Goal: Information Seeking & Learning: Learn about a topic

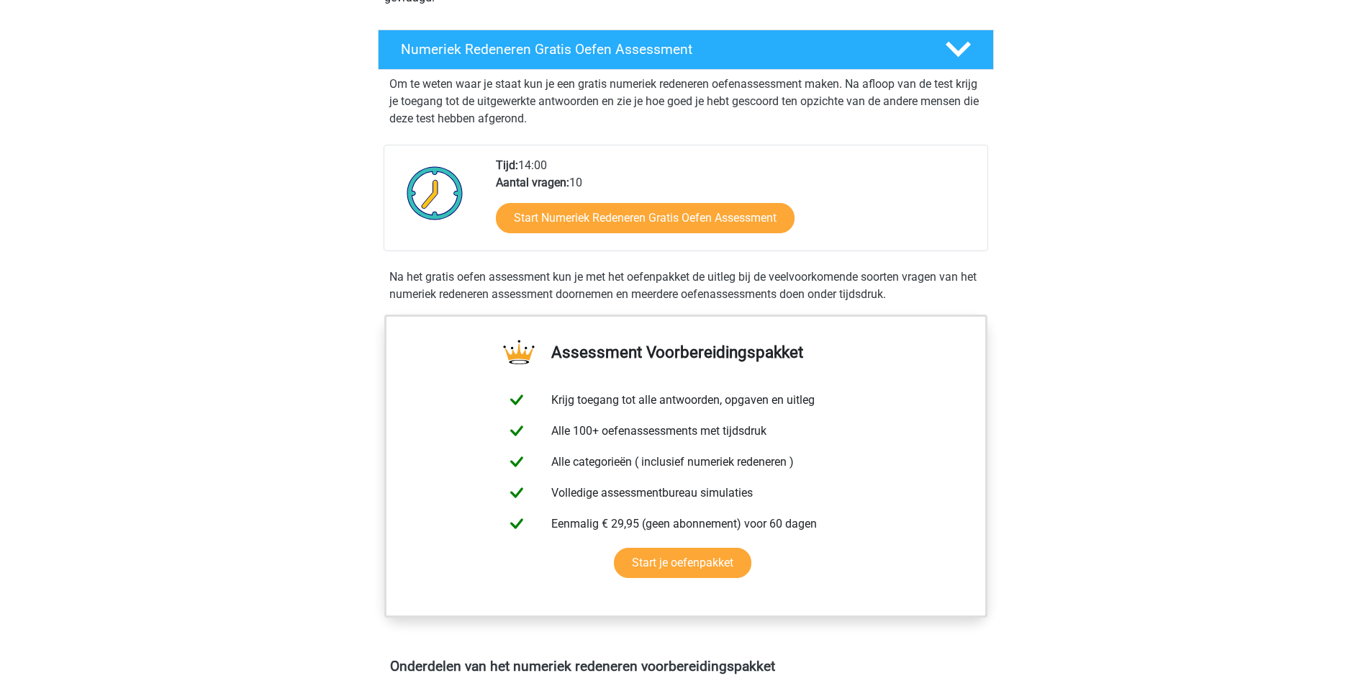
scroll to position [216, 0]
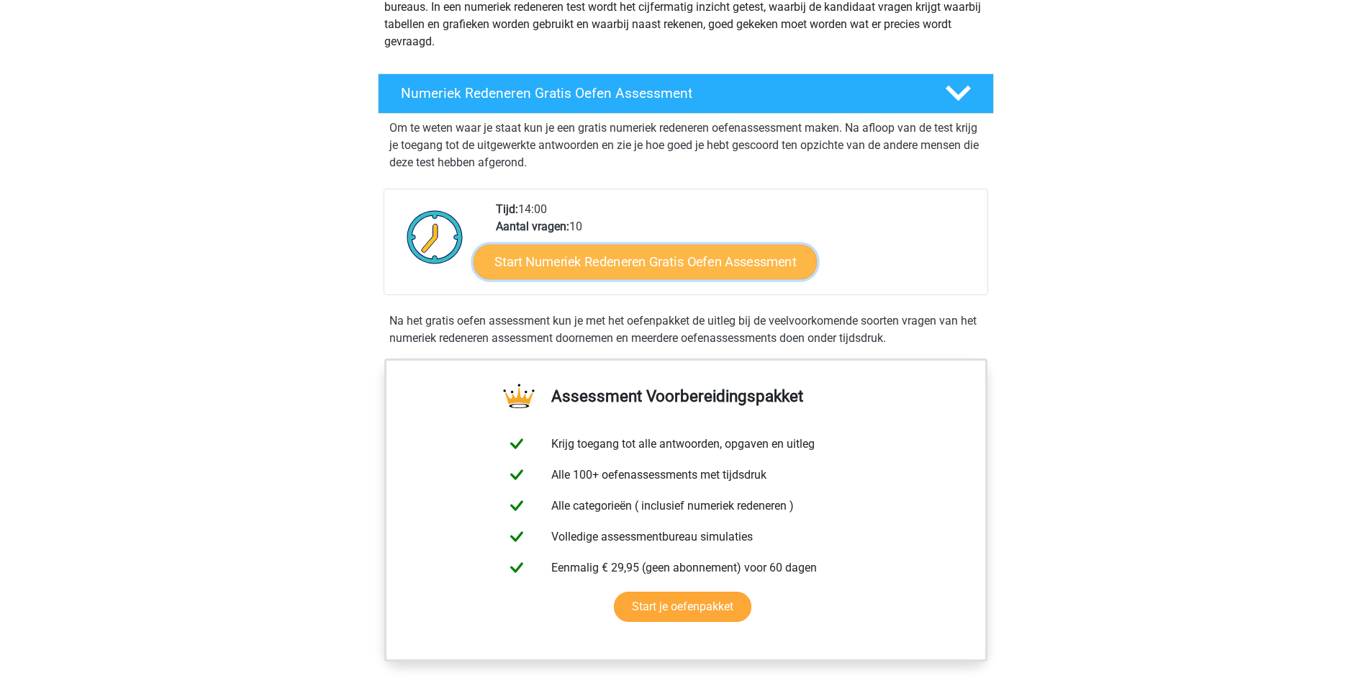
click at [715, 272] on link "Start Numeriek Redeneren Gratis Oefen Assessment" at bounding box center [644, 261] width 343 height 35
click at [626, 278] on link "Start Numeriek Redeneren Gratis Oefen Assessment" at bounding box center [644, 261] width 343 height 35
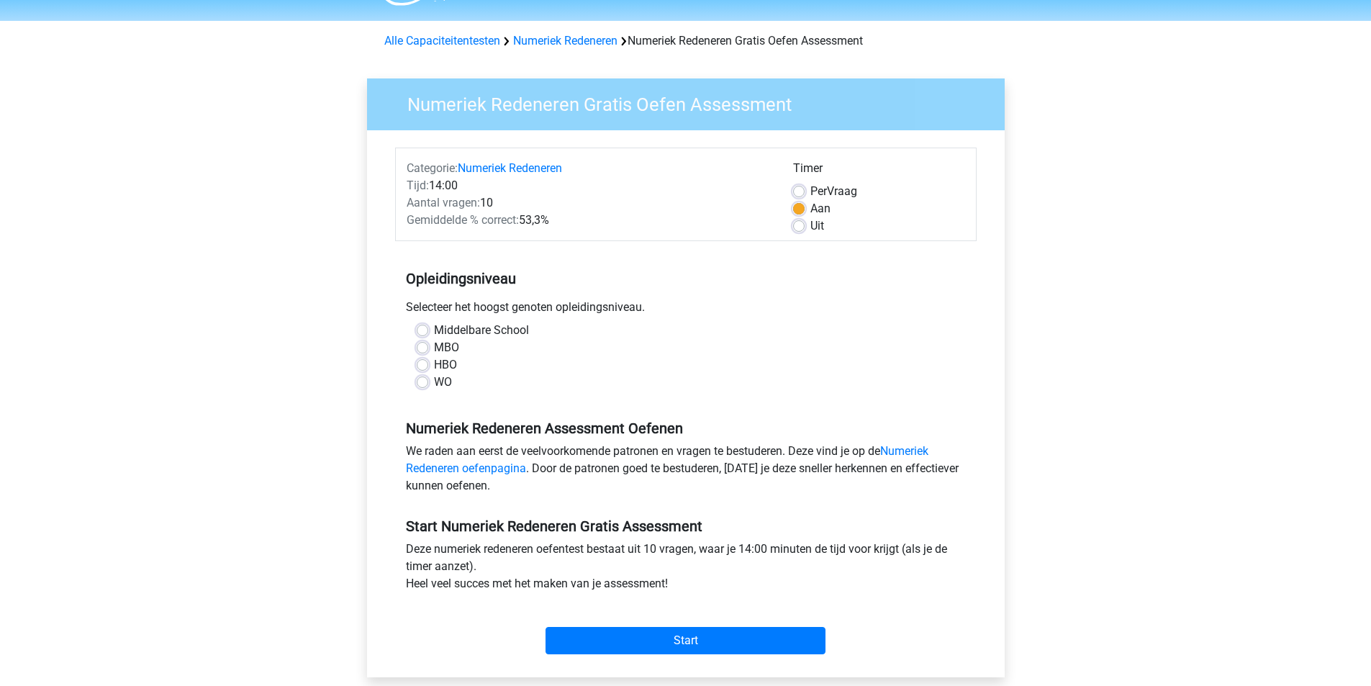
scroll to position [72, 0]
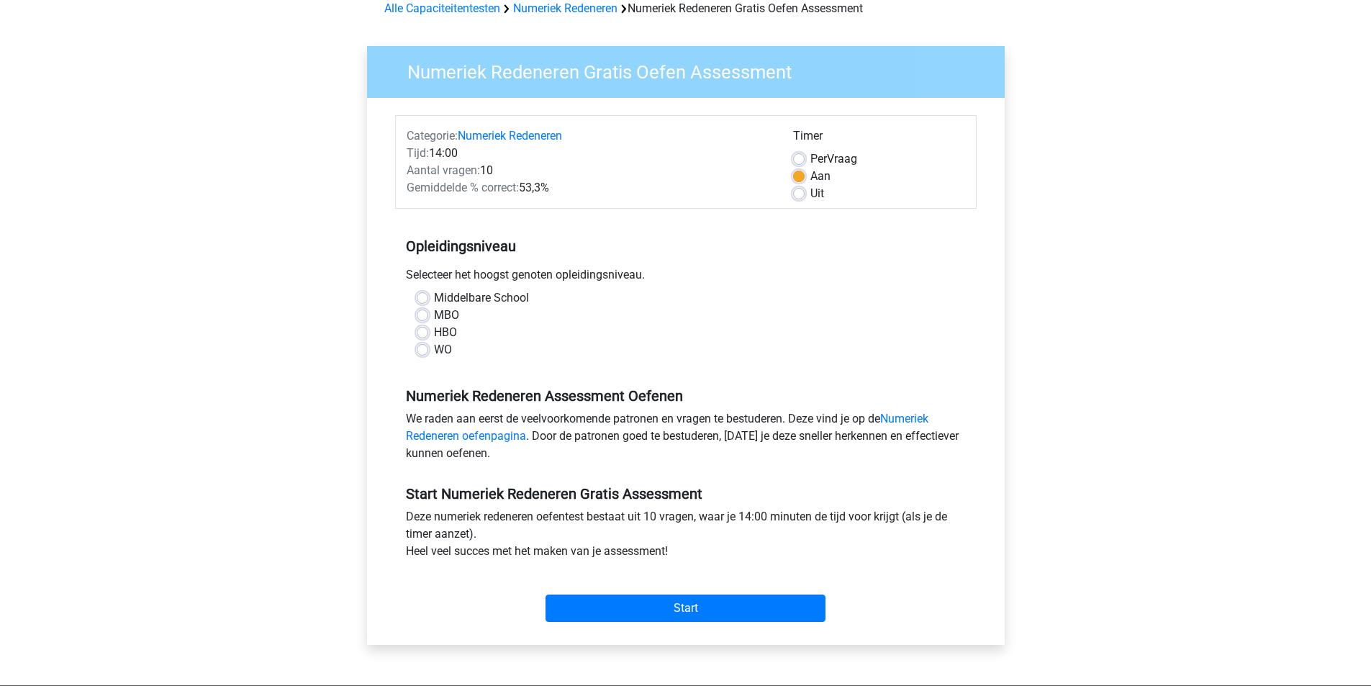
click at [449, 330] on label "HBO" at bounding box center [445, 332] width 23 height 17
click at [428, 330] on input "HBO" at bounding box center [423, 331] width 12 height 14
radio input "true"
click at [668, 603] on input "Start" at bounding box center [685, 607] width 280 height 27
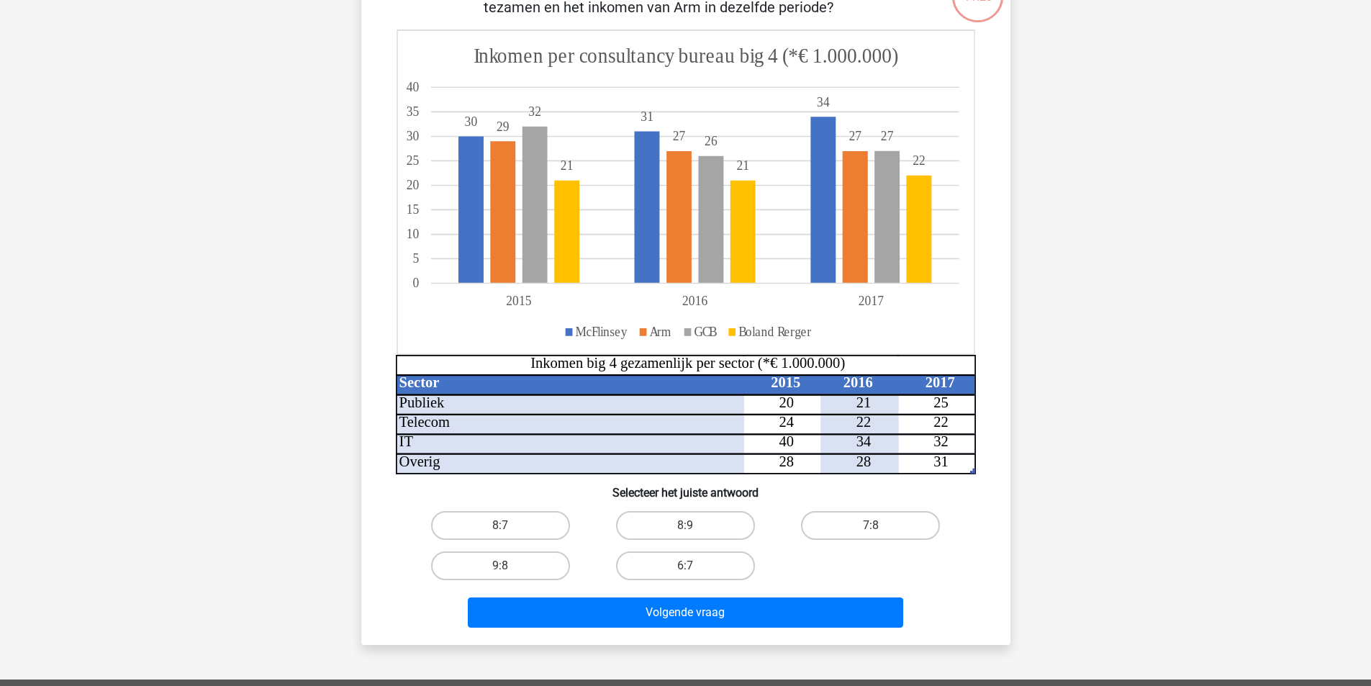
scroll to position [144, 0]
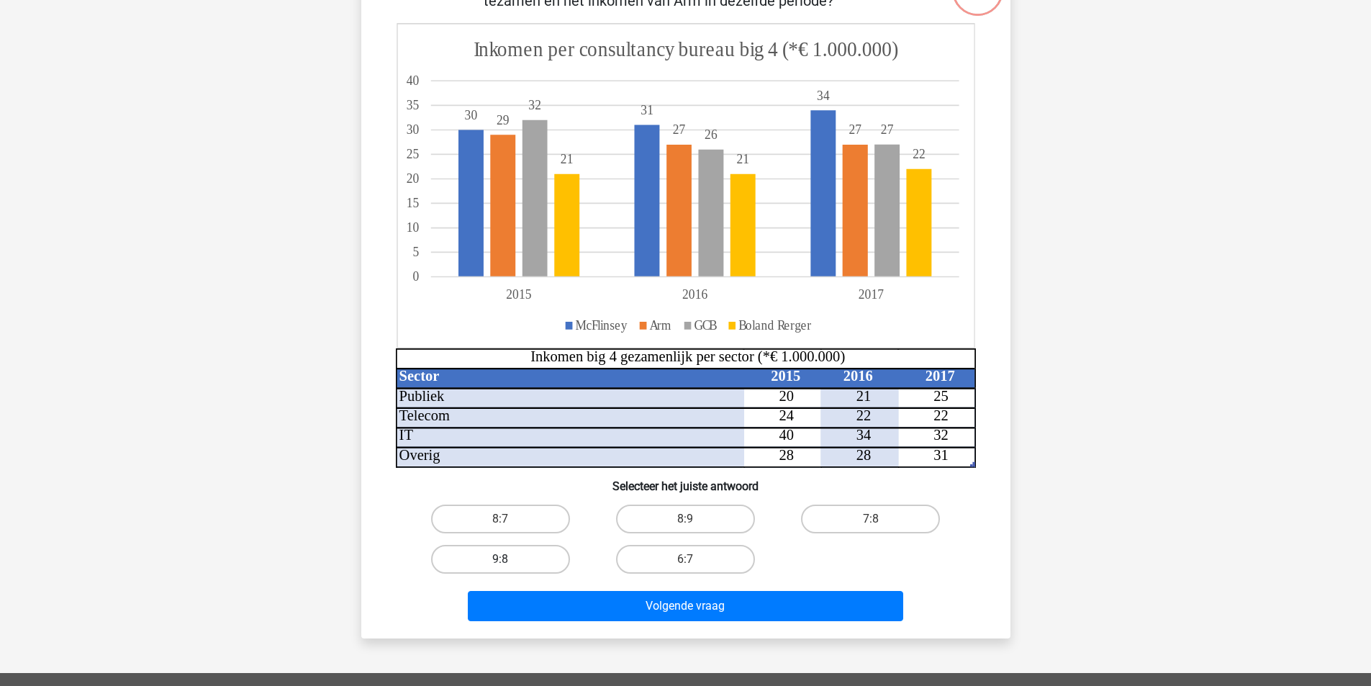
click at [541, 564] on label "9:8" at bounding box center [500, 559] width 139 height 29
click at [509, 564] on input "9:8" at bounding box center [504, 563] width 9 height 9
radio input "true"
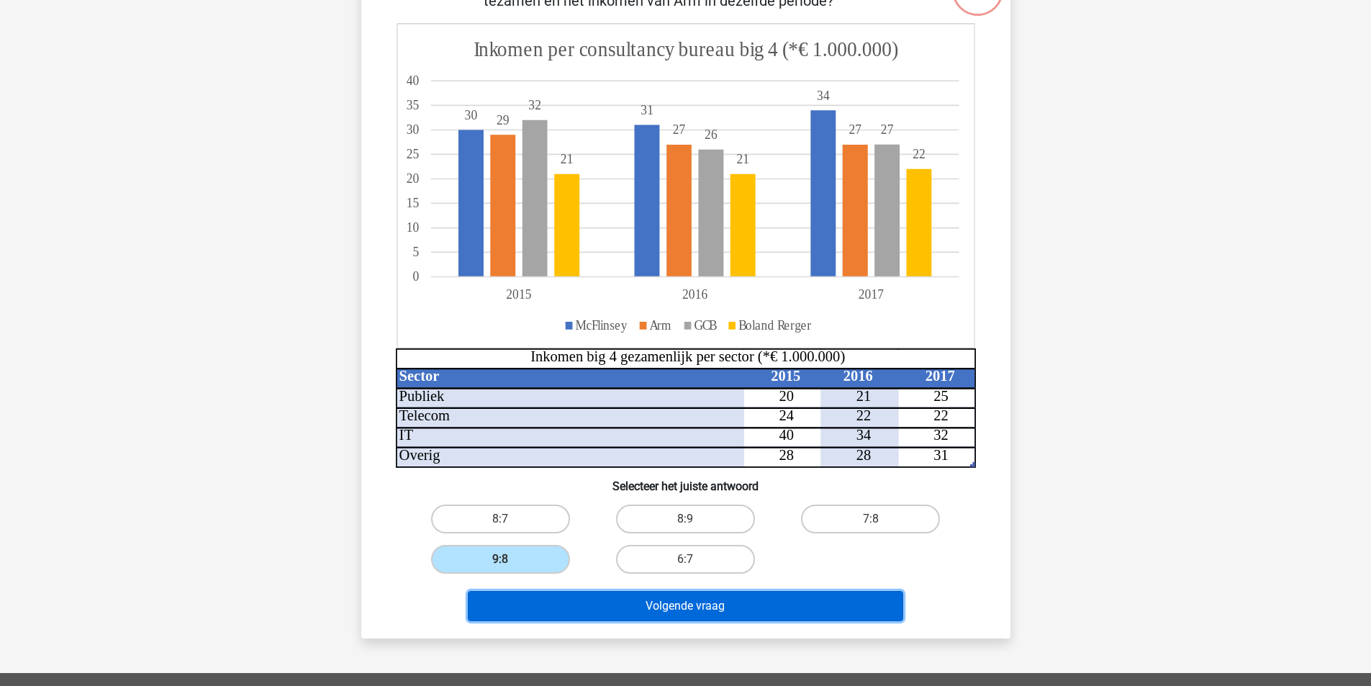
click at [606, 596] on button "Volgende vraag" at bounding box center [685, 606] width 435 height 30
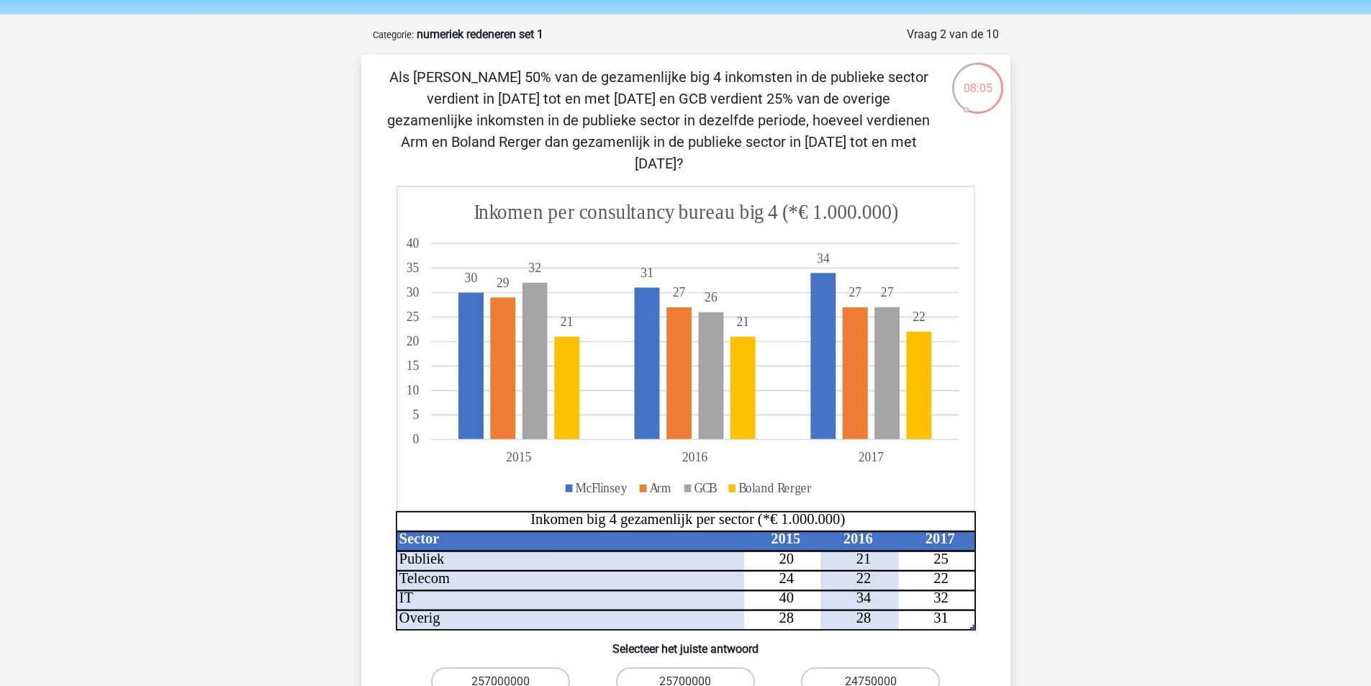
scroll to position [72, 0]
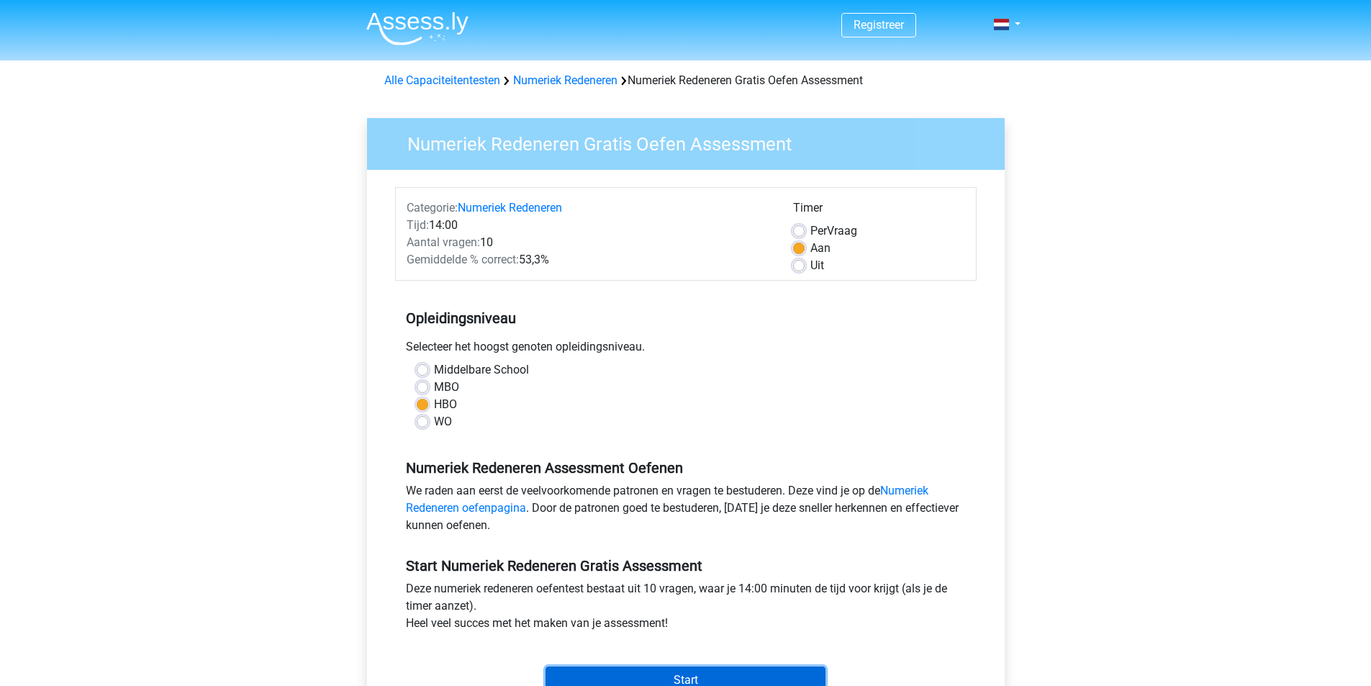
click at [704, 674] on input "Start" at bounding box center [685, 679] width 280 height 27
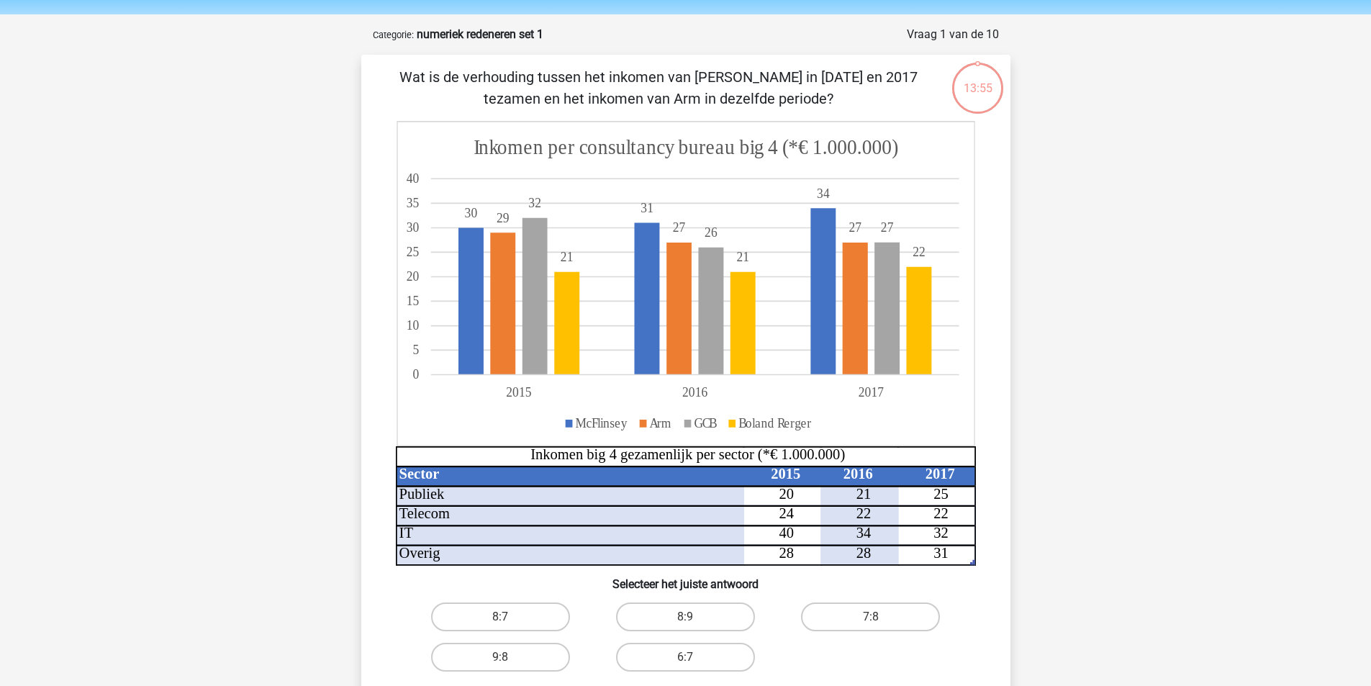
scroll to position [72, 0]
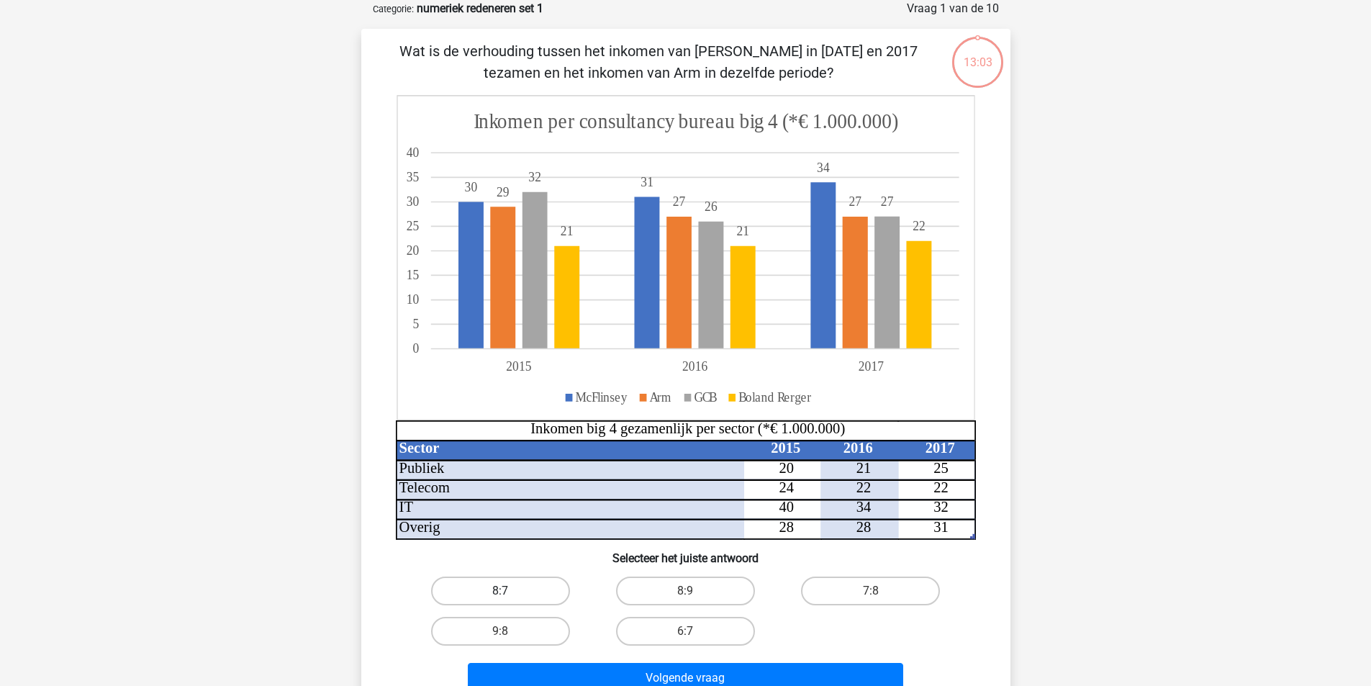
click at [539, 597] on label "8:7" at bounding box center [500, 590] width 139 height 29
click at [509, 597] on input "8:7" at bounding box center [504, 595] width 9 height 9
radio input "true"
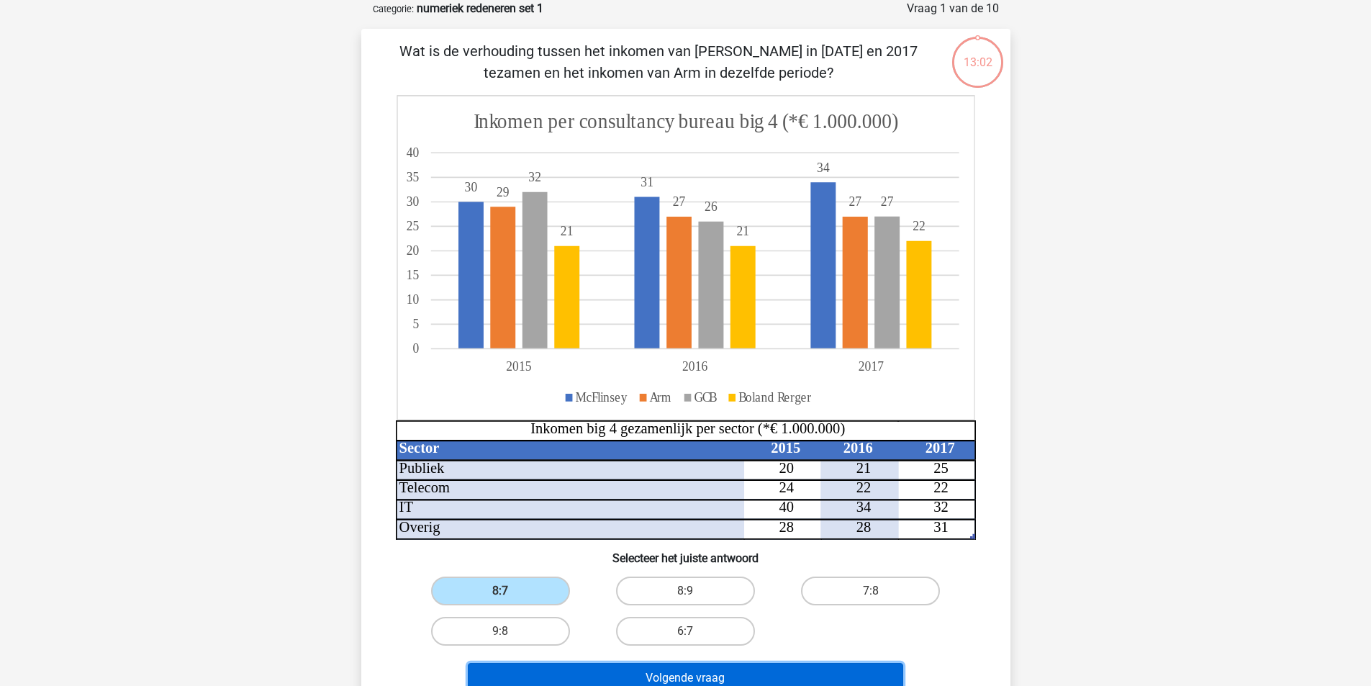
click at [725, 677] on button "Volgende vraag" at bounding box center [685, 678] width 435 height 30
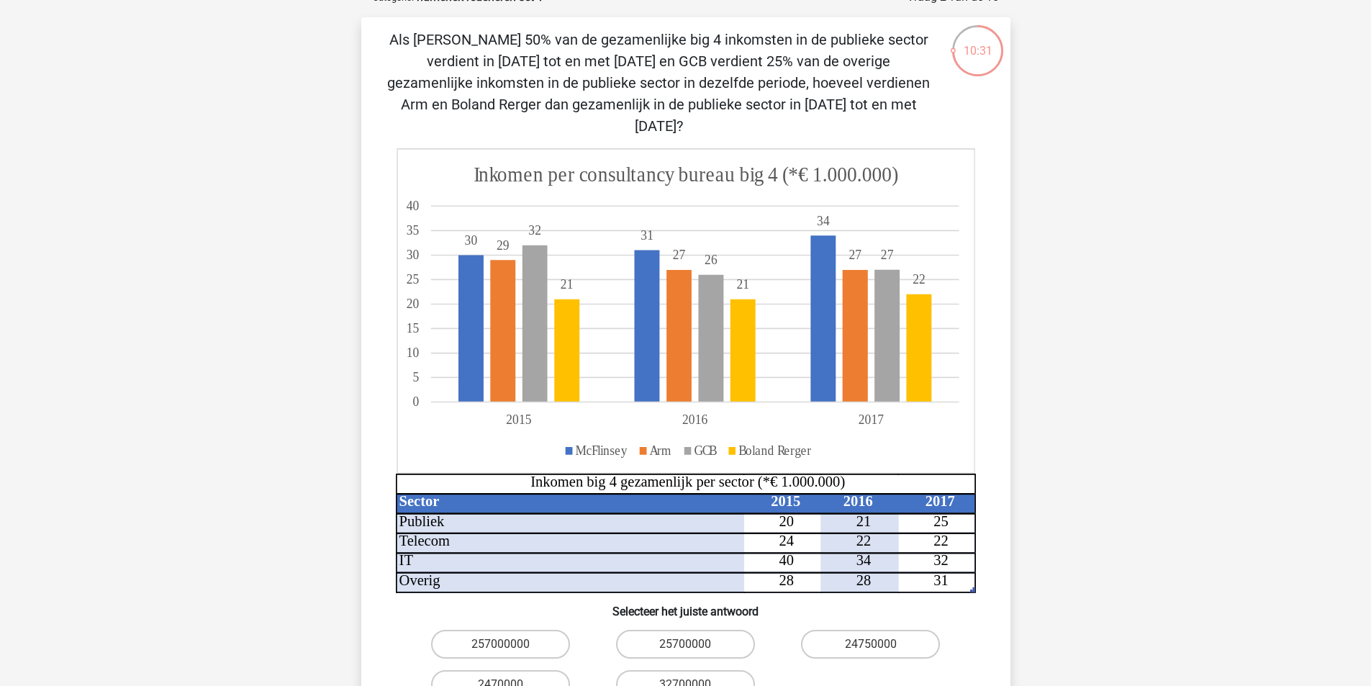
scroll to position [288, 0]
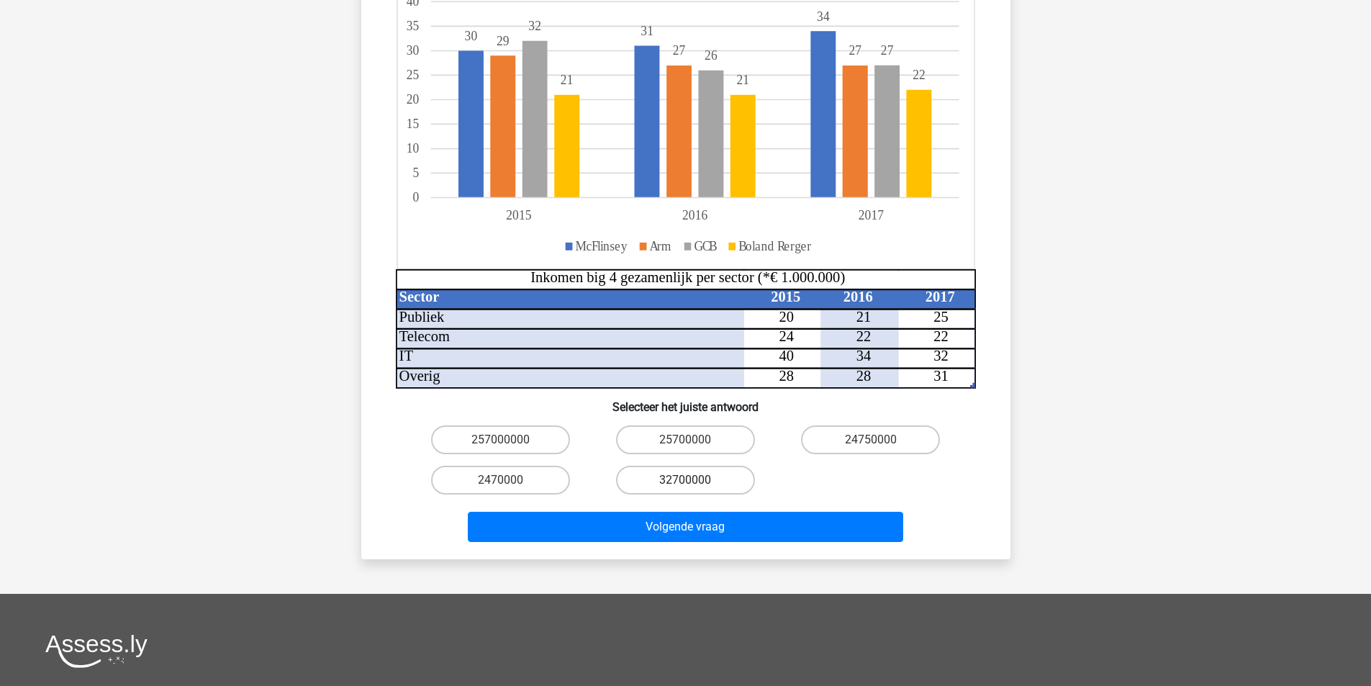
click at [710, 465] on label "32700000" at bounding box center [685, 479] width 139 height 29
click at [694, 480] on input "32700000" at bounding box center [689, 484] width 9 height 9
radio input "true"
click at [678, 465] on label "32700000" at bounding box center [685, 479] width 139 height 29
click at [685, 480] on input "32700000" at bounding box center [689, 484] width 9 height 9
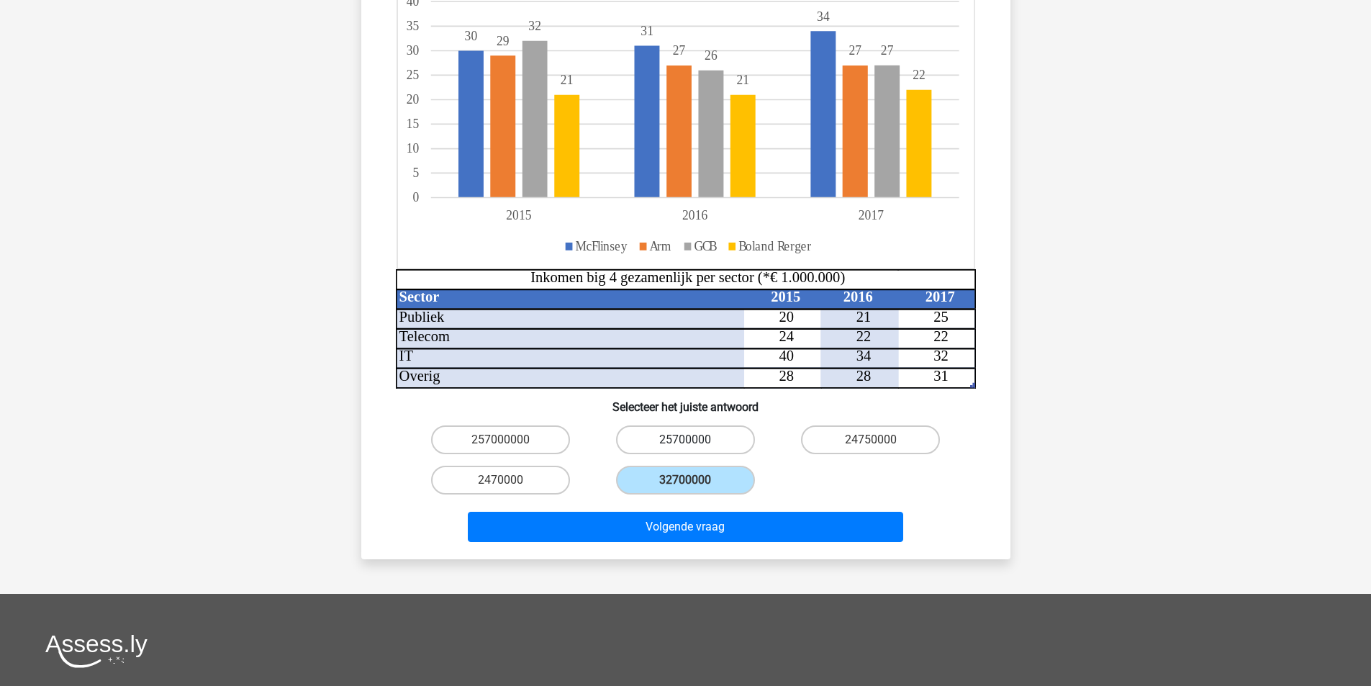
click at [705, 425] on label "25700000" at bounding box center [685, 439] width 139 height 29
click at [694, 440] on input "25700000" at bounding box center [689, 444] width 9 height 9
radio input "true"
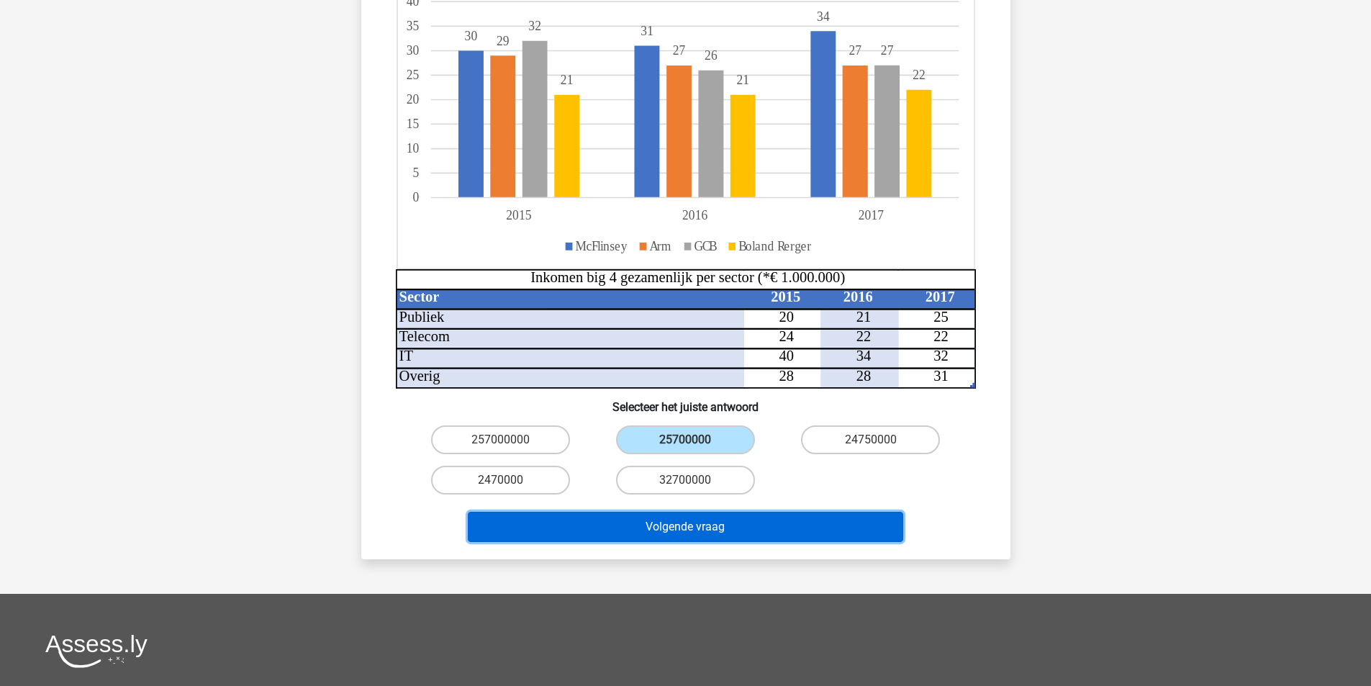
click at [730, 512] on button "Volgende vraag" at bounding box center [685, 527] width 435 height 30
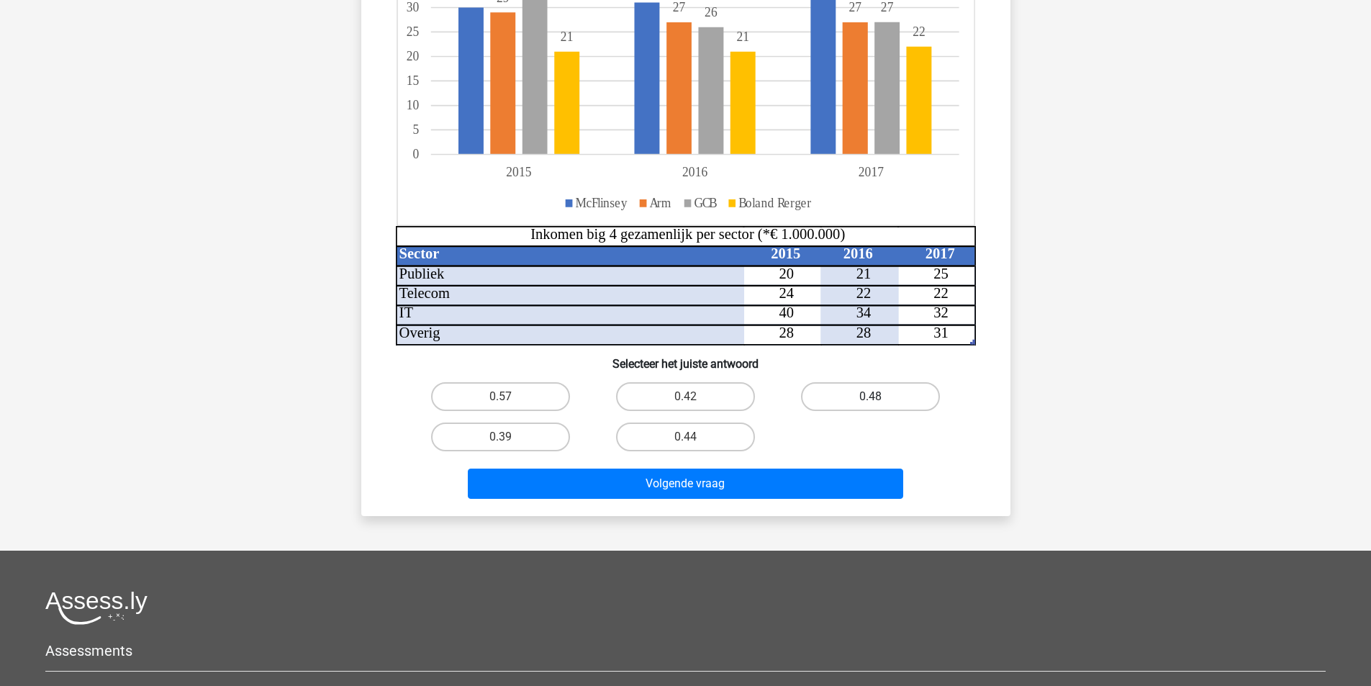
click at [886, 399] on label "0.48" at bounding box center [870, 396] width 139 height 29
click at [880, 399] on input "0.48" at bounding box center [875, 400] width 9 height 9
radio input "true"
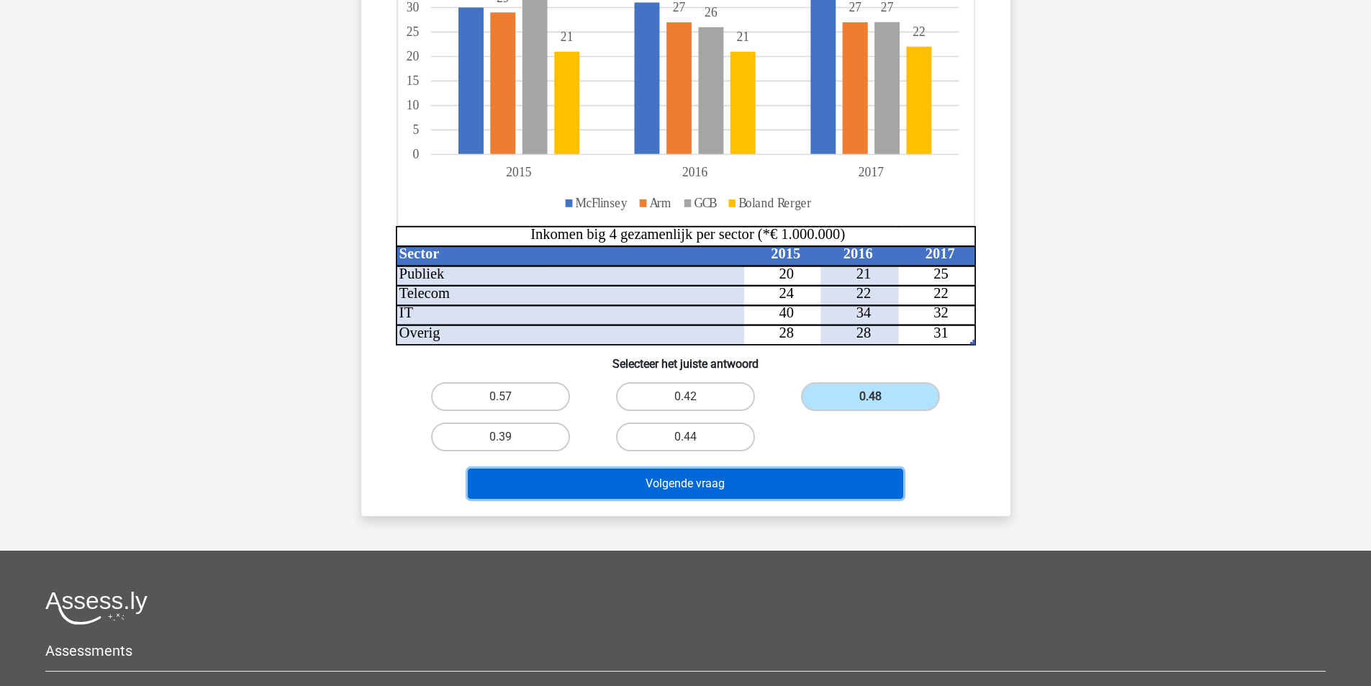
click at [773, 477] on button "Volgende vraag" at bounding box center [685, 483] width 435 height 30
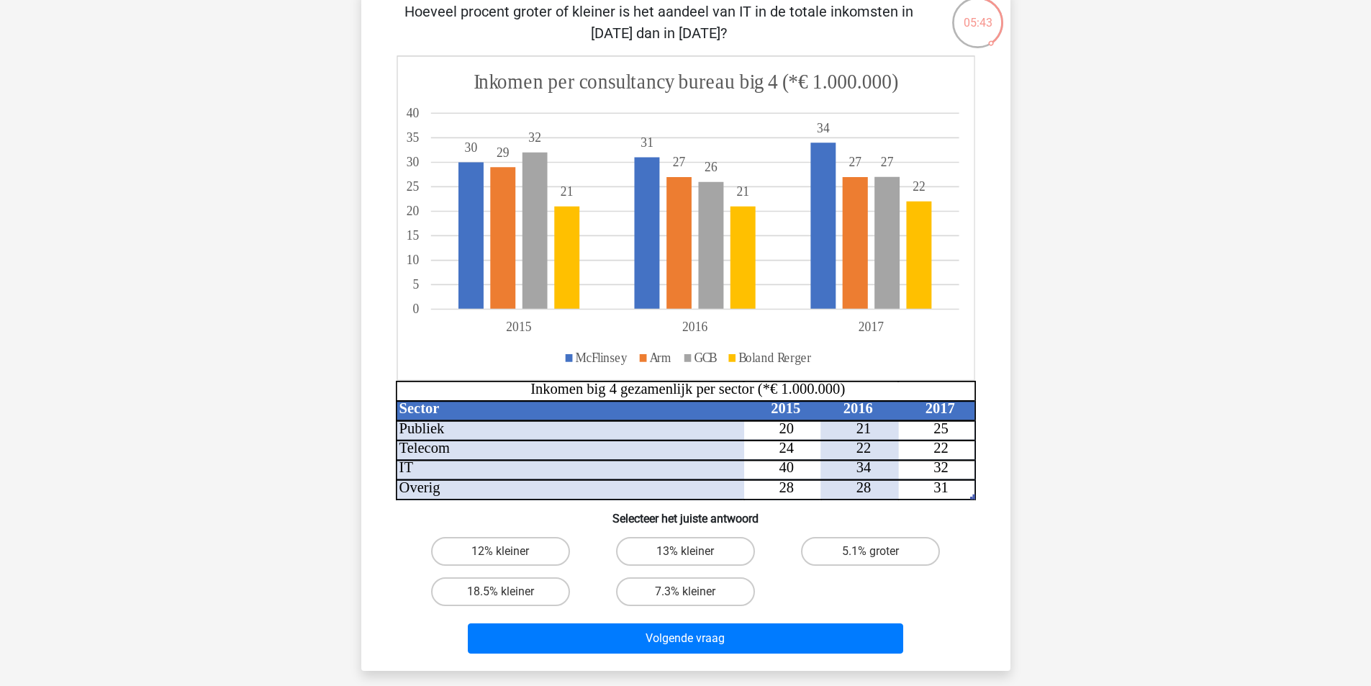
scroll to position [144, 0]
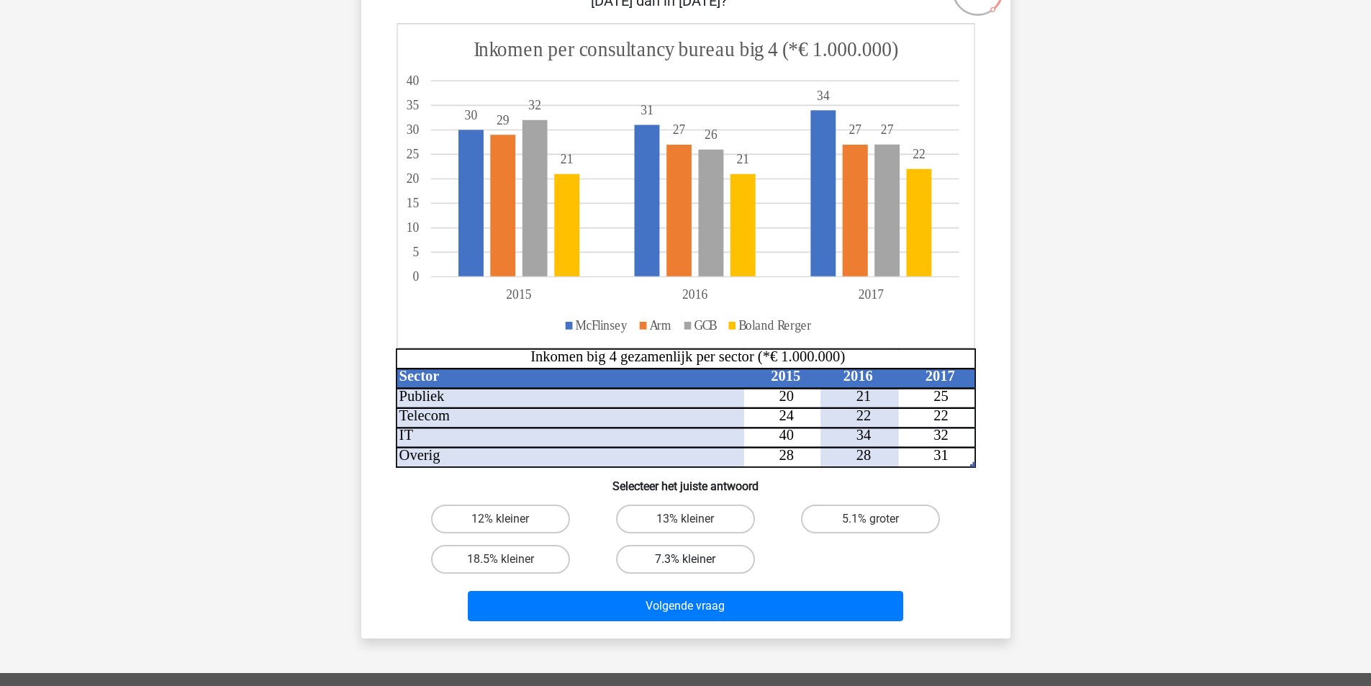
click at [651, 560] on label "7.3% kleiner" at bounding box center [685, 559] width 139 height 29
click at [685, 560] on input "7.3% kleiner" at bounding box center [689, 563] width 9 height 9
radio input "true"
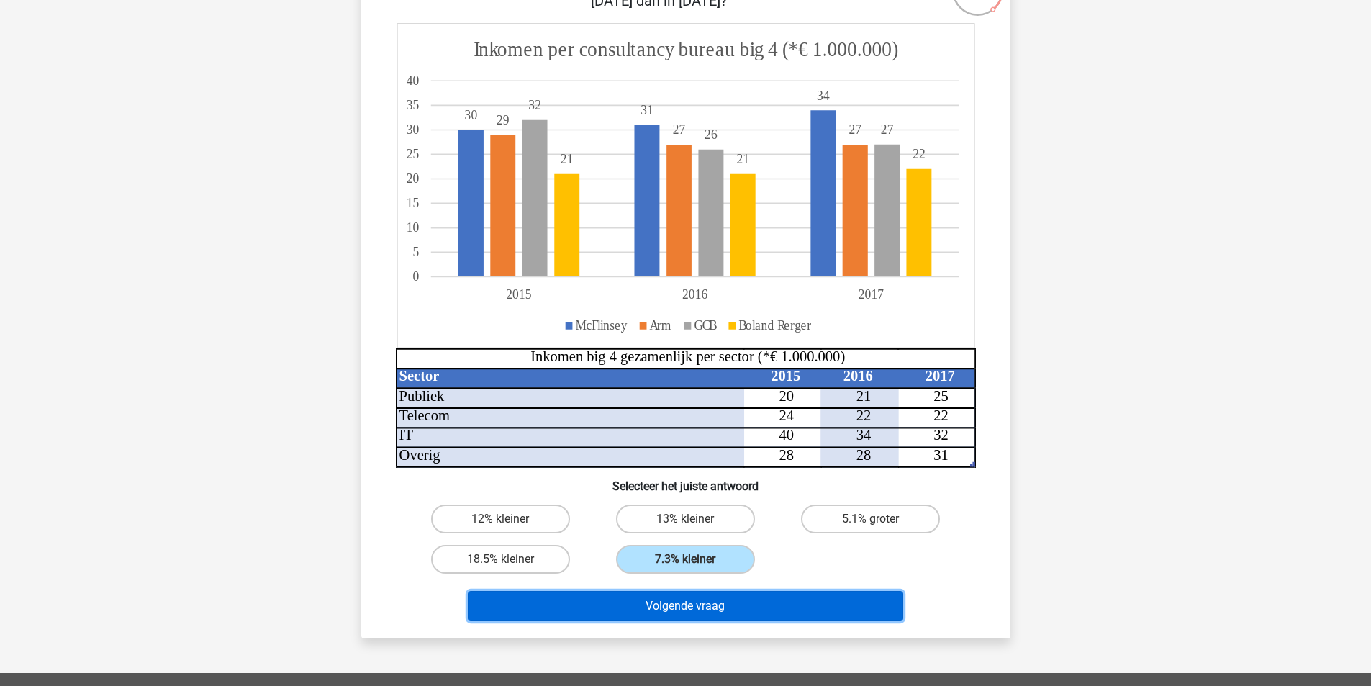
click at [680, 606] on button "Volgende vraag" at bounding box center [685, 606] width 435 height 30
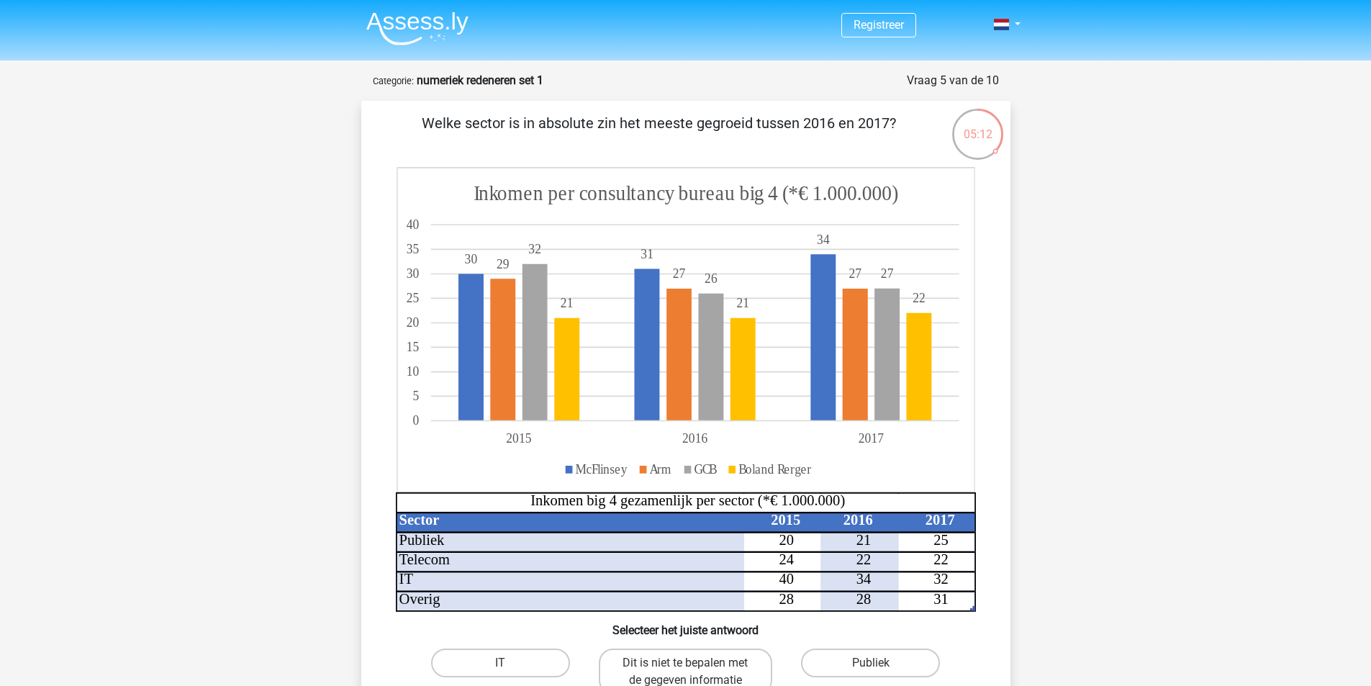
scroll to position [72, 0]
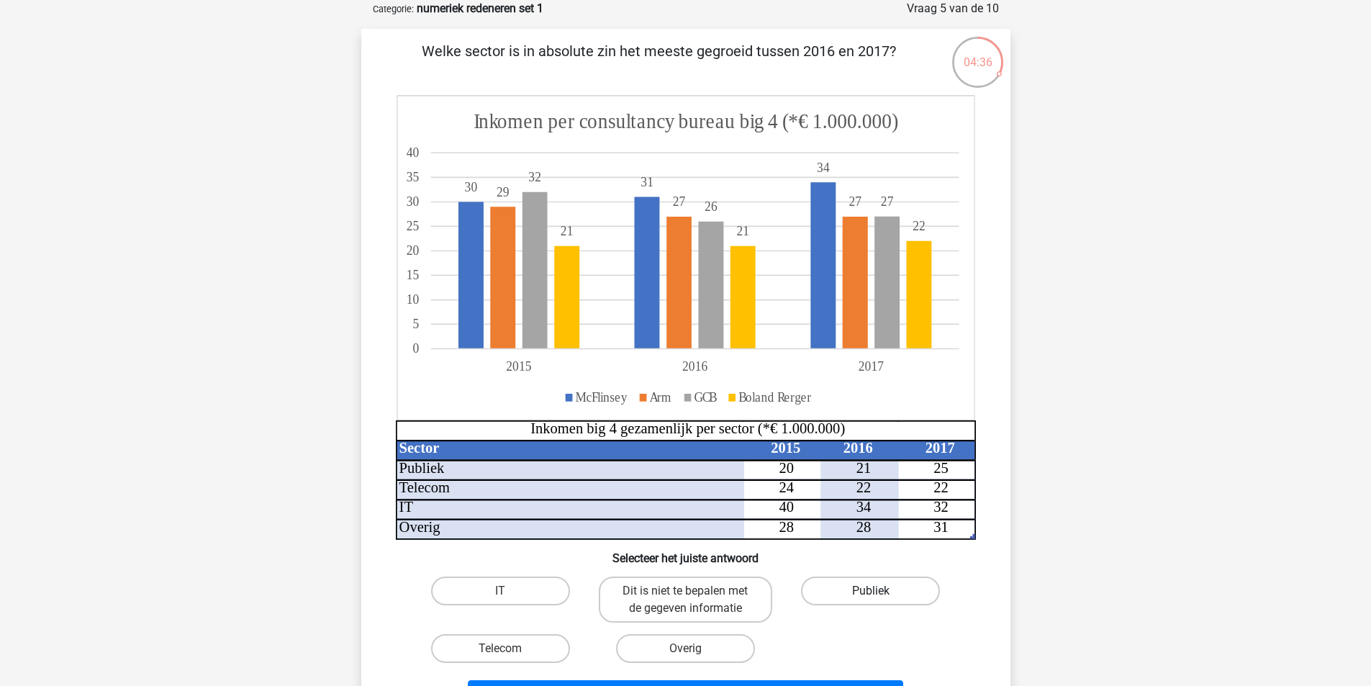
click at [858, 594] on label "Publiek" at bounding box center [870, 590] width 139 height 29
click at [871, 594] on input "Publiek" at bounding box center [875, 595] width 9 height 9
radio input "true"
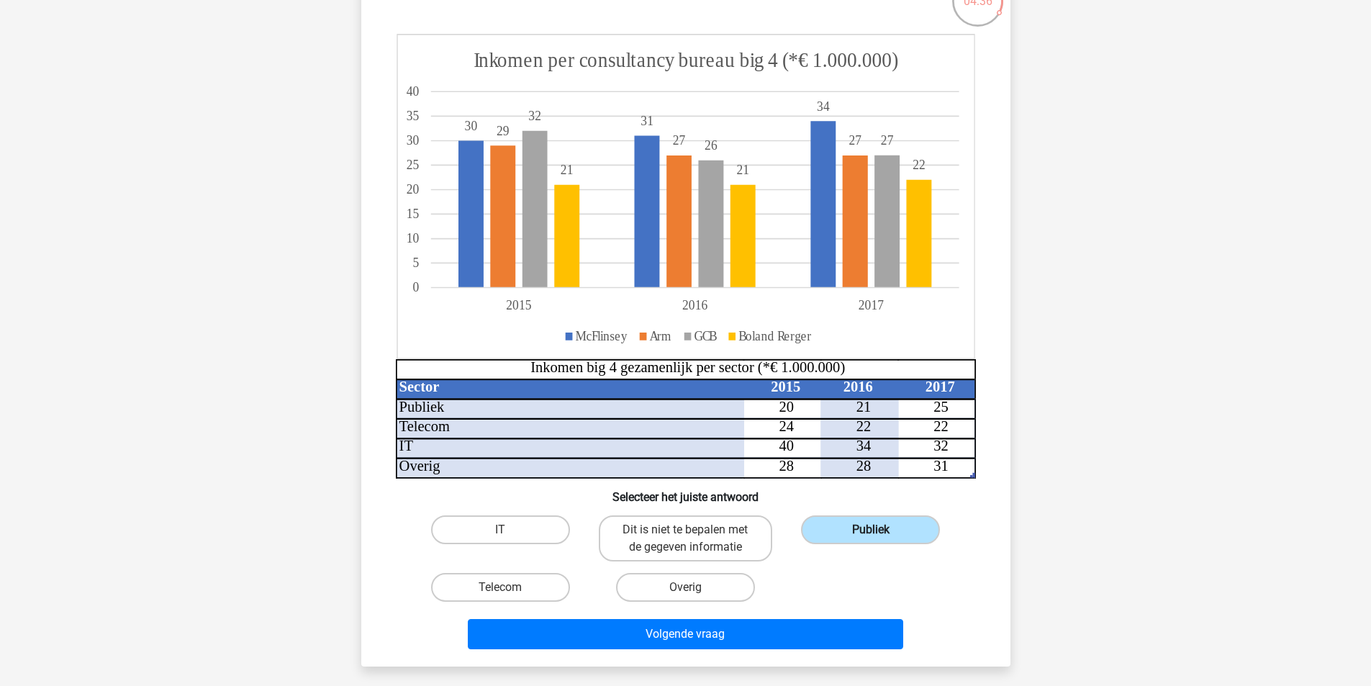
scroll to position [216, 0]
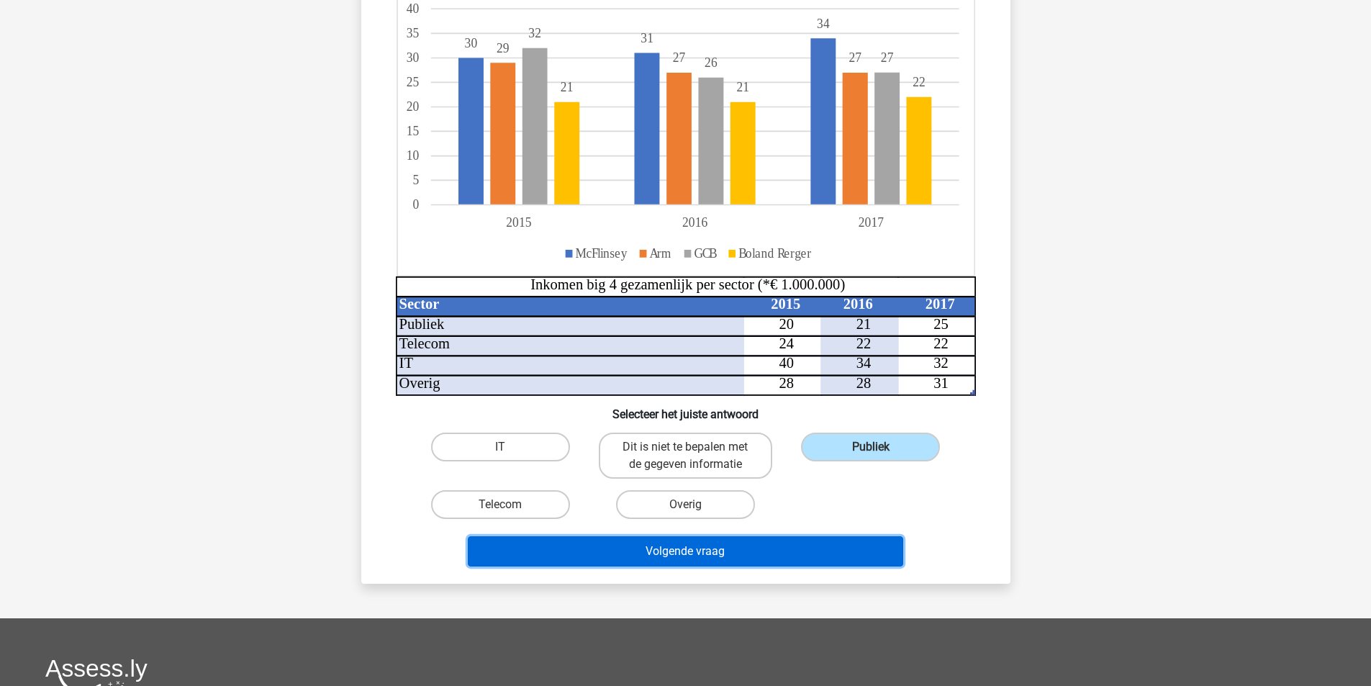
click at [863, 561] on button "Volgende vraag" at bounding box center [685, 551] width 435 height 30
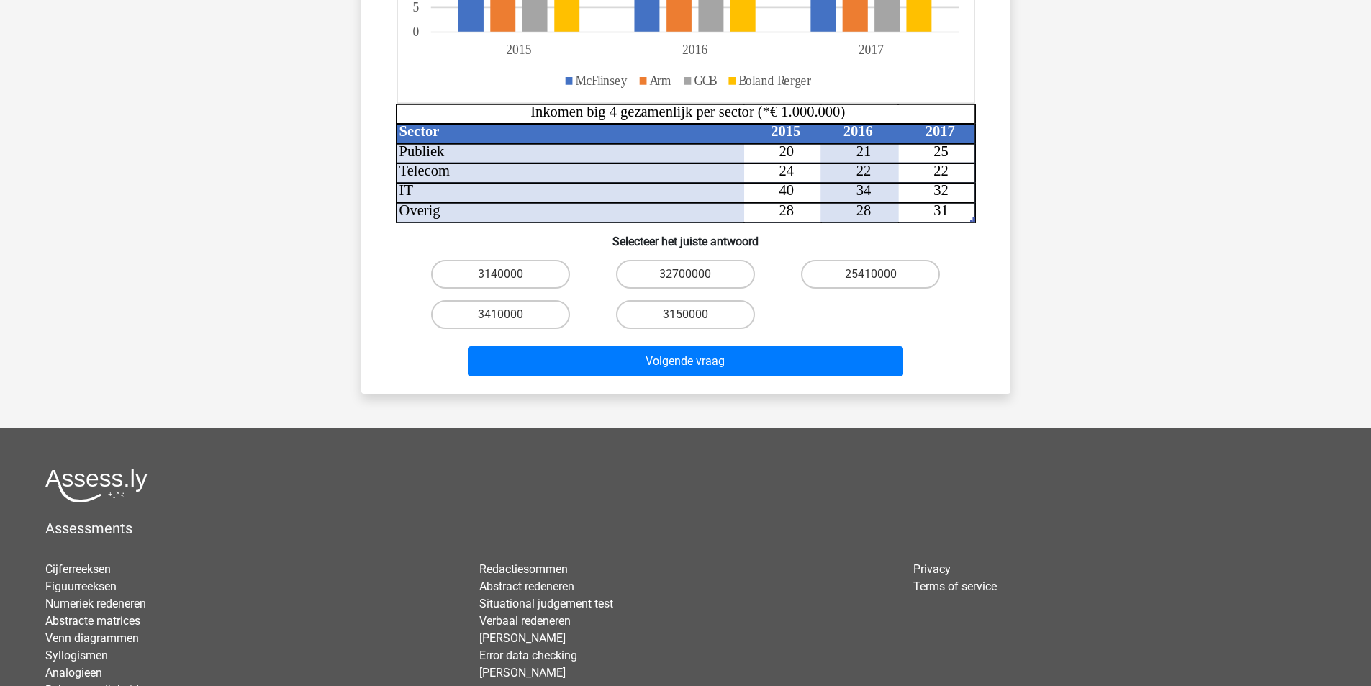
scroll to position [432, 0]
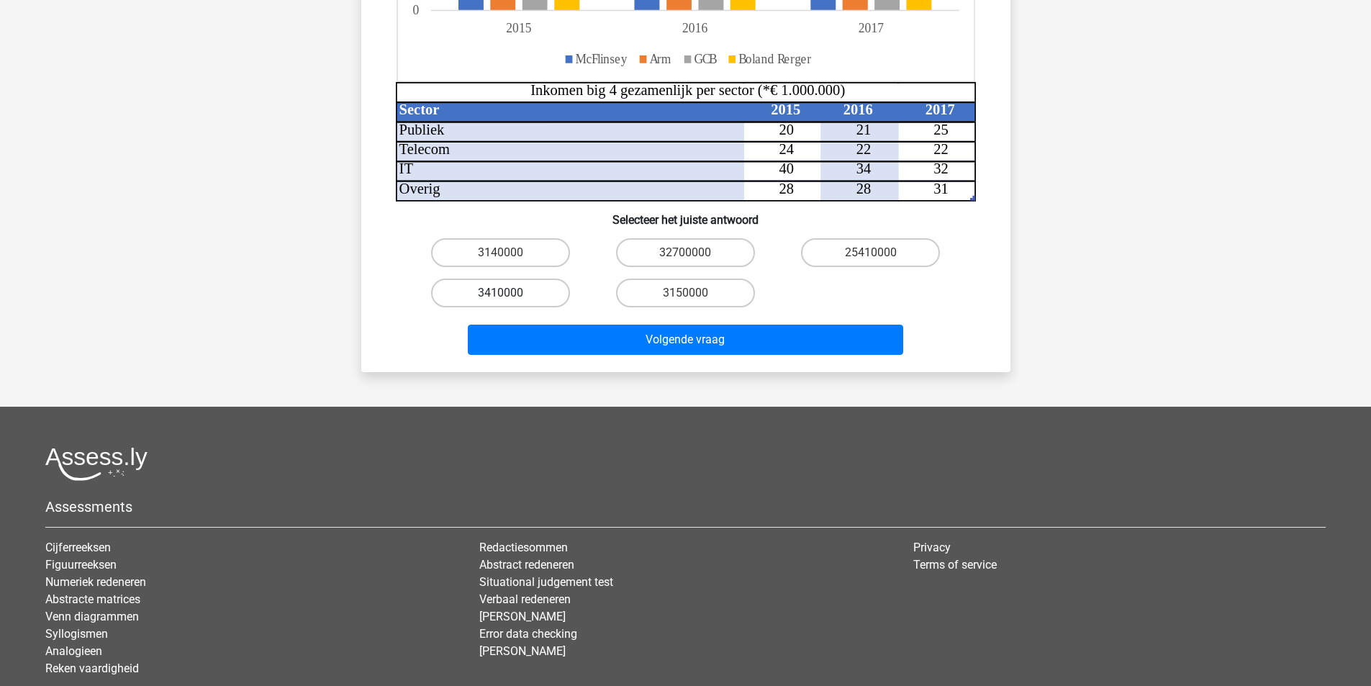
click at [543, 298] on label "3410000" at bounding box center [500, 292] width 139 height 29
click at [509, 298] on input "3410000" at bounding box center [504, 297] width 9 height 9
radio input "true"
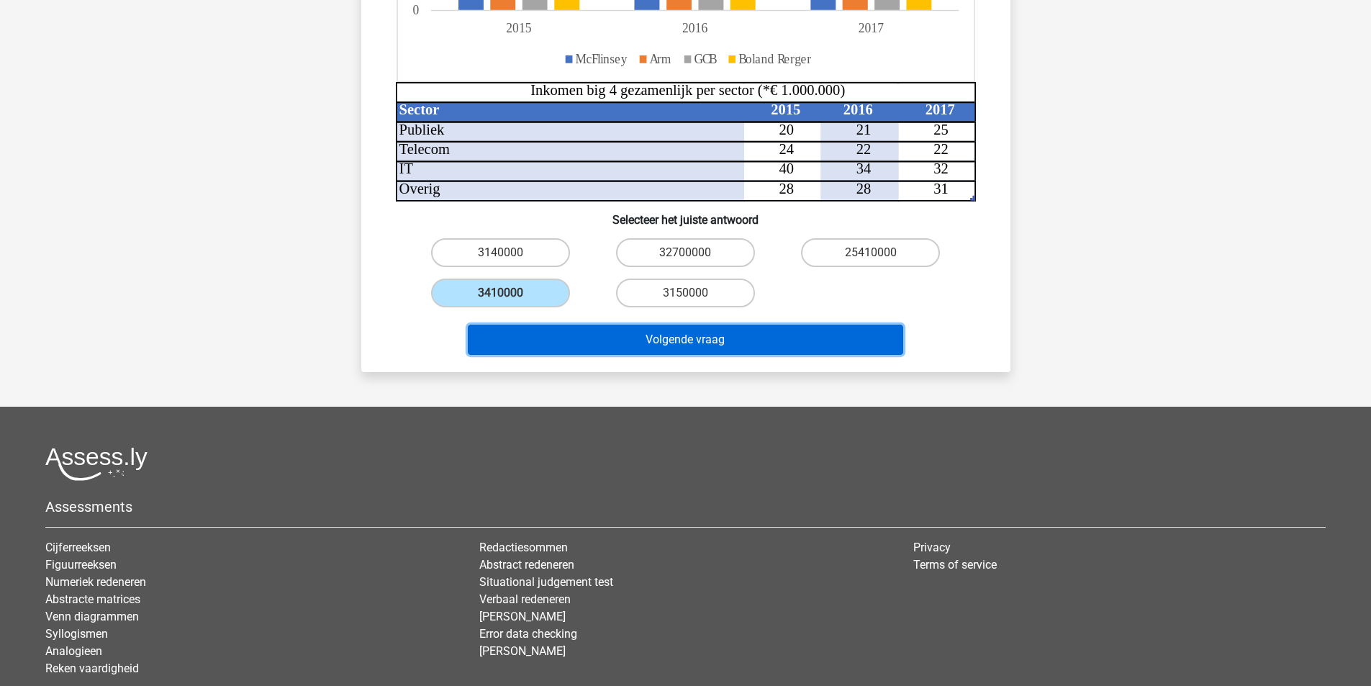
click at [671, 345] on button "Volgende vraag" at bounding box center [685, 339] width 435 height 30
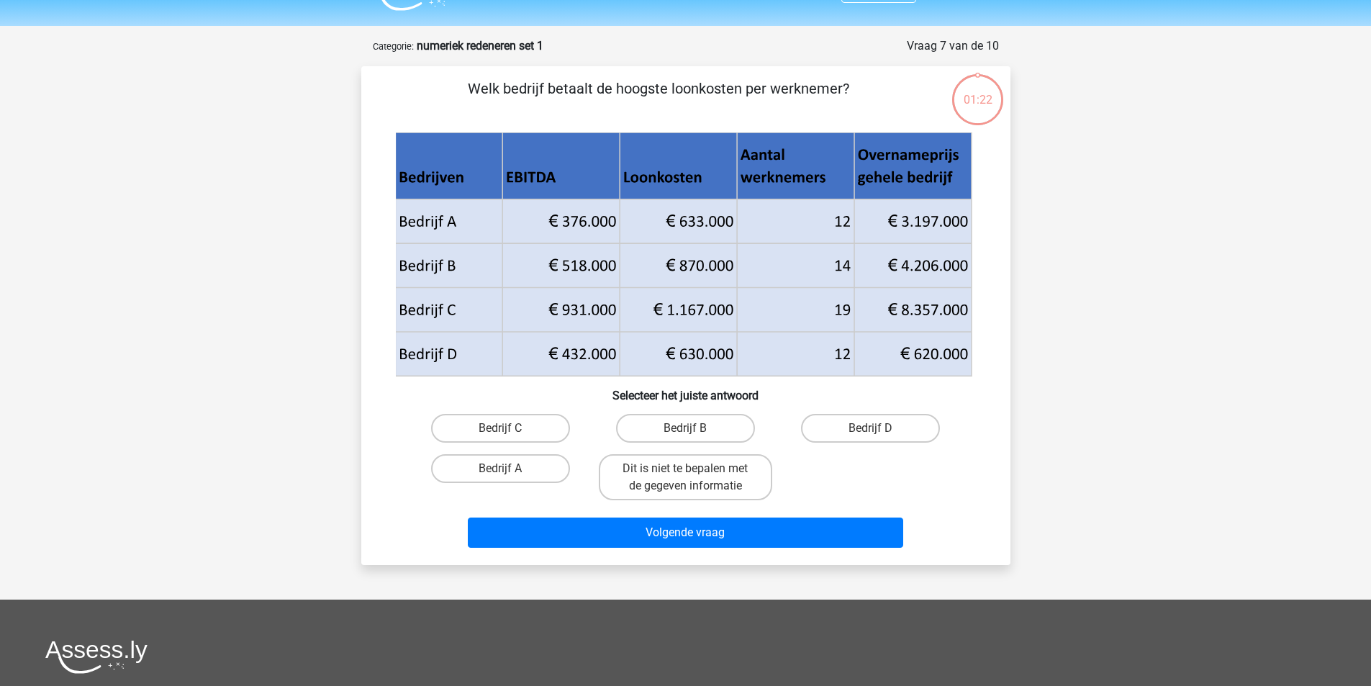
scroll to position [0, 0]
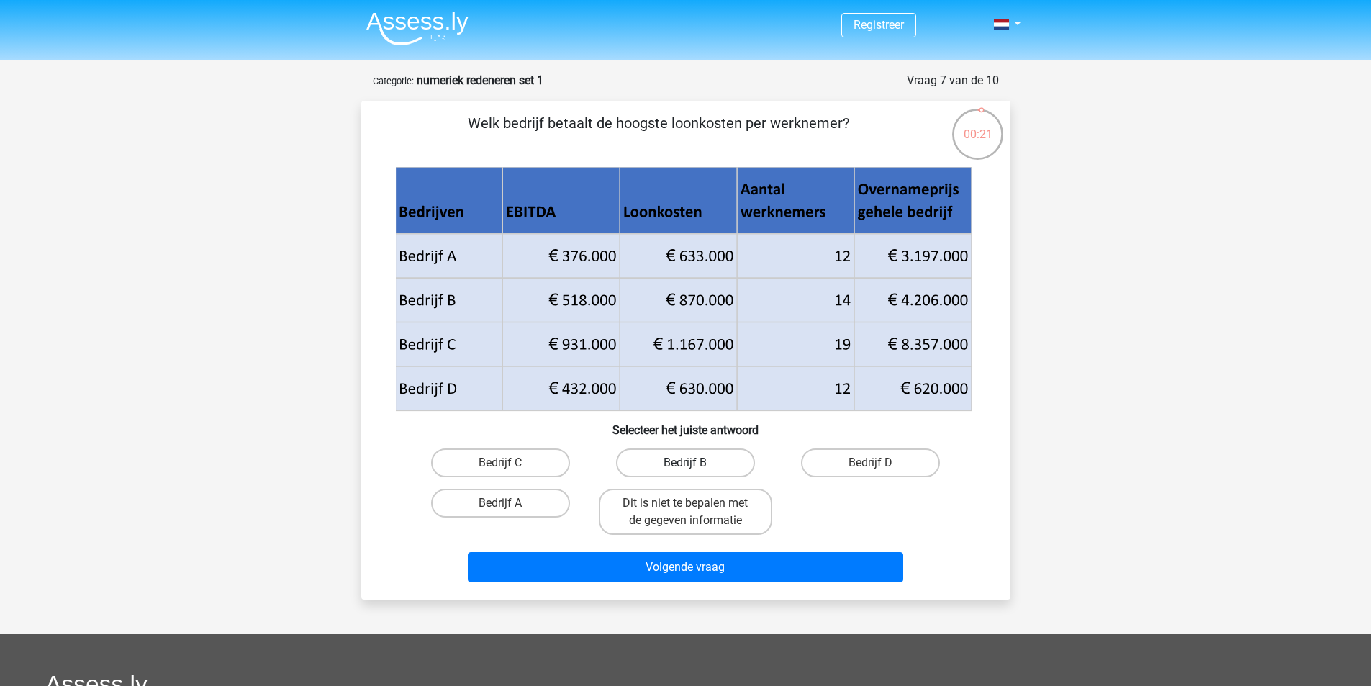
click at [698, 462] on label "Bedrijf B" at bounding box center [685, 462] width 139 height 29
click at [694, 463] on input "Bedrijf B" at bounding box center [689, 467] width 9 height 9
radio input "true"
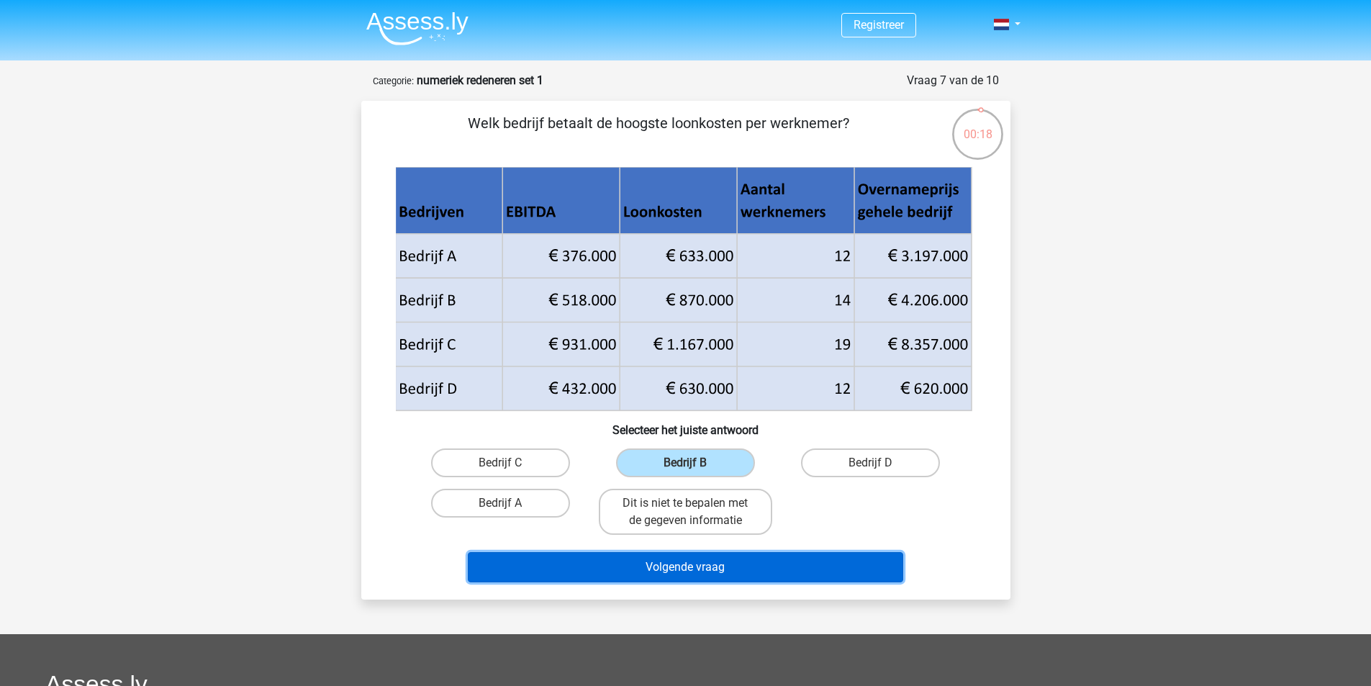
click at [762, 572] on button "Volgende vraag" at bounding box center [685, 567] width 435 height 30
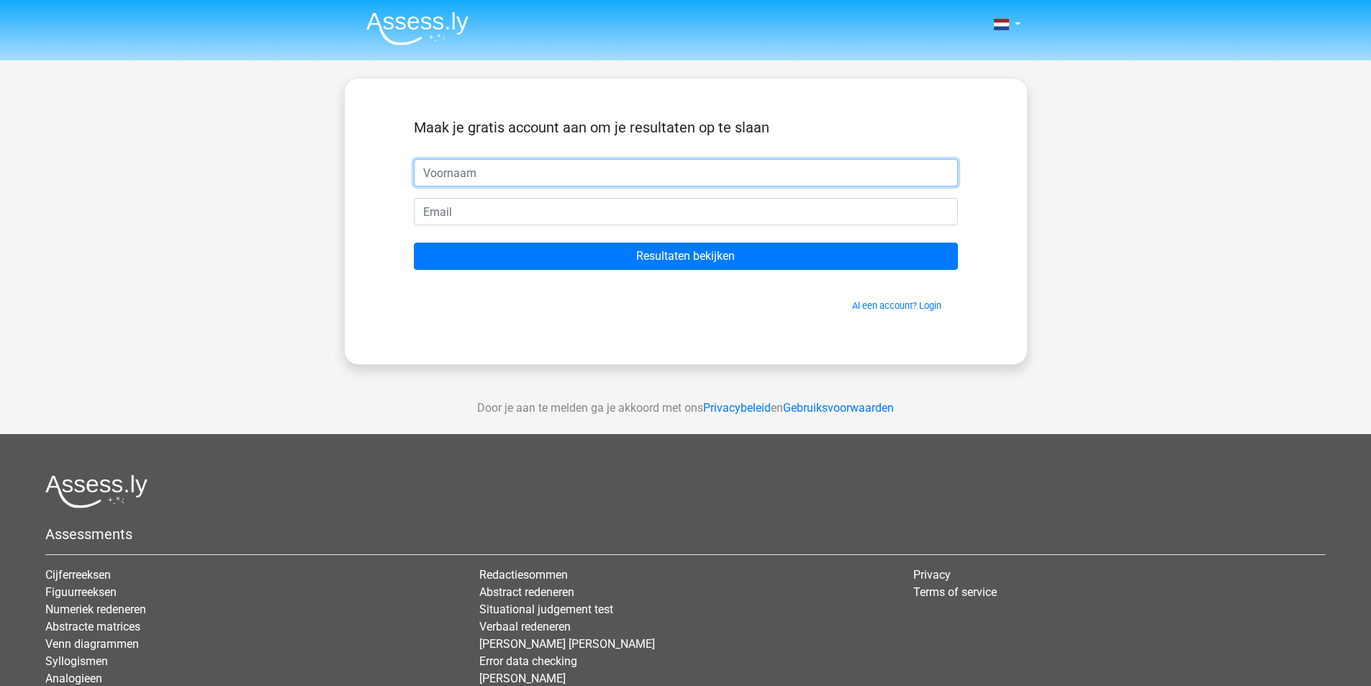
click at [564, 182] on input "text" at bounding box center [686, 172] width 544 height 27
type input "[PERSON_NAME]"
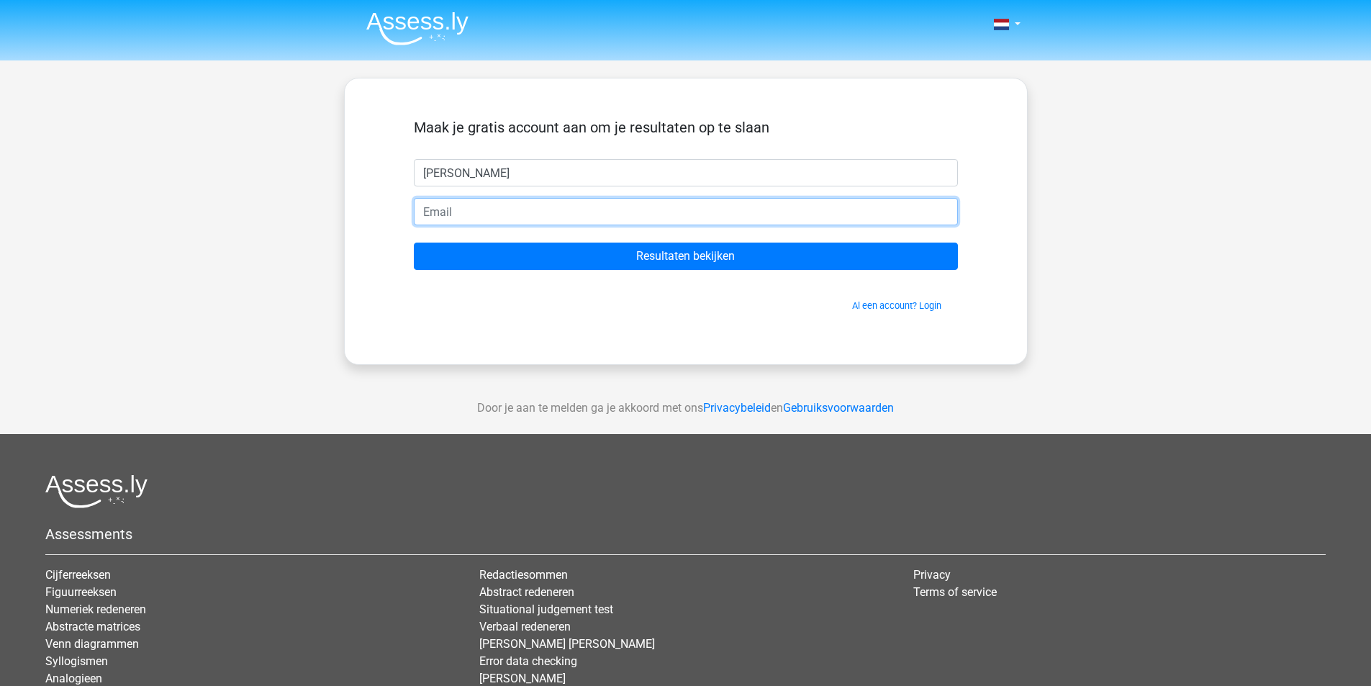
type input "A"
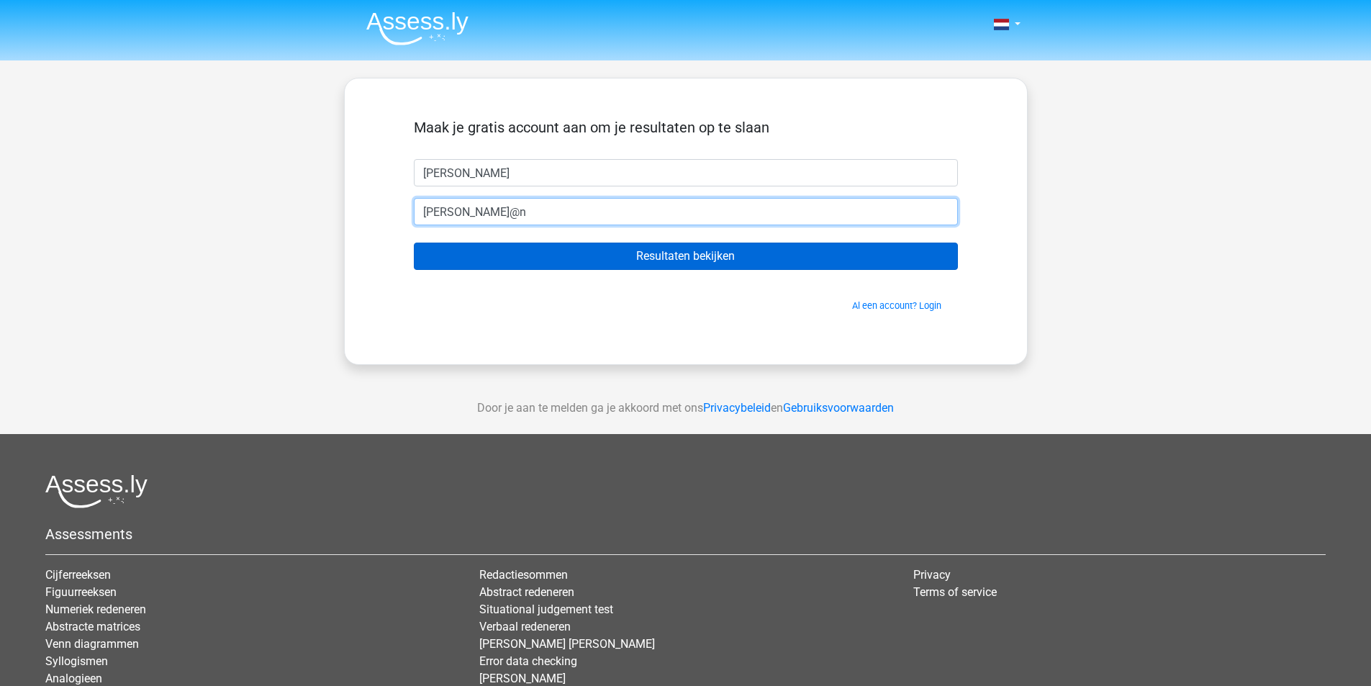
type input "[EMAIL_ADDRESS][DOMAIN_NAME]"
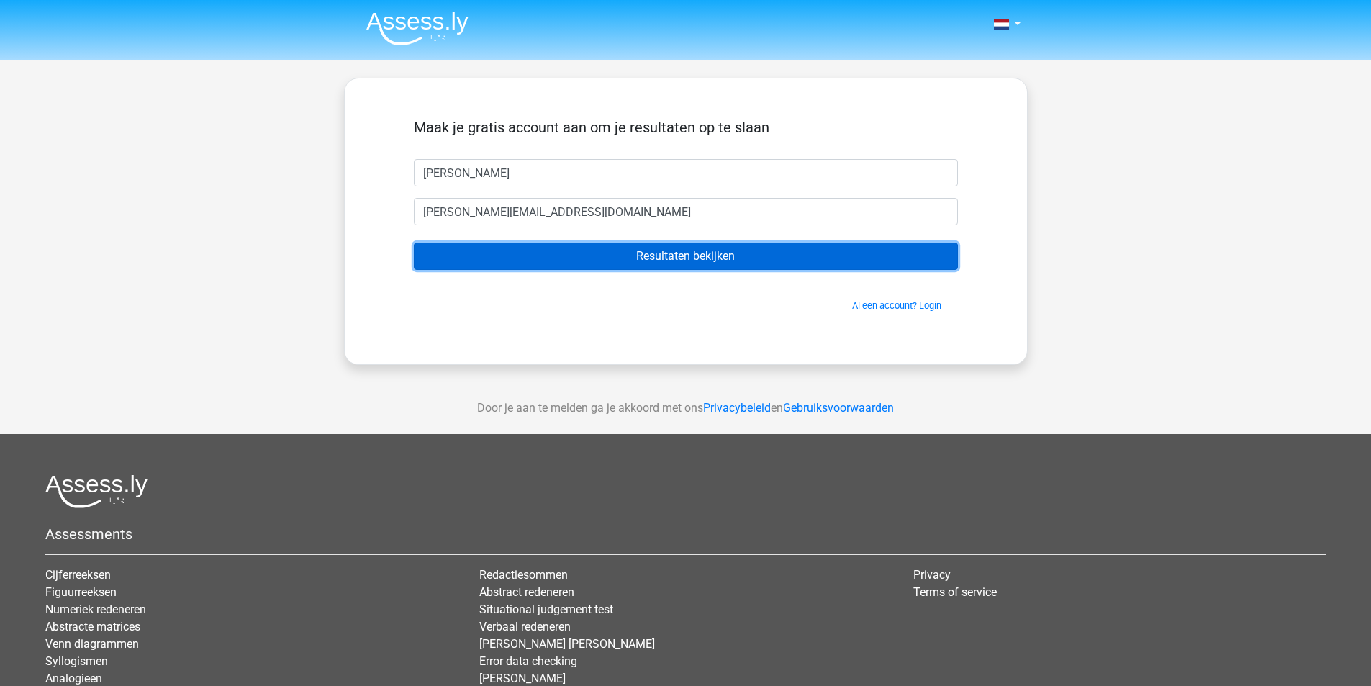
click at [565, 247] on input "Resultaten bekijken" at bounding box center [686, 255] width 544 height 27
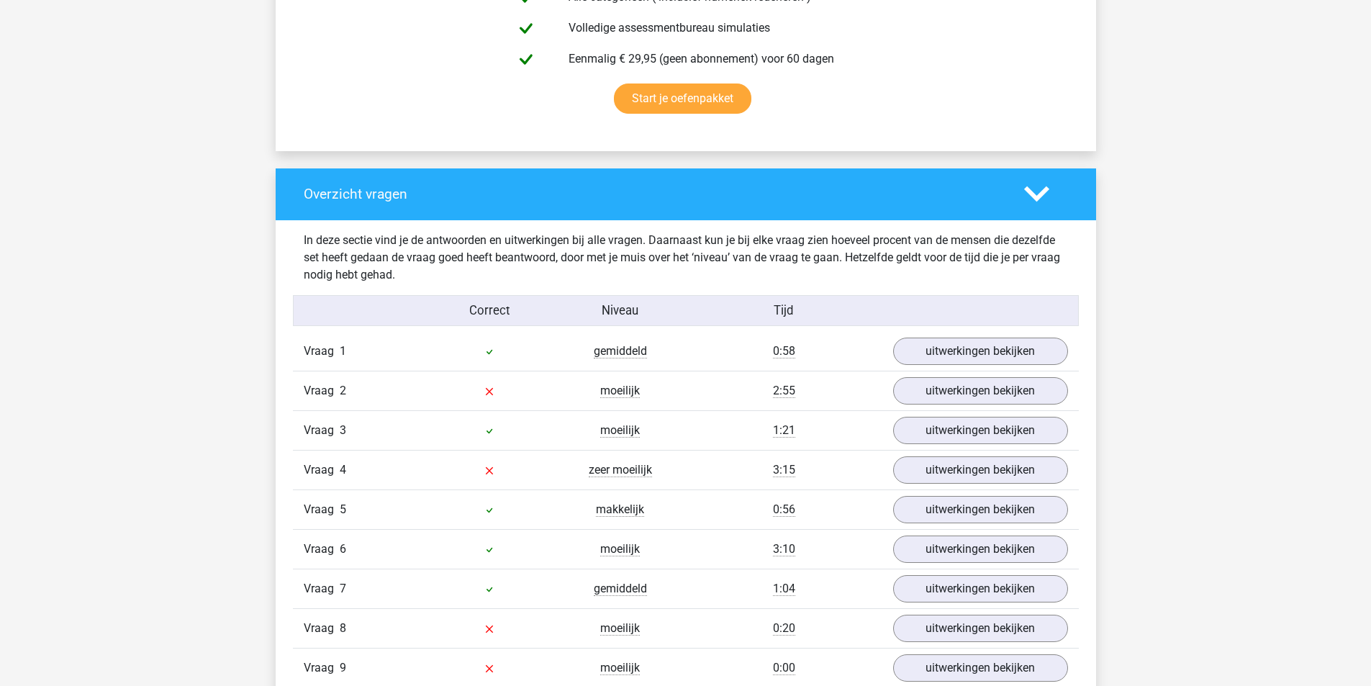
scroll to position [1079, 0]
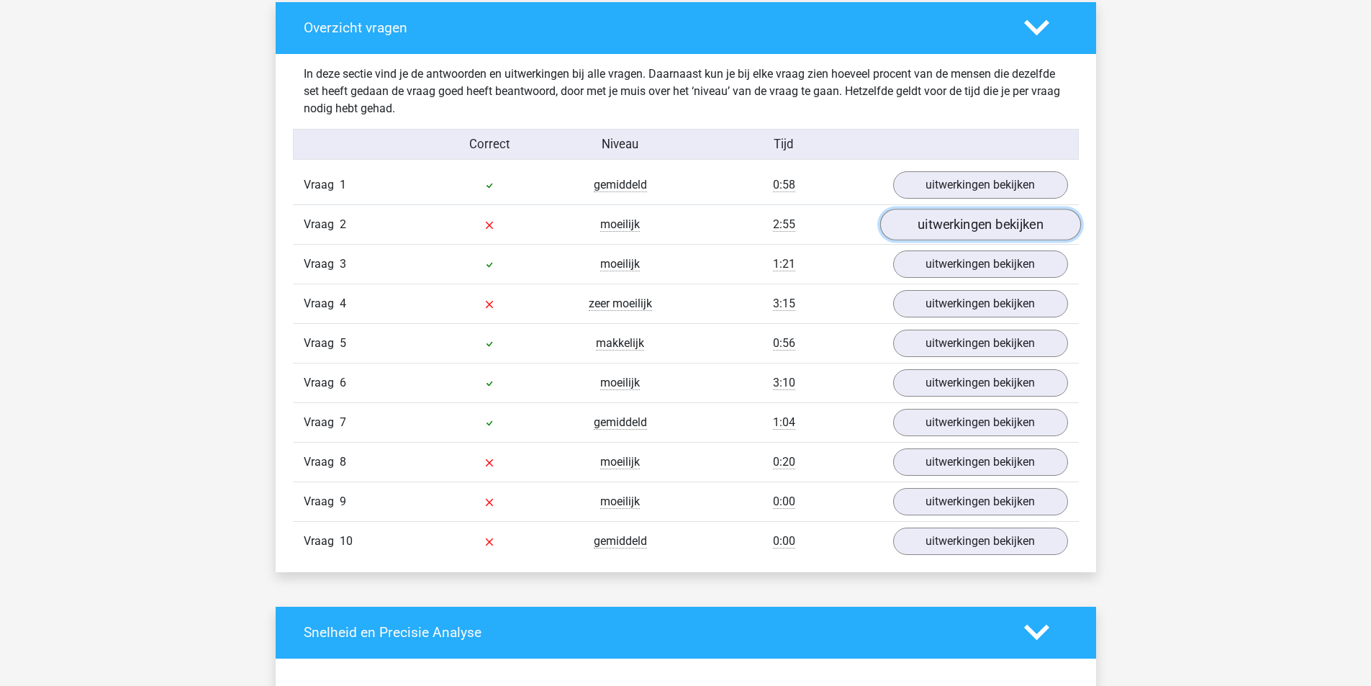
click at [958, 219] on link "uitwerkingen bekijken" at bounding box center [979, 225] width 201 height 32
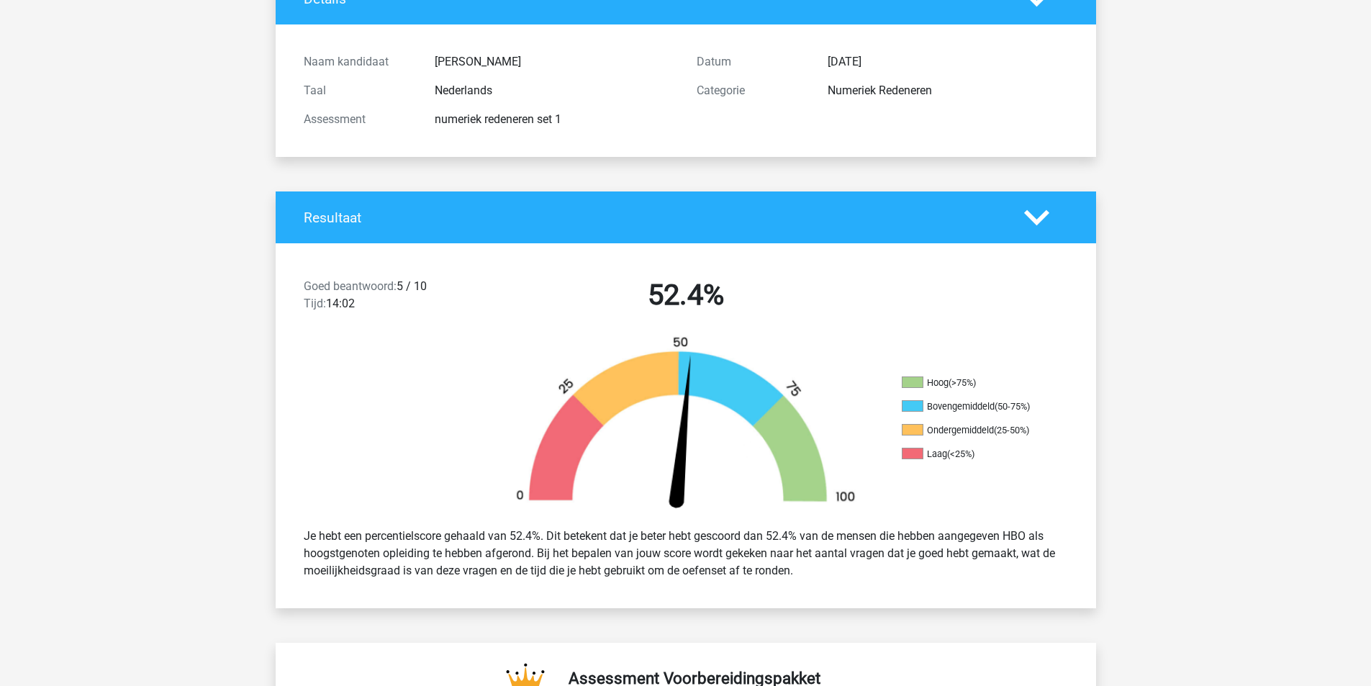
scroll to position [144, 0]
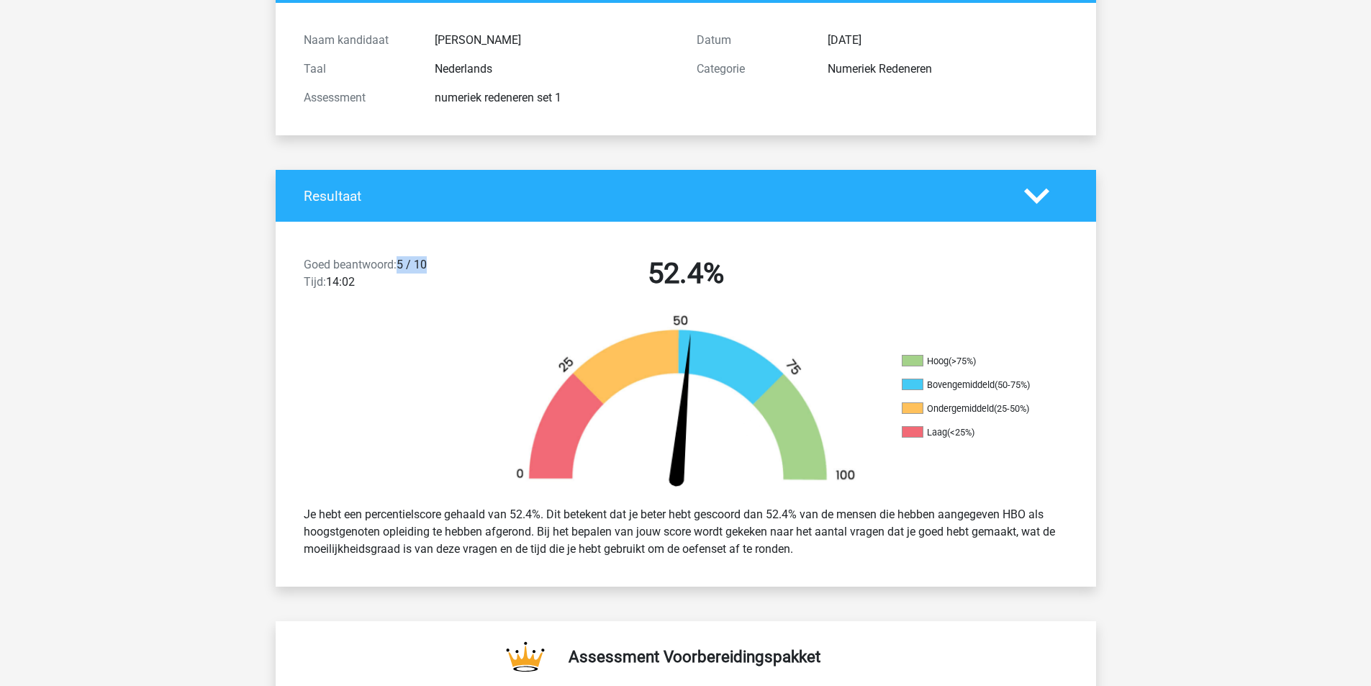
drag, startPoint x: 429, startPoint y: 260, endPoint x: 401, endPoint y: 259, distance: 27.4
click at [401, 259] on div "Goed beantwoord: 5 / 10 Tijd: 14:02" at bounding box center [391, 276] width 196 height 40
click at [403, 259] on div "Goed beantwoord: 5 / 10 Tijd: 14:02" at bounding box center [391, 276] width 196 height 40
click at [664, 256] on h2 "52.4%" at bounding box center [685, 273] width 371 height 35
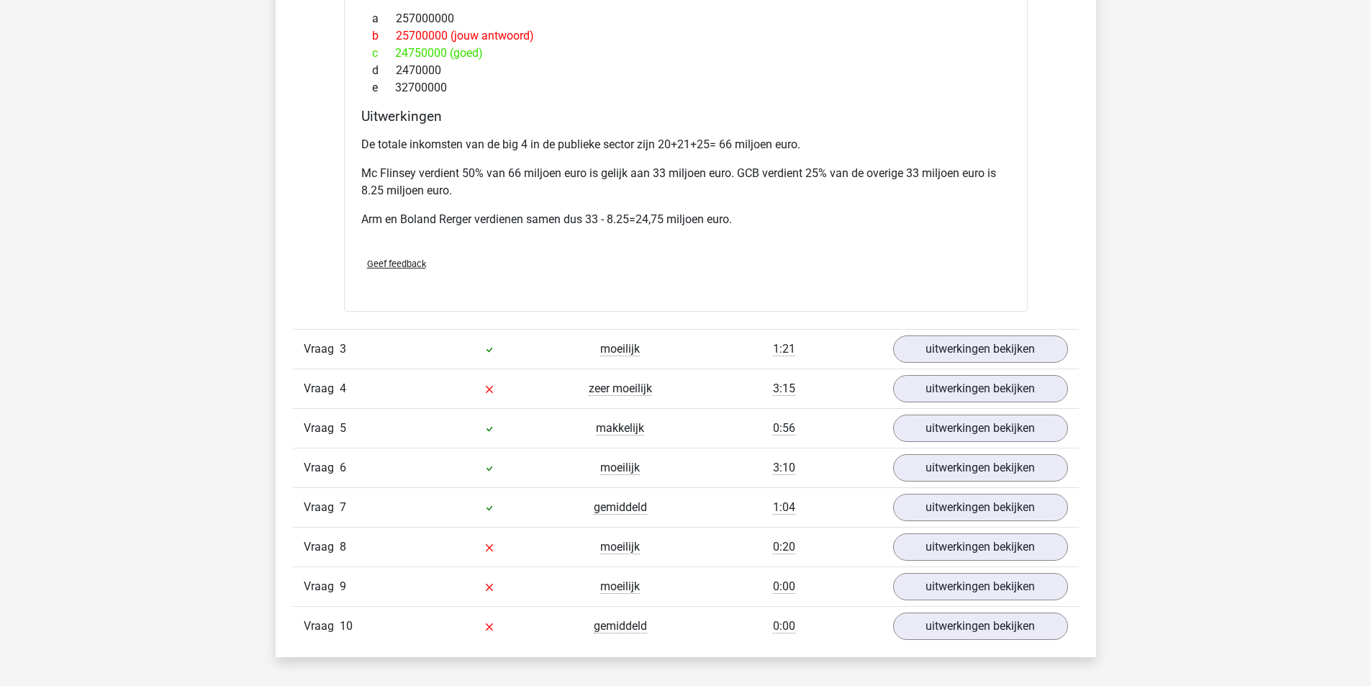
scroll to position [1942, 0]
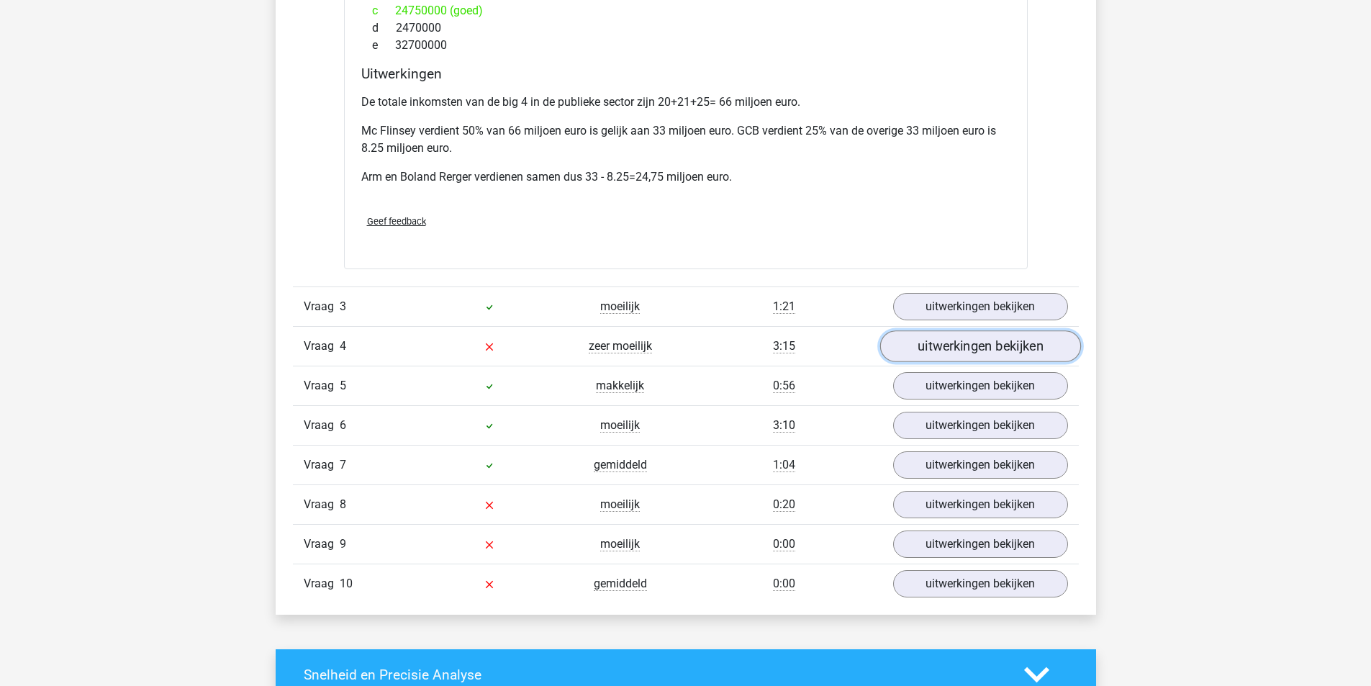
click at [943, 342] on link "uitwerkingen bekijken" at bounding box center [979, 346] width 201 height 32
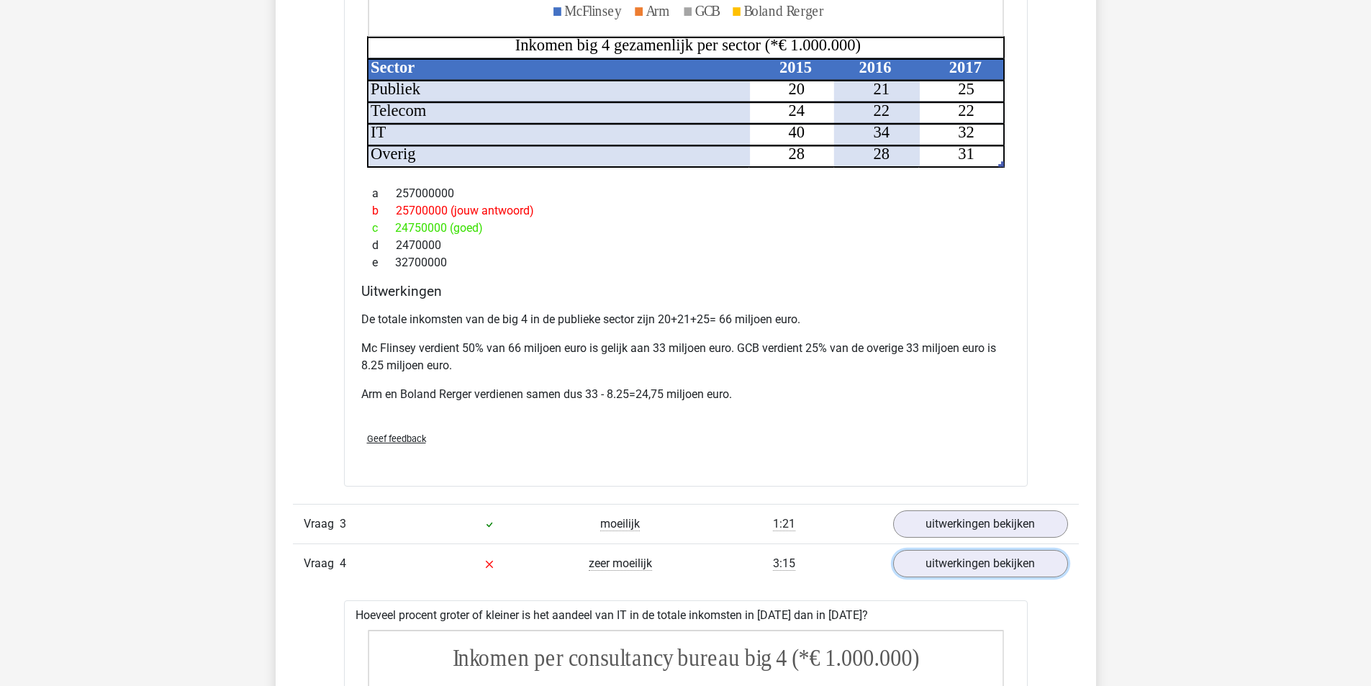
scroll to position [1727, 0]
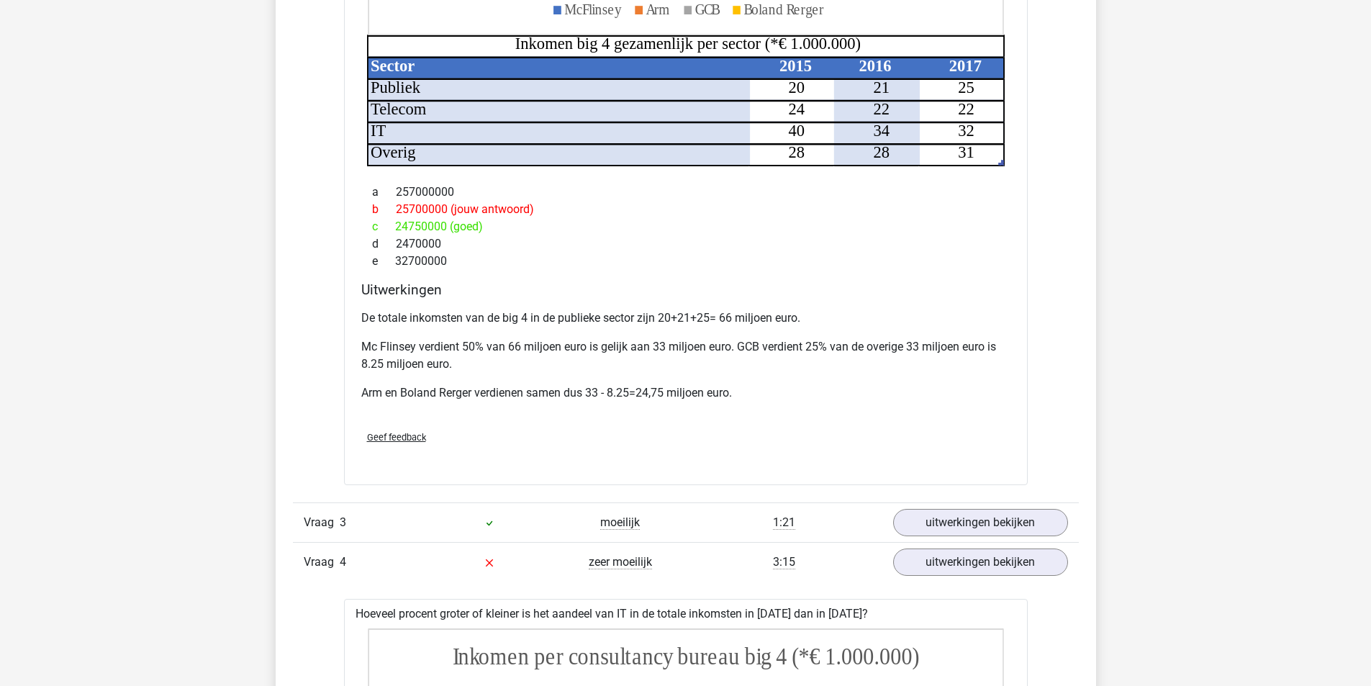
click at [979, 227] on div "c 24750000 (goed)" at bounding box center [685, 226] width 649 height 17
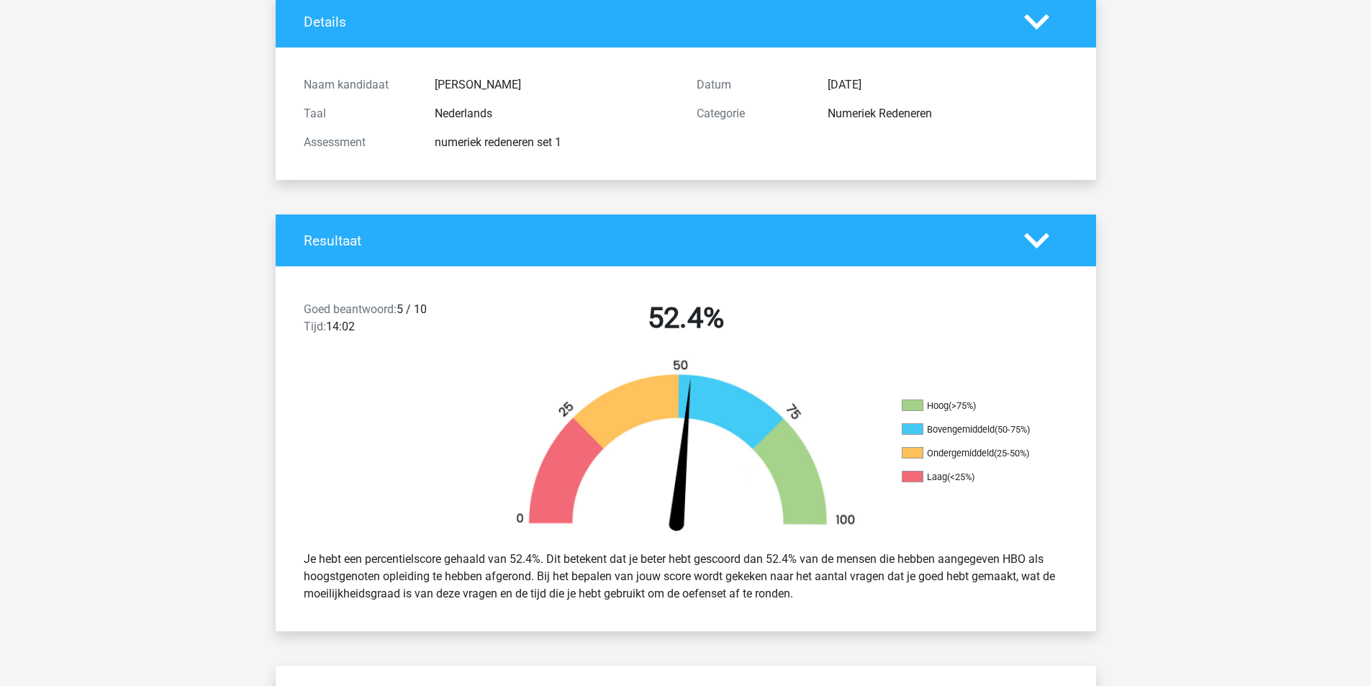
scroll to position [0, 0]
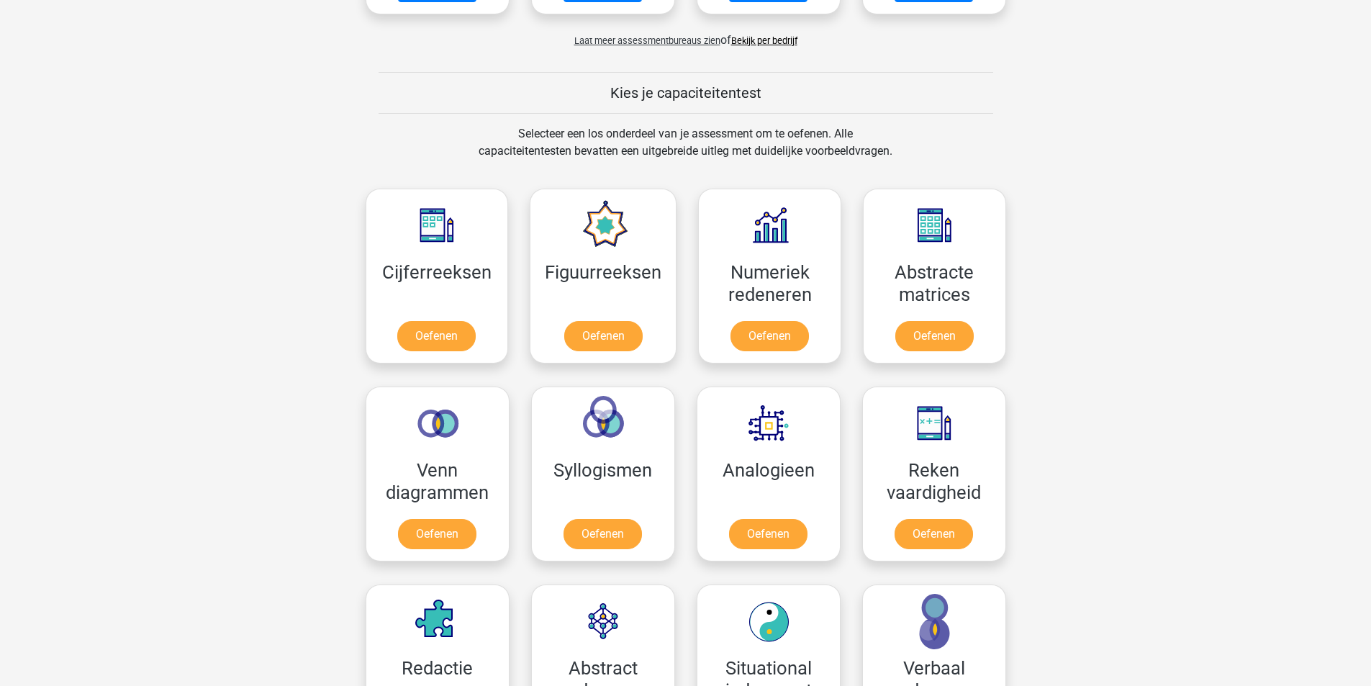
scroll to position [504, 0]
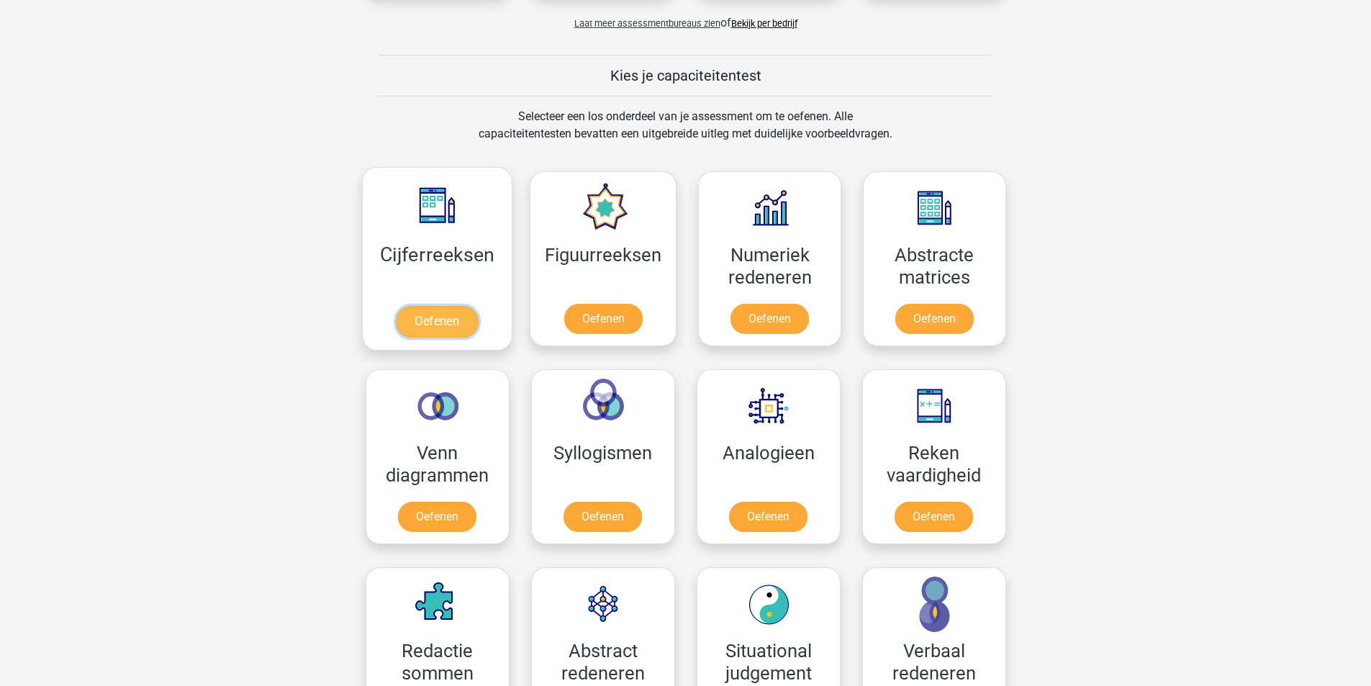
click at [451, 320] on link "Oefenen" at bounding box center [437, 322] width 82 height 32
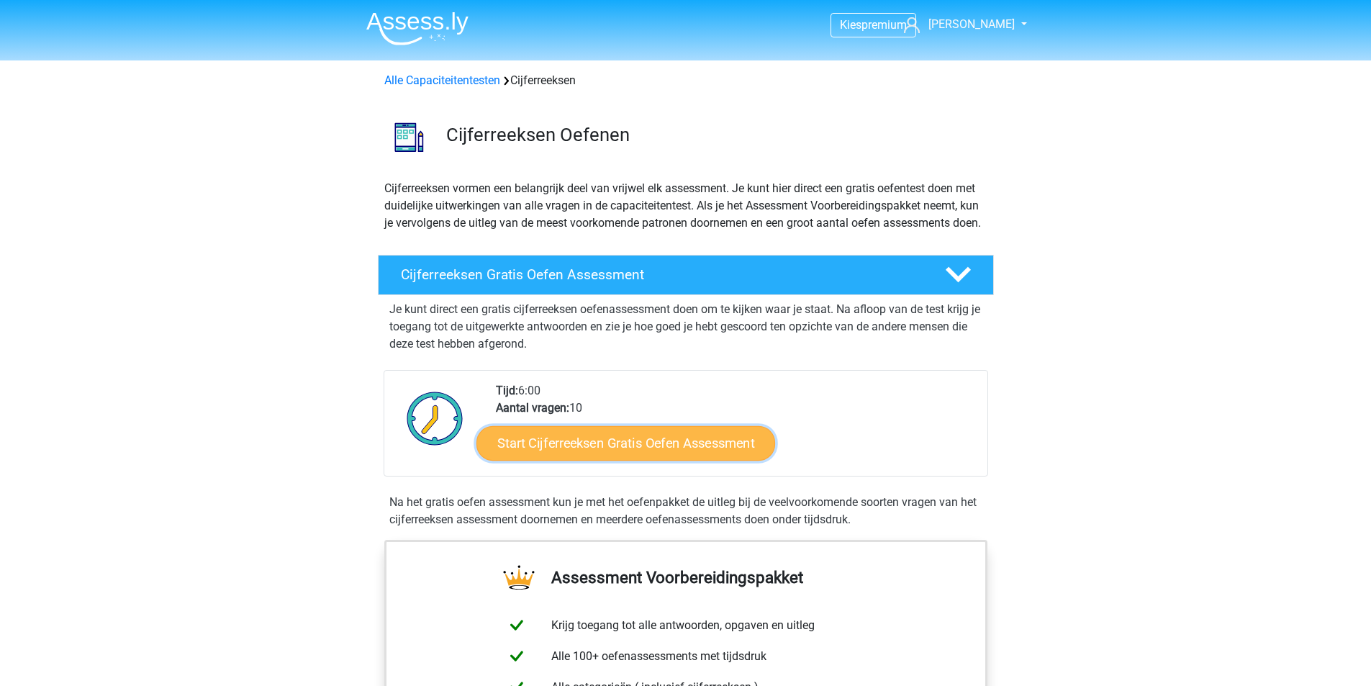
click at [569, 460] on link "Start Cijferreeksen Gratis Oefen Assessment" at bounding box center [625, 442] width 299 height 35
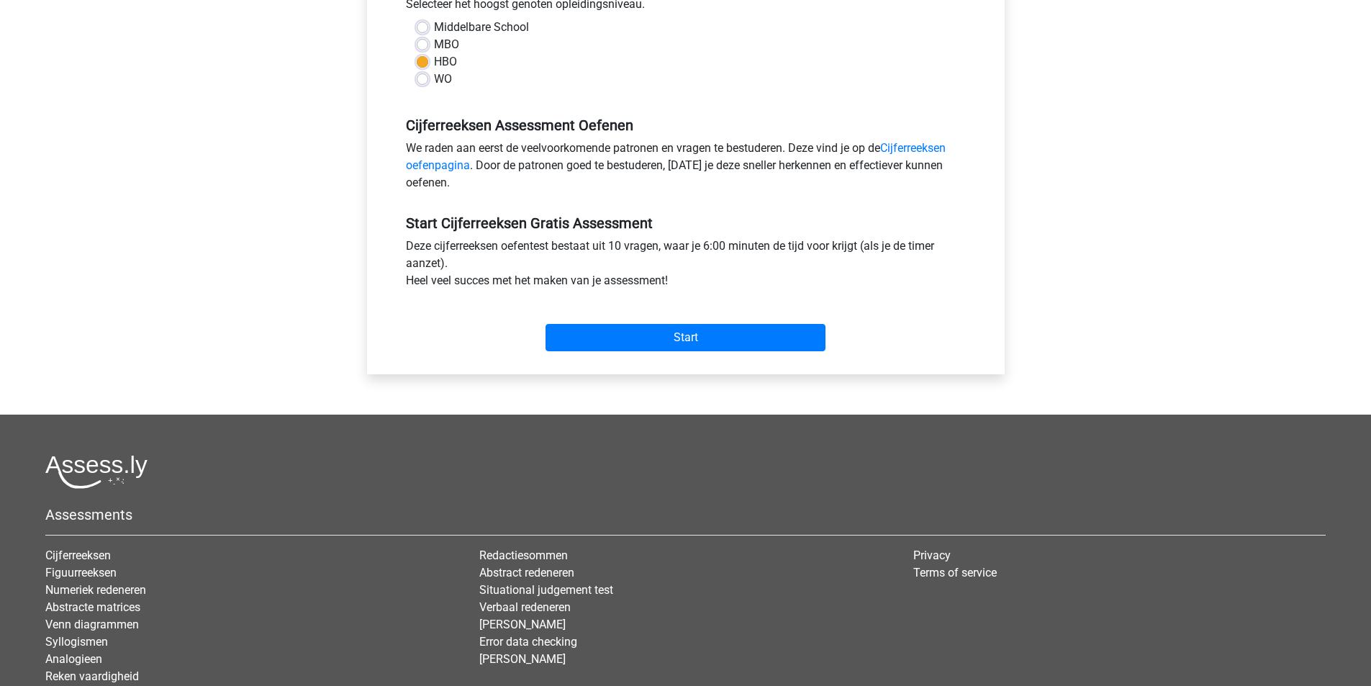
scroll to position [360, 0]
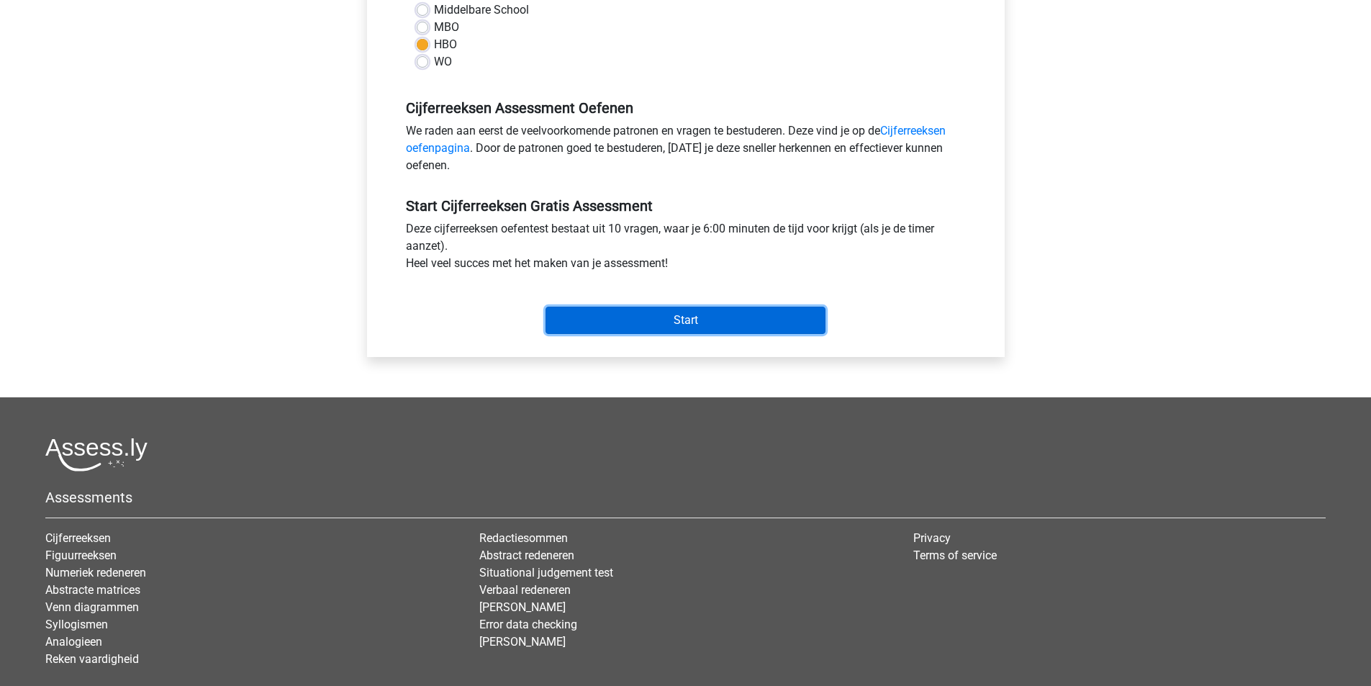
click at [747, 317] on input "Start" at bounding box center [685, 319] width 280 height 27
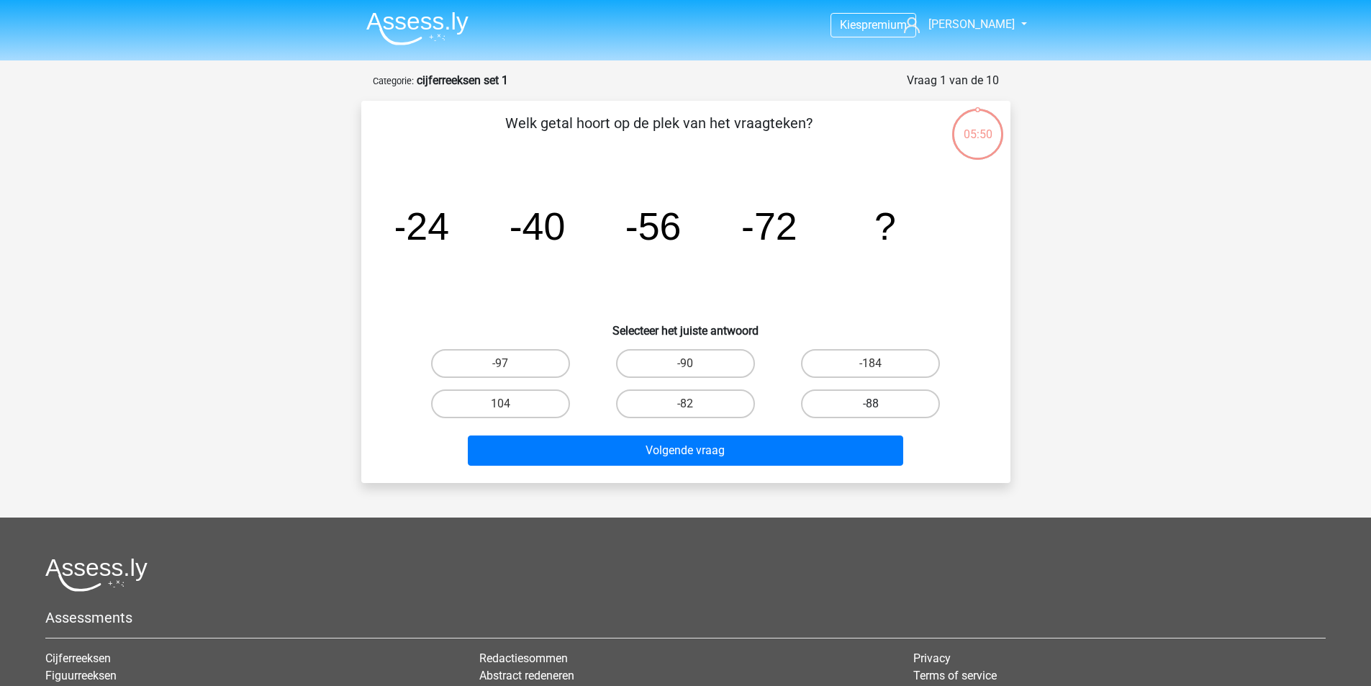
click at [830, 404] on label "-88" at bounding box center [870, 403] width 139 height 29
click at [871, 404] on input "-88" at bounding box center [875, 408] width 9 height 9
radio input "true"
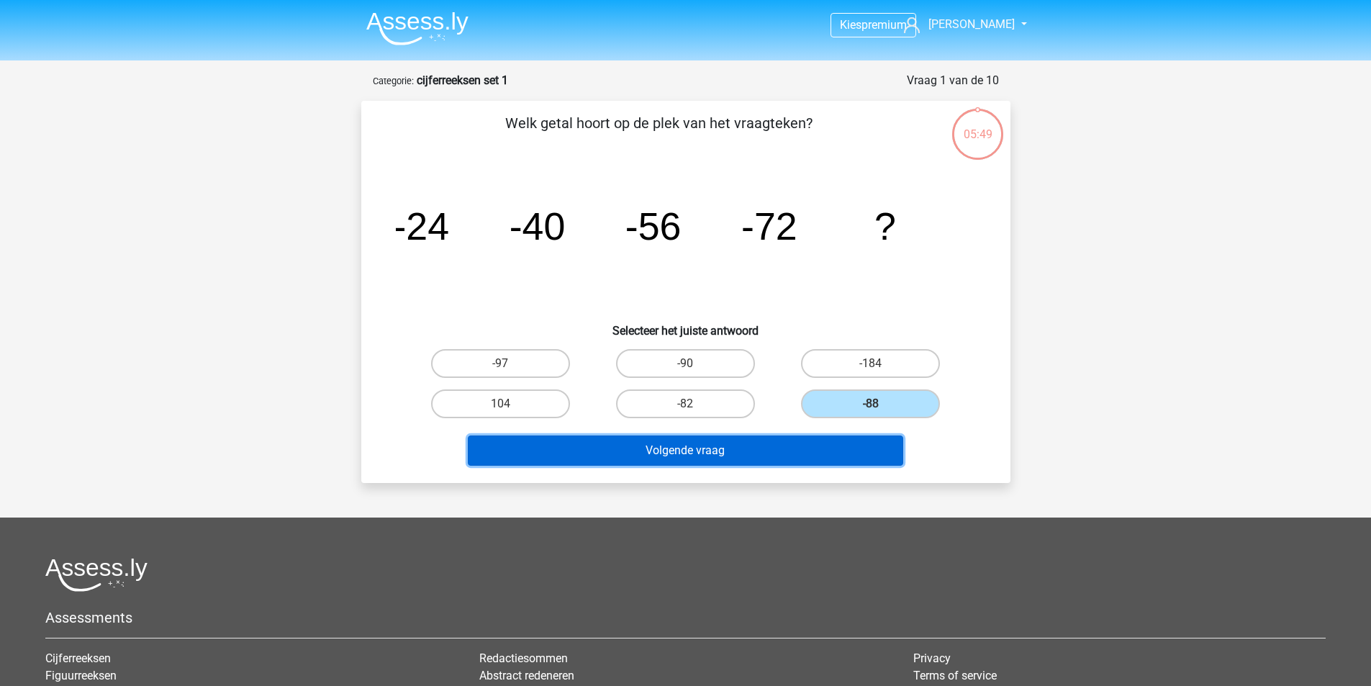
click at [806, 454] on button "Volgende vraag" at bounding box center [685, 450] width 435 height 30
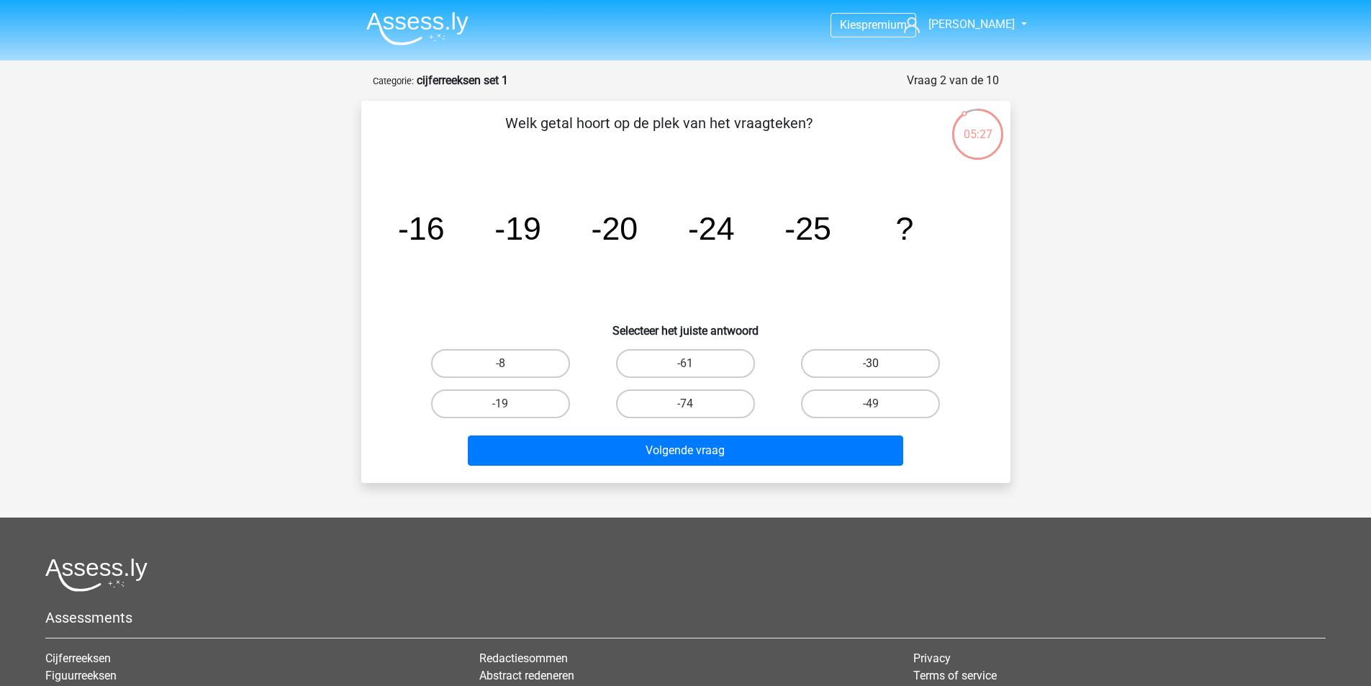
click at [859, 358] on label "-30" at bounding box center [870, 363] width 139 height 29
click at [871, 363] on input "-30" at bounding box center [875, 367] width 9 height 9
radio input "true"
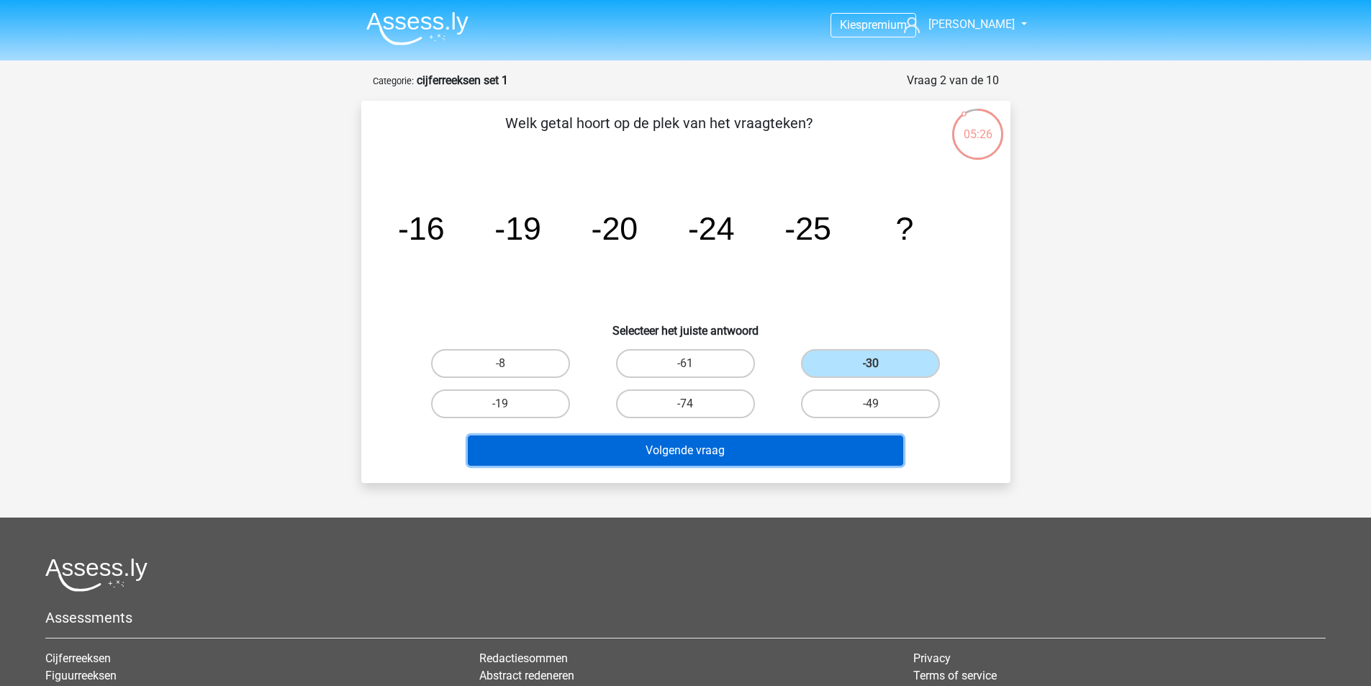
click at [798, 457] on button "Volgende vraag" at bounding box center [685, 450] width 435 height 30
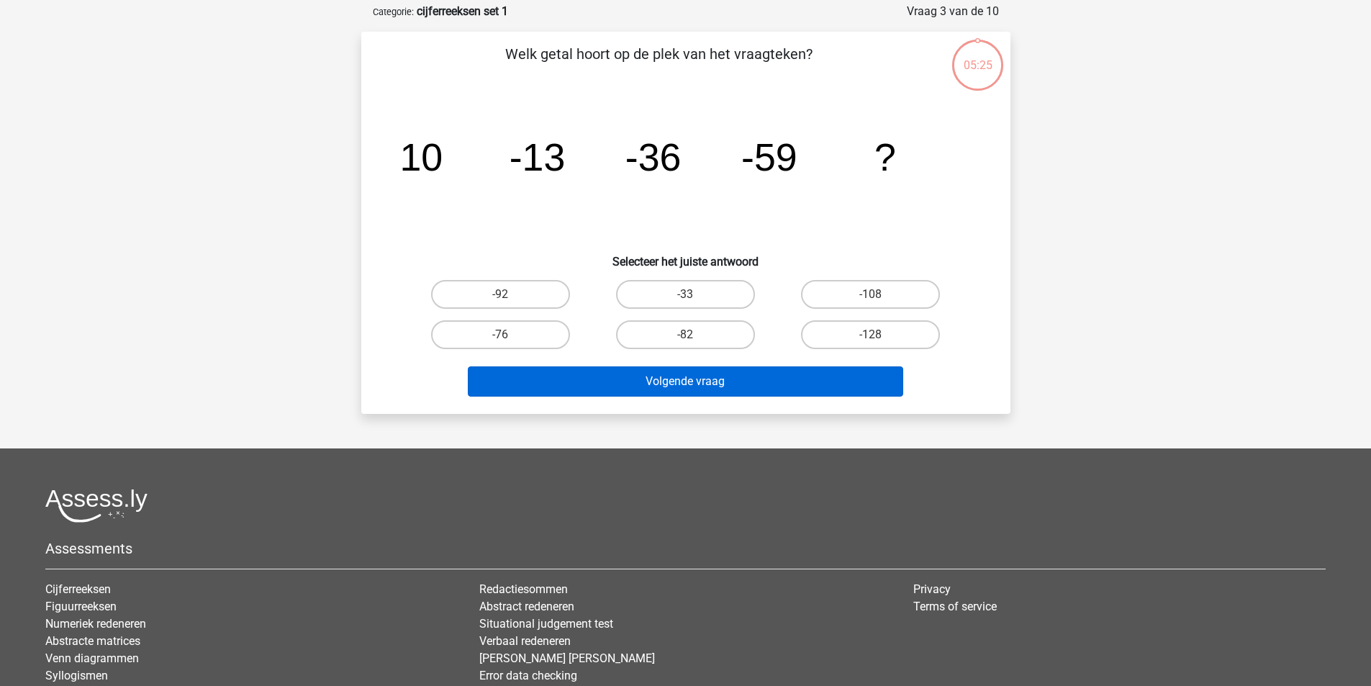
scroll to position [72, 0]
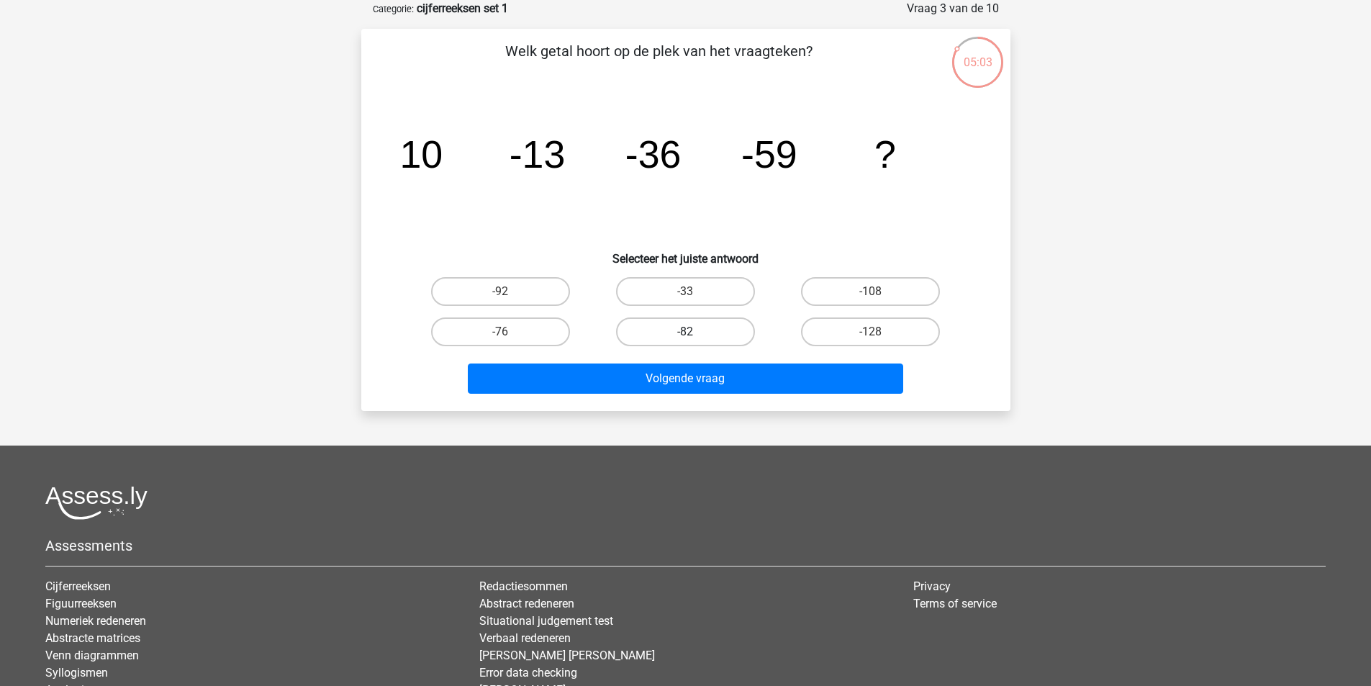
click at [712, 338] on label "-82" at bounding box center [685, 331] width 139 height 29
click at [694, 338] on input "-82" at bounding box center [689, 336] width 9 height 9
radio input "true"
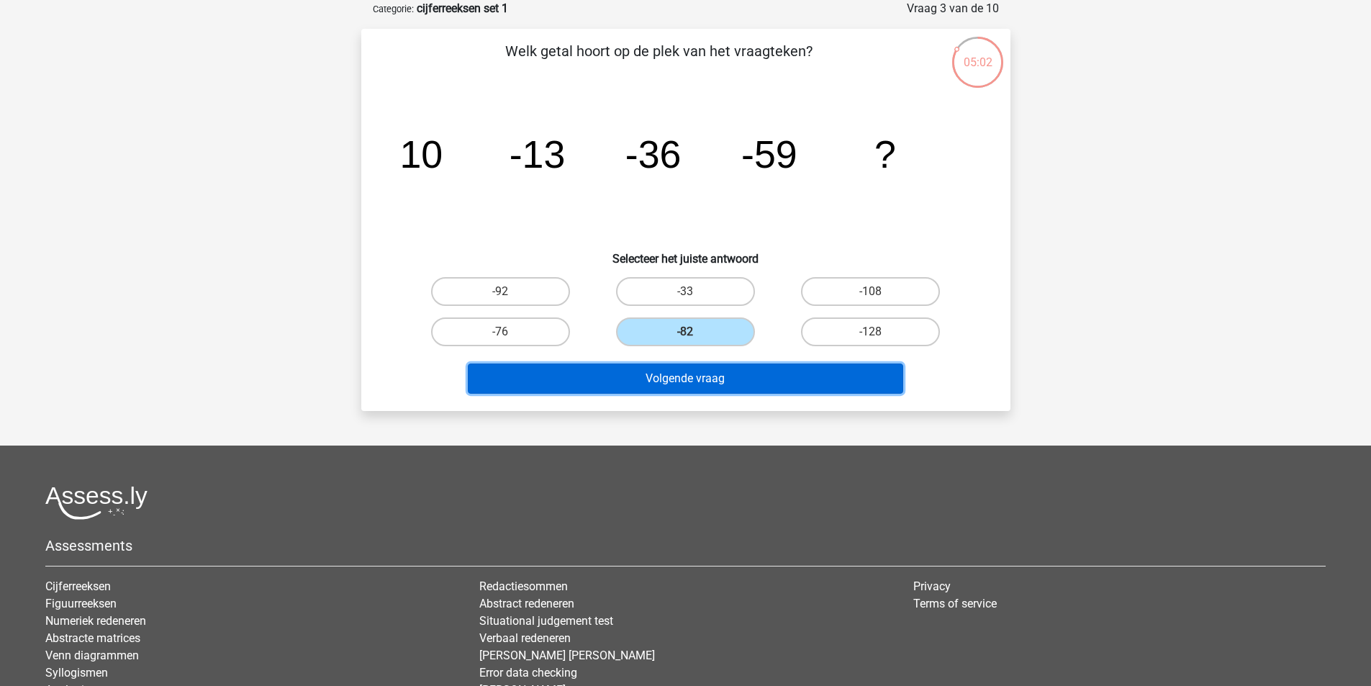
click at [716, 376] on button "Volgende vraag" at bounding box center [685, 378] width 435 height 30
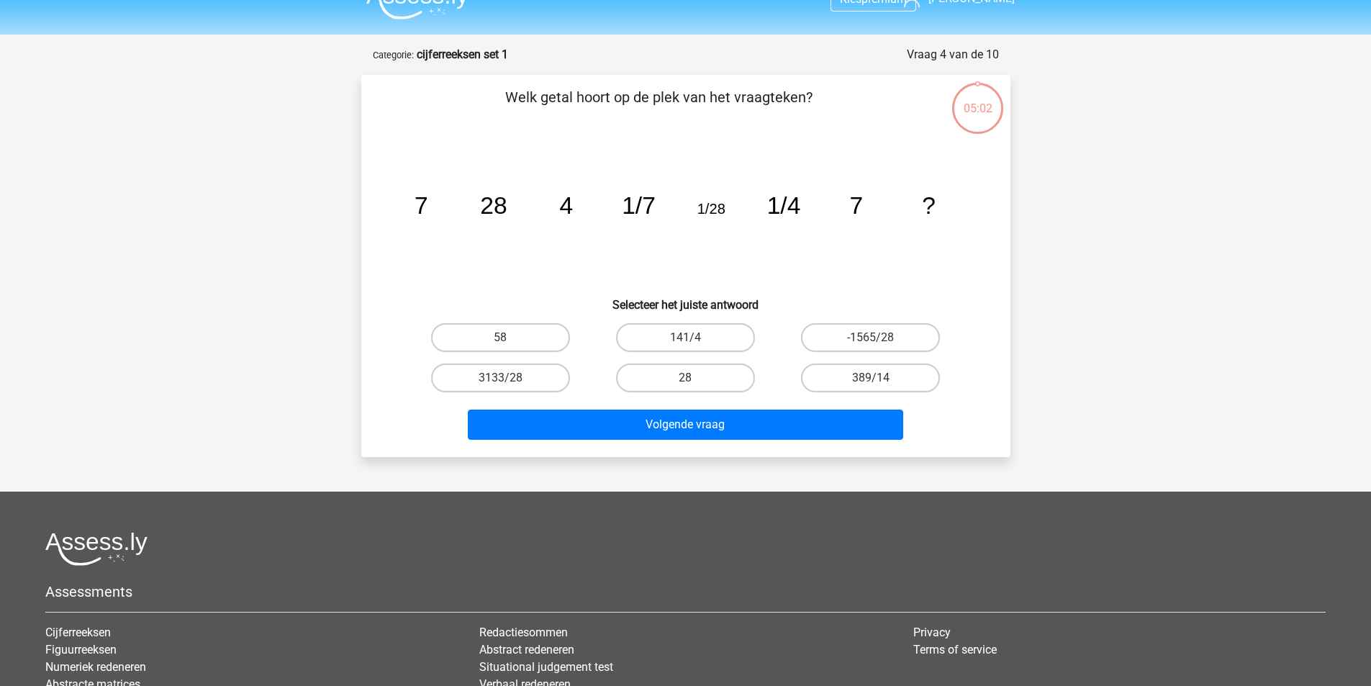
scroll to position [0, 0]
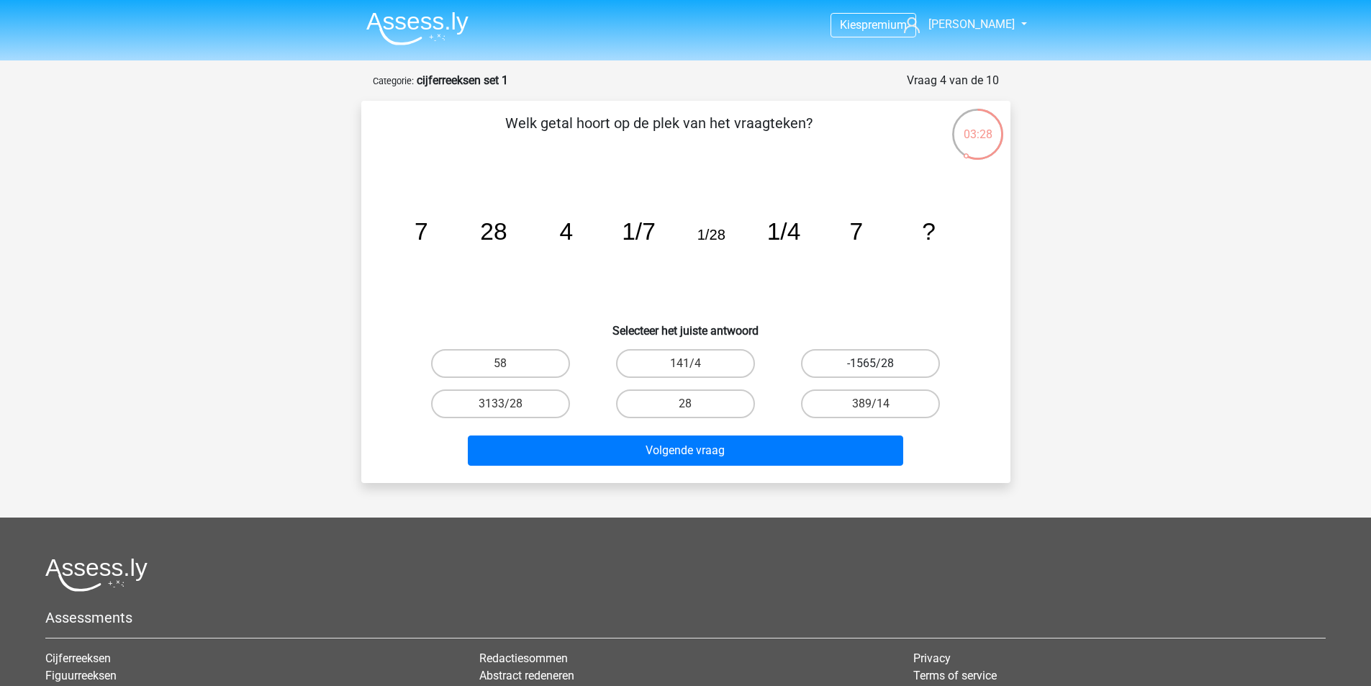
click at [856, 365] on label "-1565/28" at bounding box center [870, 363] width 139 height 29
click at [871, 365] on input "-1565/28" at bounding box center [875, 367] width 9 height 9
radio input "true"
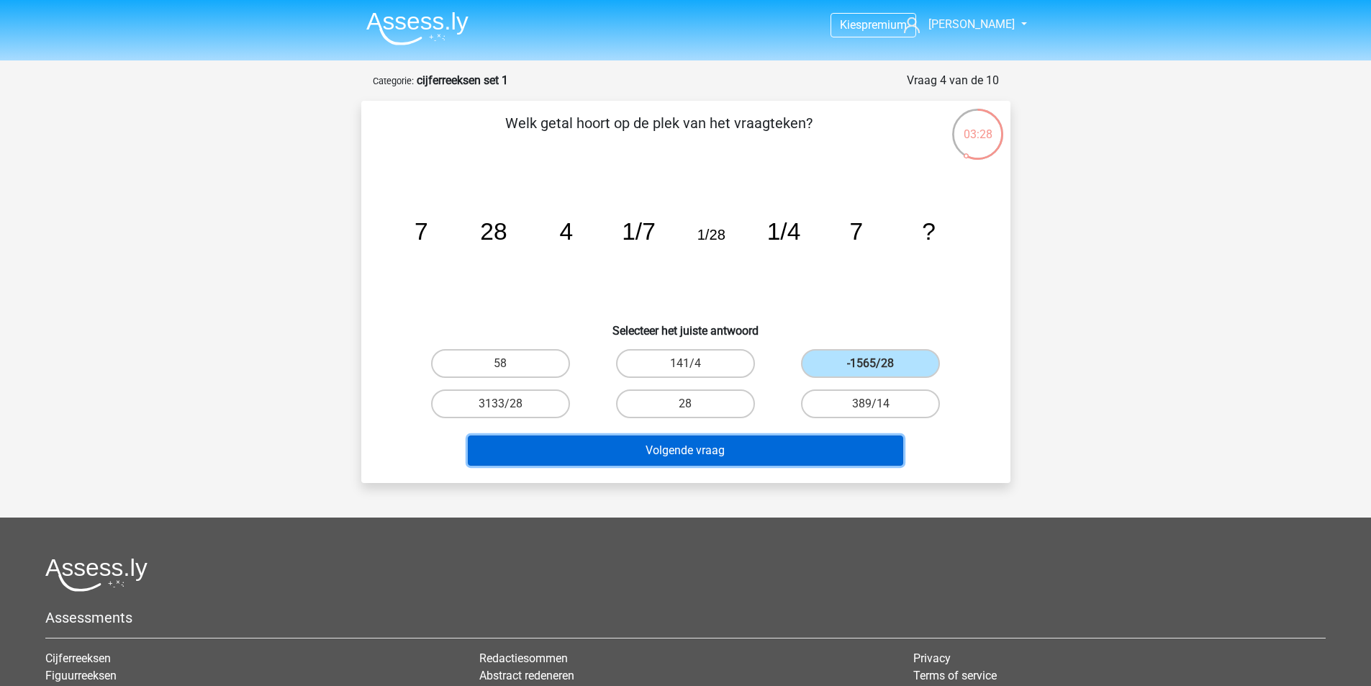
click at [768, 455] on button "Volgende vraag" at bounding box center [685, 450] width 435 height 30
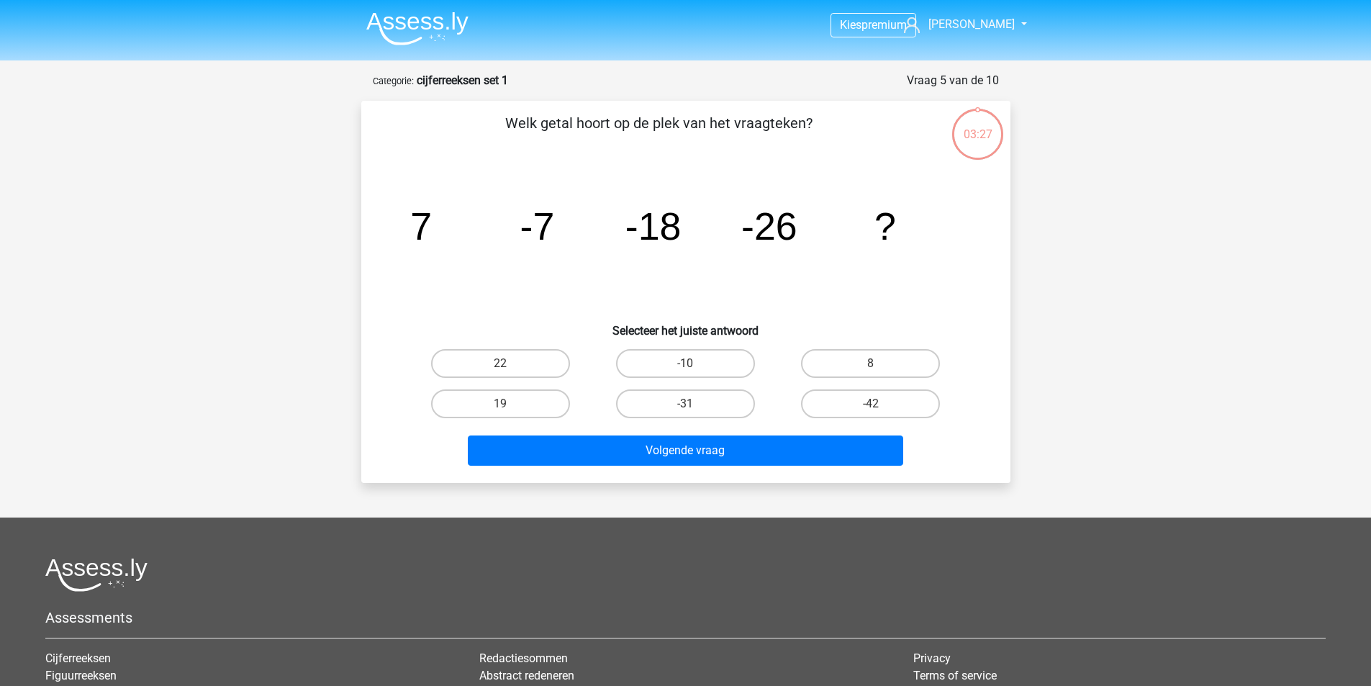
scroll to position [72, 0]
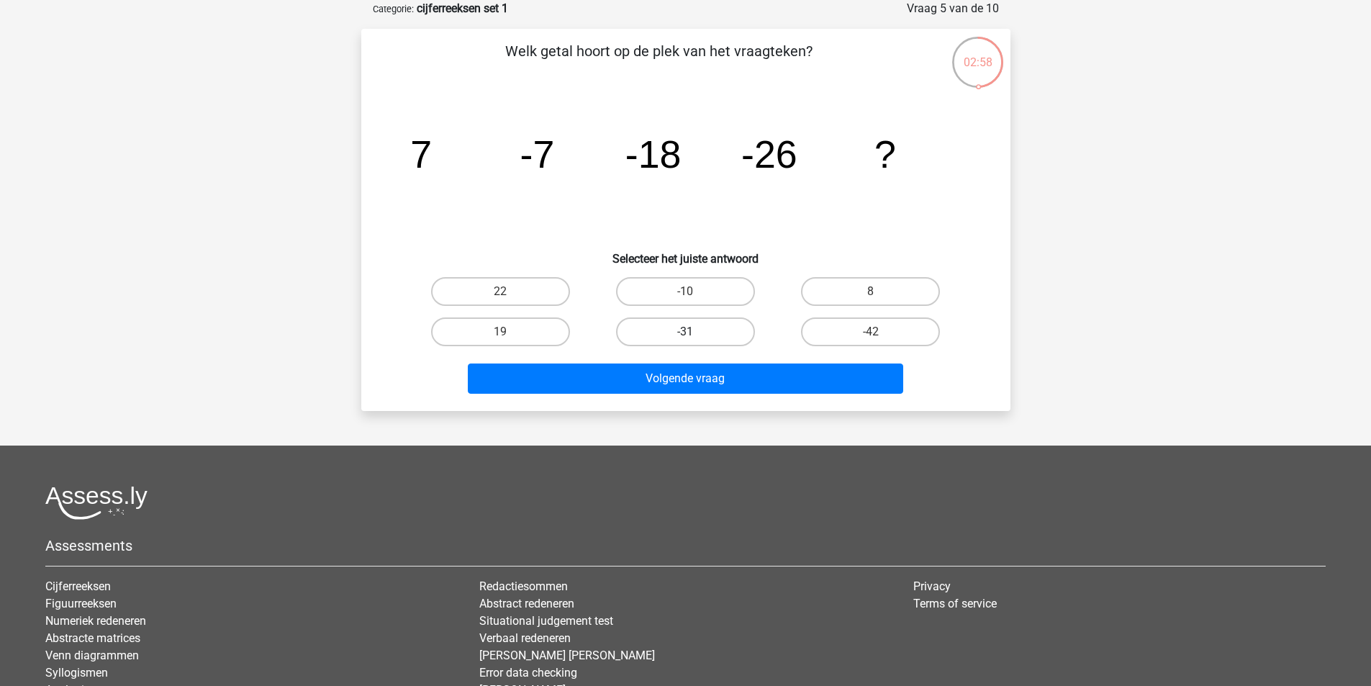
click at [706, 330] on label "-31" at bounding box center [685, 331] width 139 height 29
click at [694, 332] on input "-31" at bounding box center [689, 336] width 9 height 9
radio input "true"
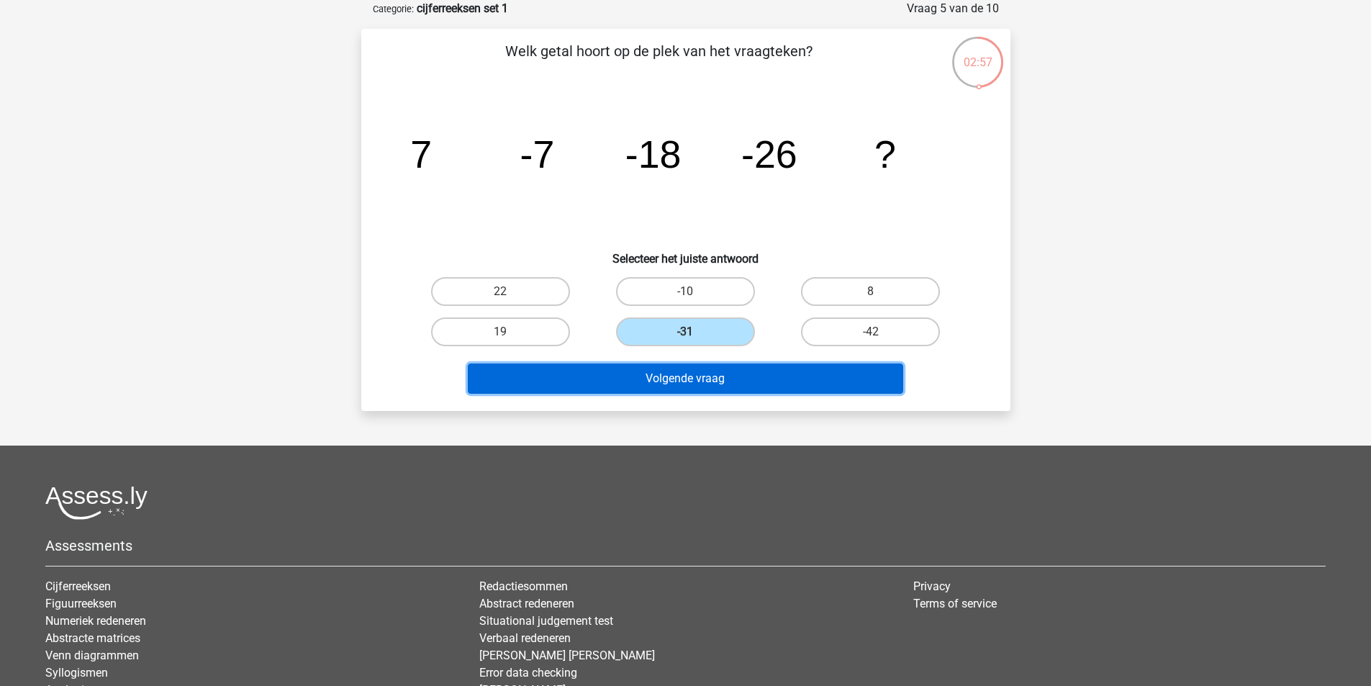
click at [723, 377] on button "Volgende vraag" at bounding box center [685, 378] width 435 height 30
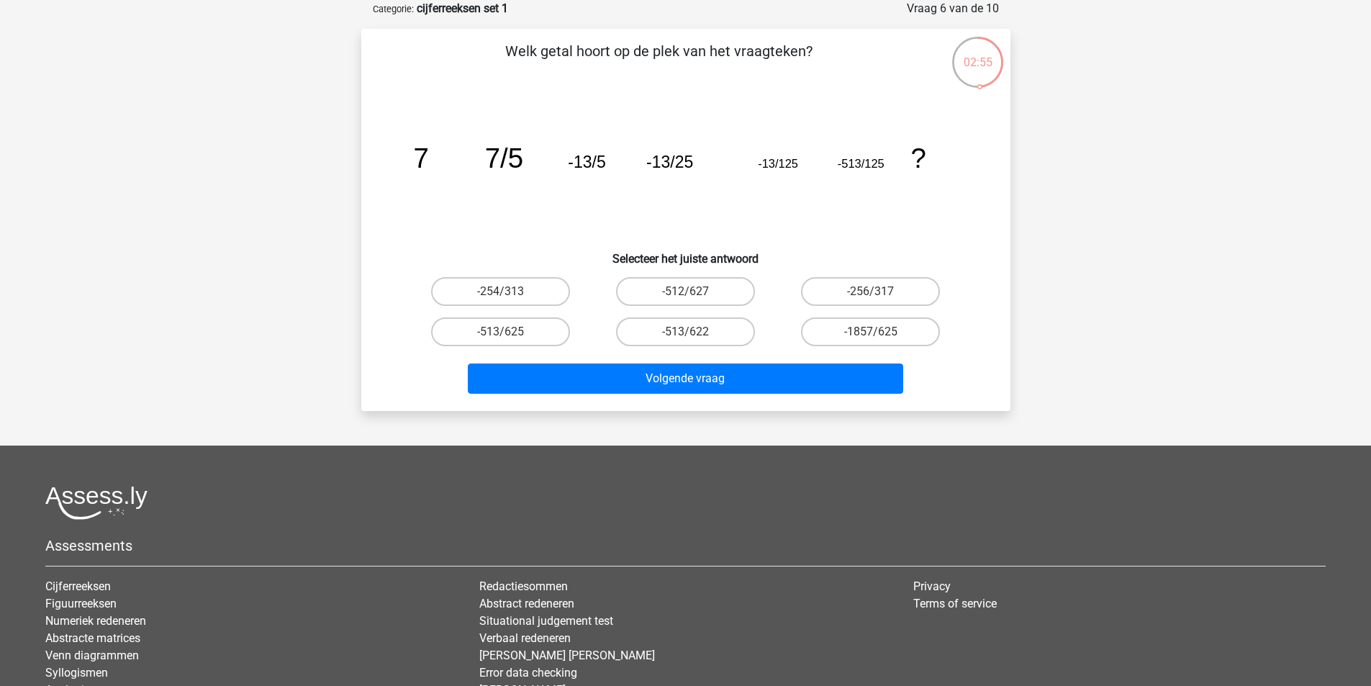
scroll to position [0, 0]
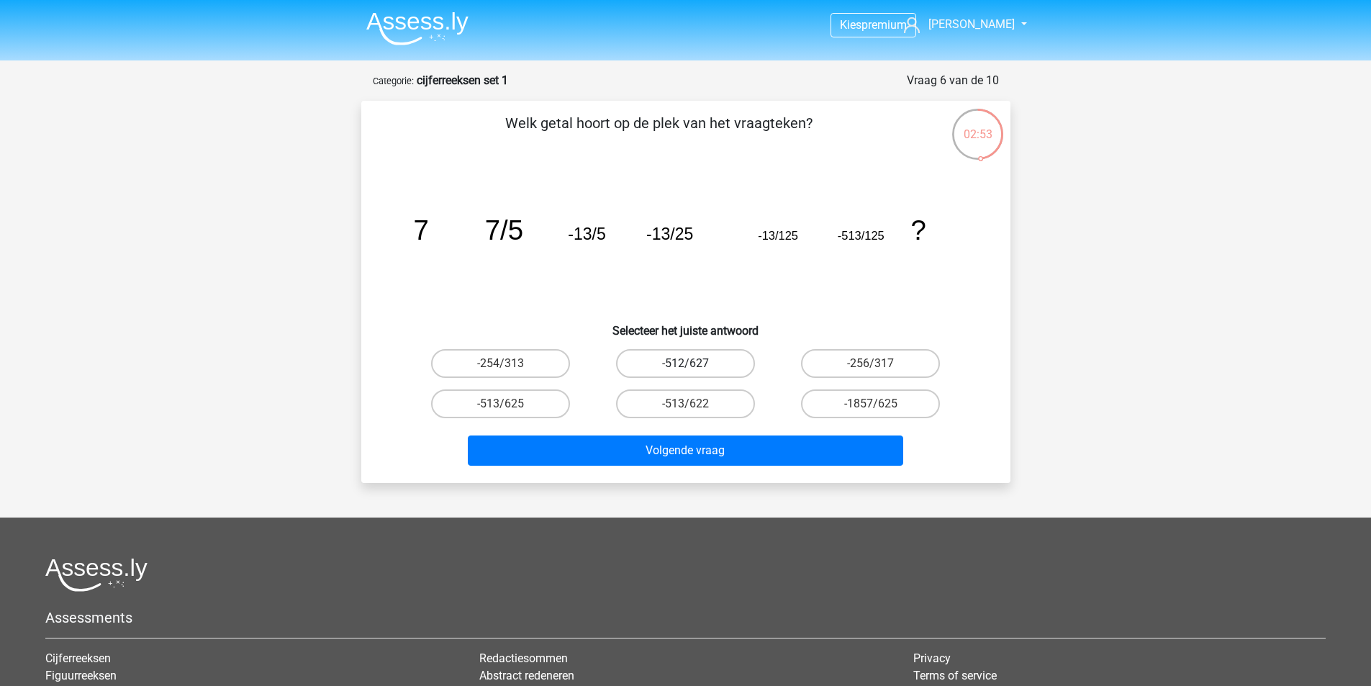
click at [694, 367] on input "-512/627" at bounding box center [689, 367] width 9 height 9
radio input "true"
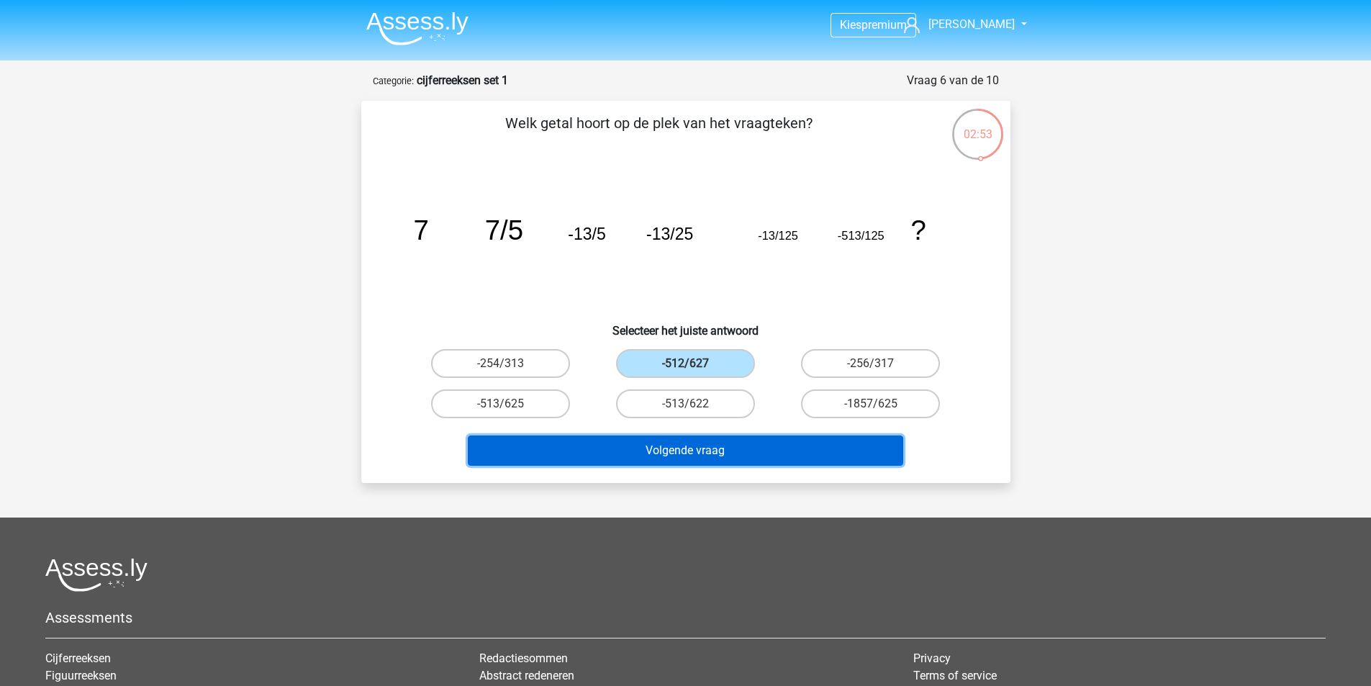
click at [719, 453] on button "Volgende vraag" at bounding box center [685, 450] width 435 height 30
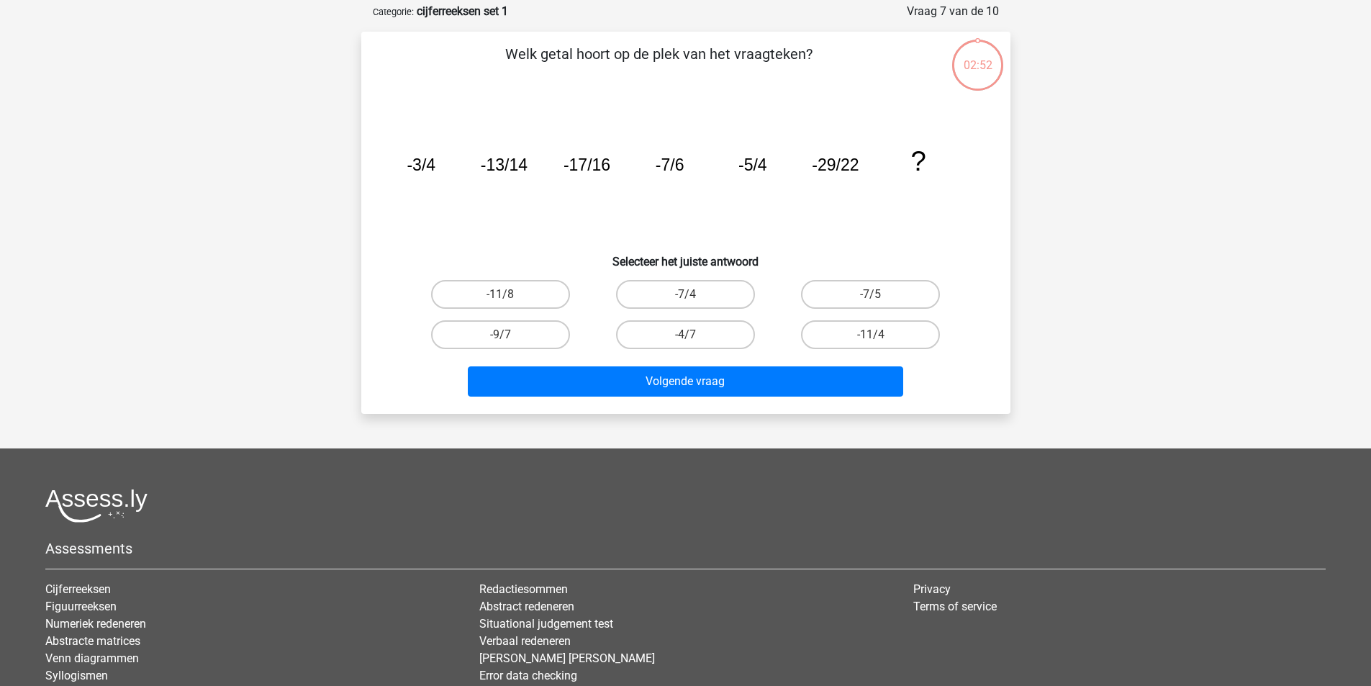
scroll to position [72, 0]
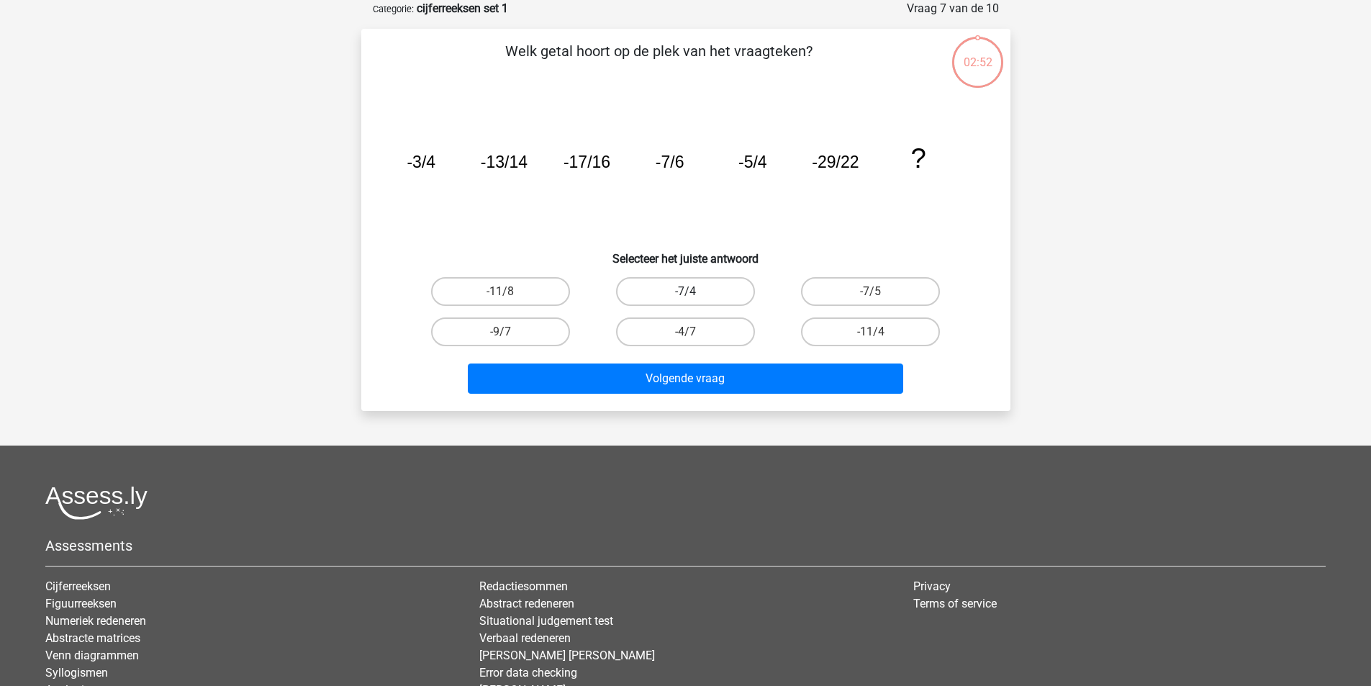
click at [689, 280] on label "-7/4" at bounding box center [685, 291] width 139 height 29
click at [689, 291] on input "-7/4" at bounding box center [689, 295] width 9 height 9
radio input "true"
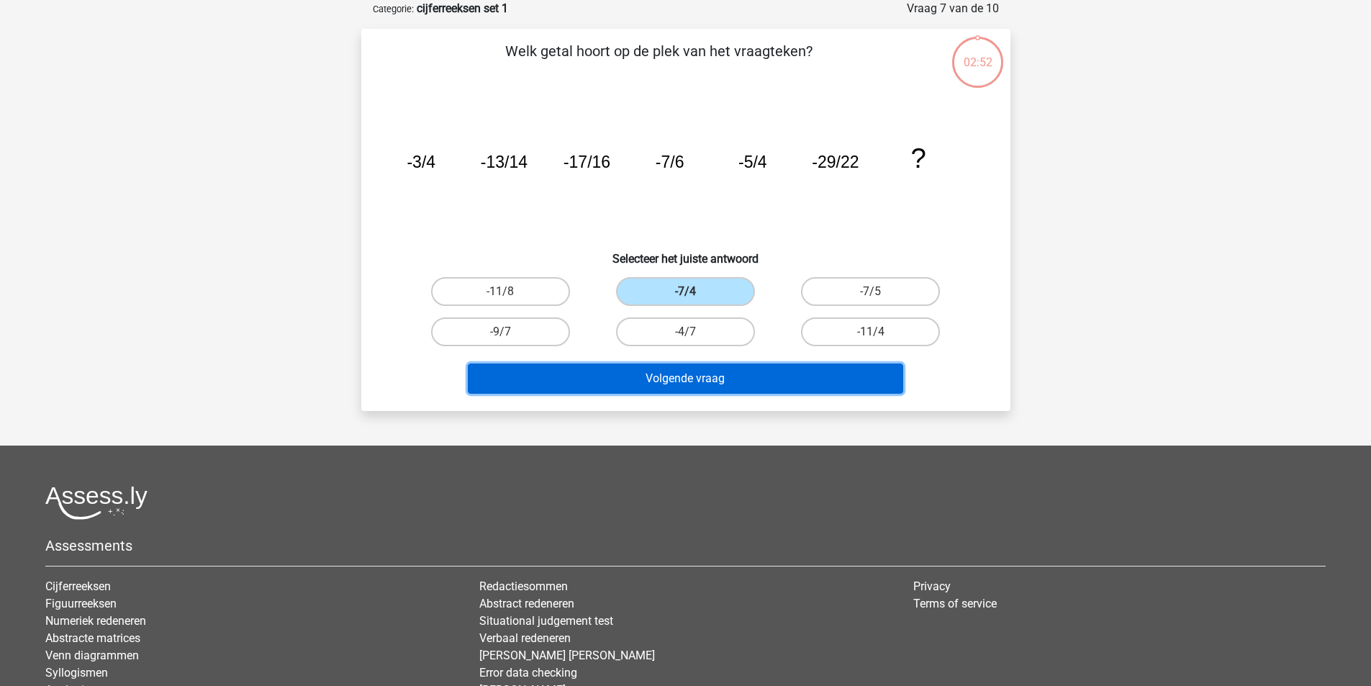
click at [701, 381] on button "Volgende vraag" at bounding box center [685, 378] width 435 height 30
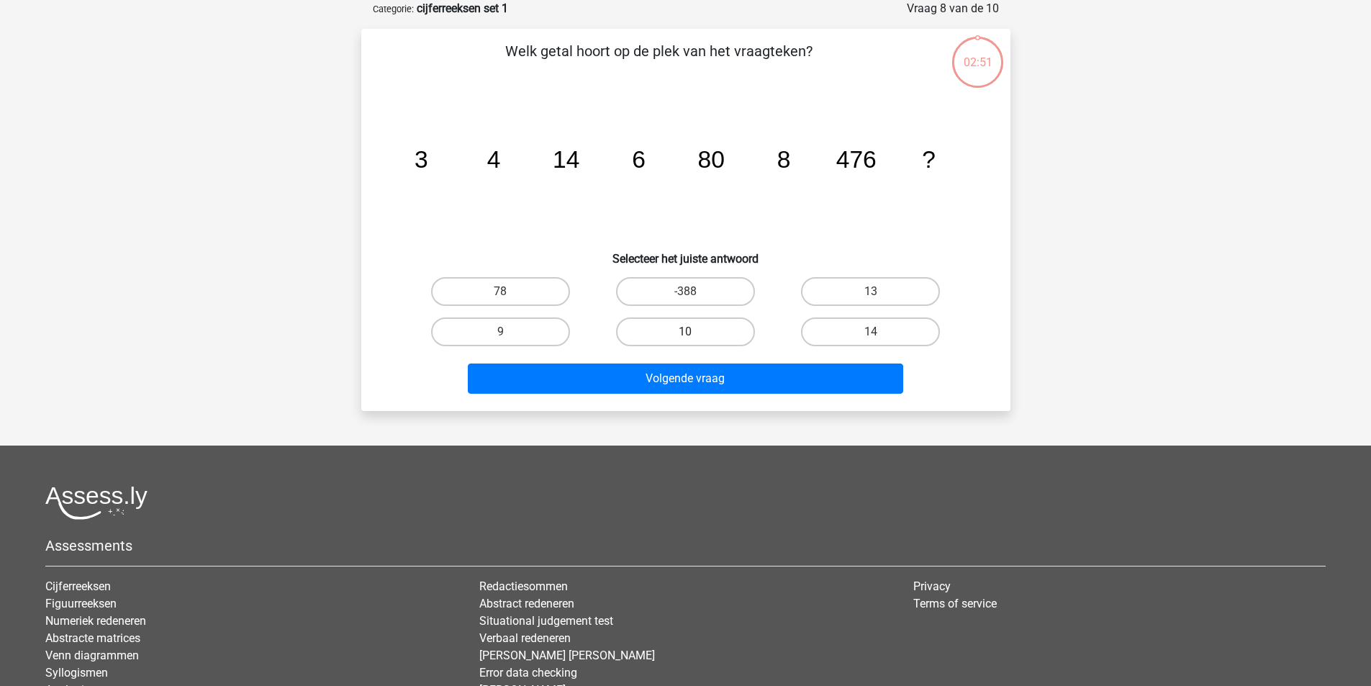
click at [717, 331] on label "10" at bounding box center [685, 331] width 139 height 29
click at [694, 332] on input "10" at bounding box center [689, 336] width 9 height 9
radio input "true"
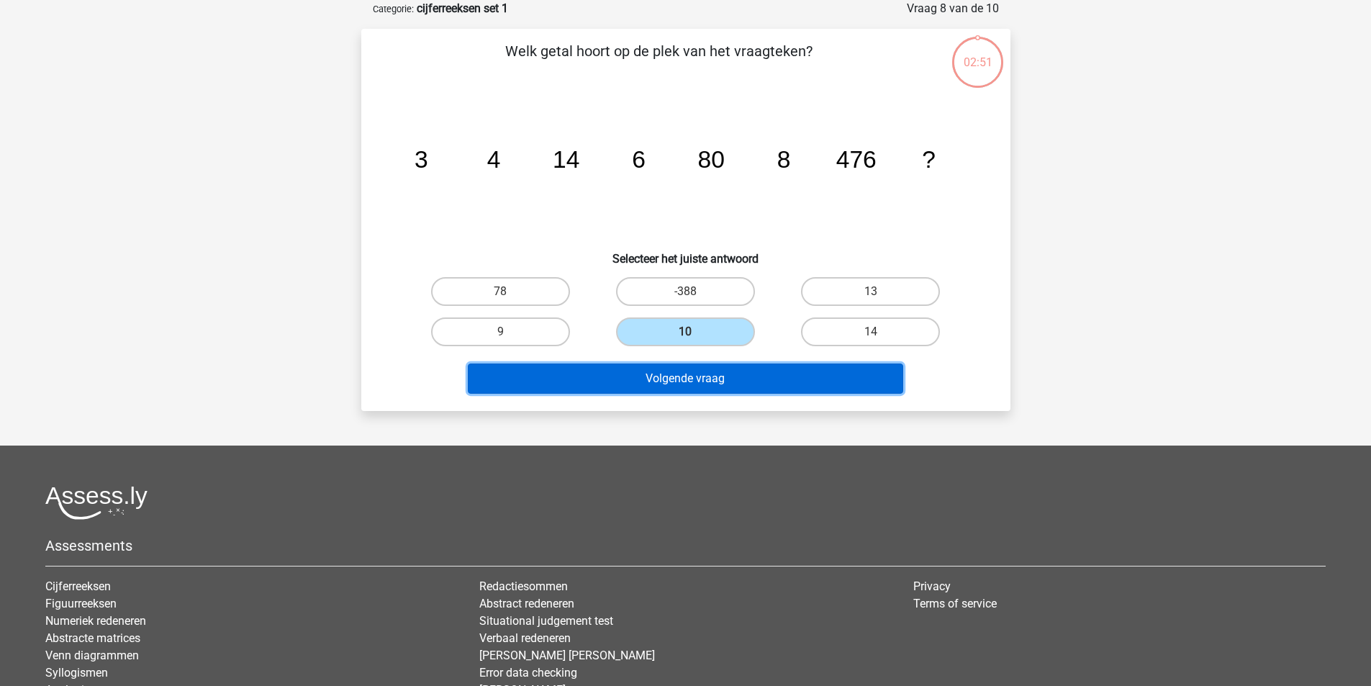
click at [713, 374] on button "Volgende vraag" at bounding box center [685, 378] width 435 height 30
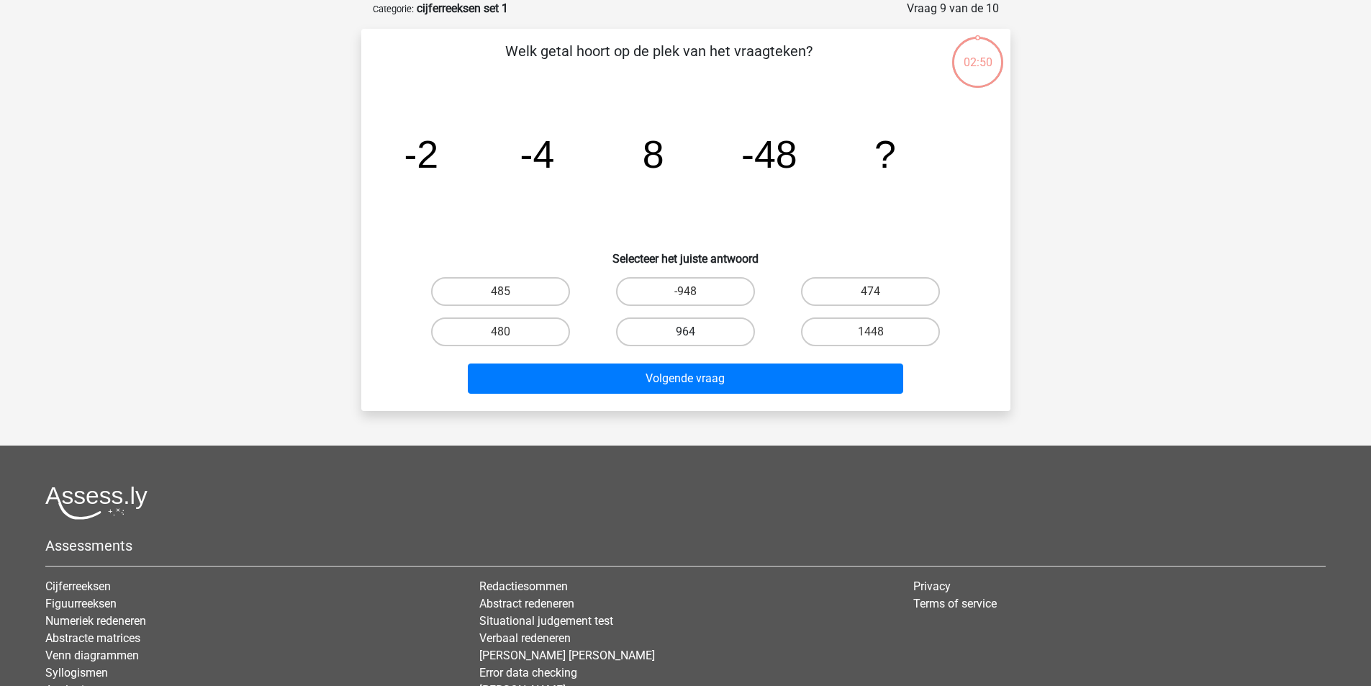
click at [713, 335] on label "964" at bounding box center [685, 331] width 139 height 29
click at [694, 335] on input "964" at bounding box center [689, 336] width 9 height 9
radio input "true"
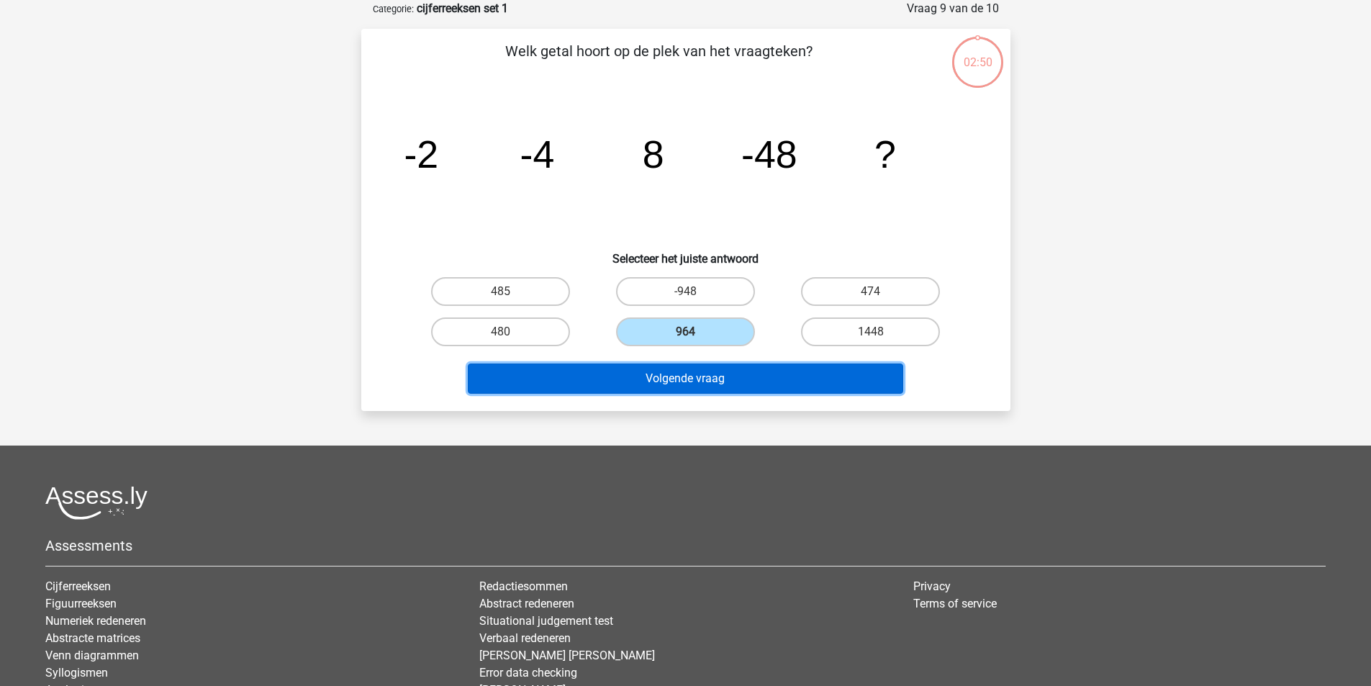
click at [716, 387] on button "Volgende vraag" at bounding box center [685, 378] width 435 height 30
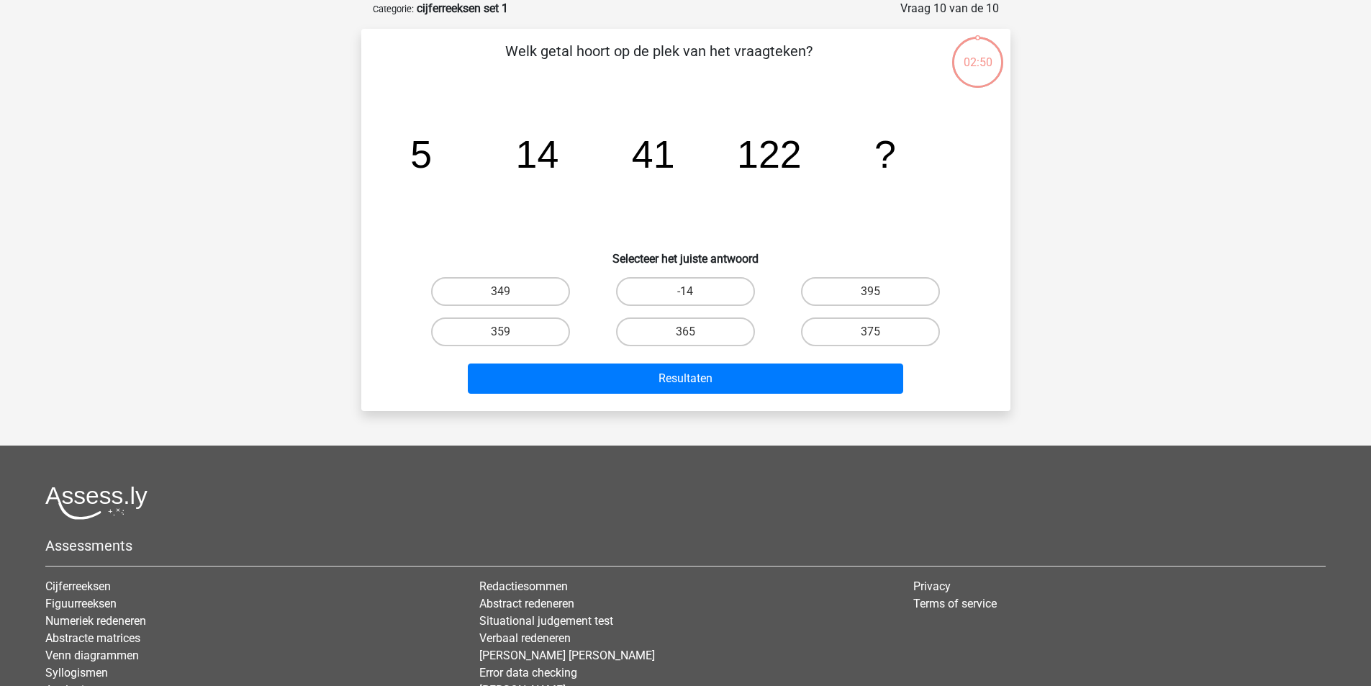
click at [701, 312] on div "365" at bounding box center [685, 332] width 185 height 40
click at [704, 331] on label "365" at bounding box center [685, 331] width 139 height 29
click at [694, 332] on input "365" at bounding box center [689, 336] width 9 height 9
radio input "true"
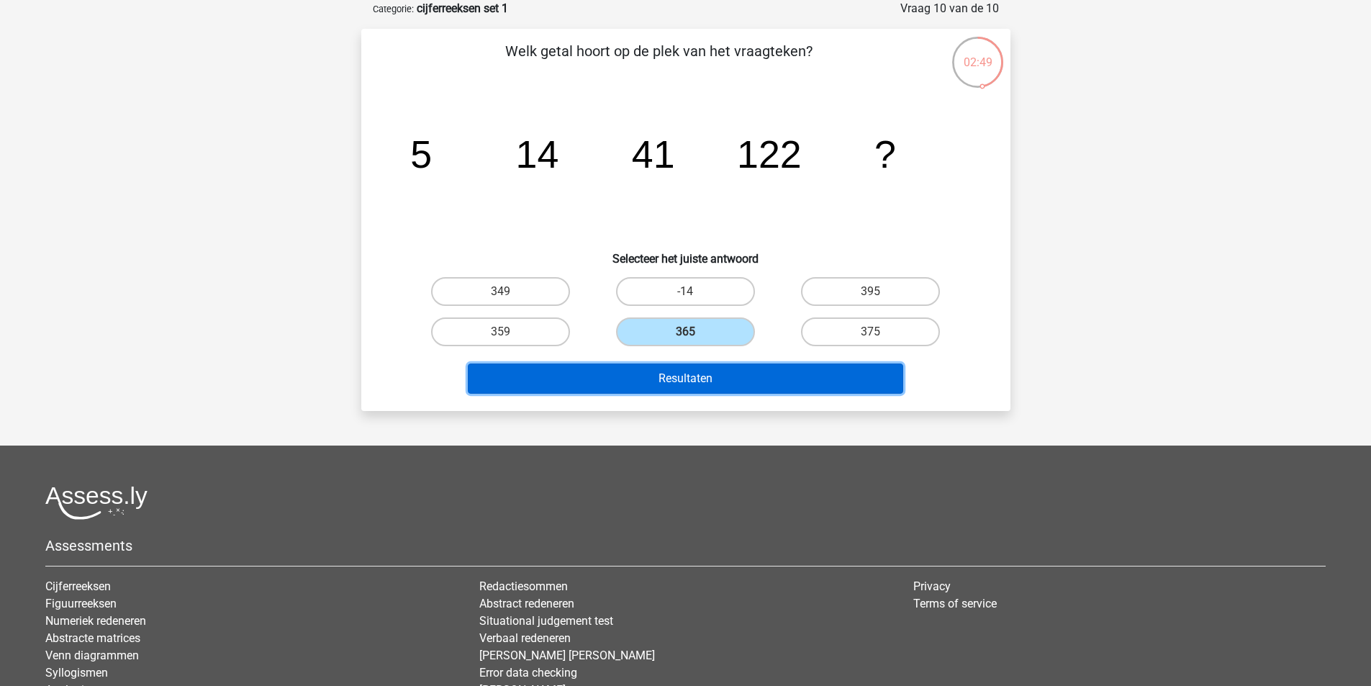
click at [708, 378] on button "Resultaten" at bounding box center [685, 378] width 435 height 30
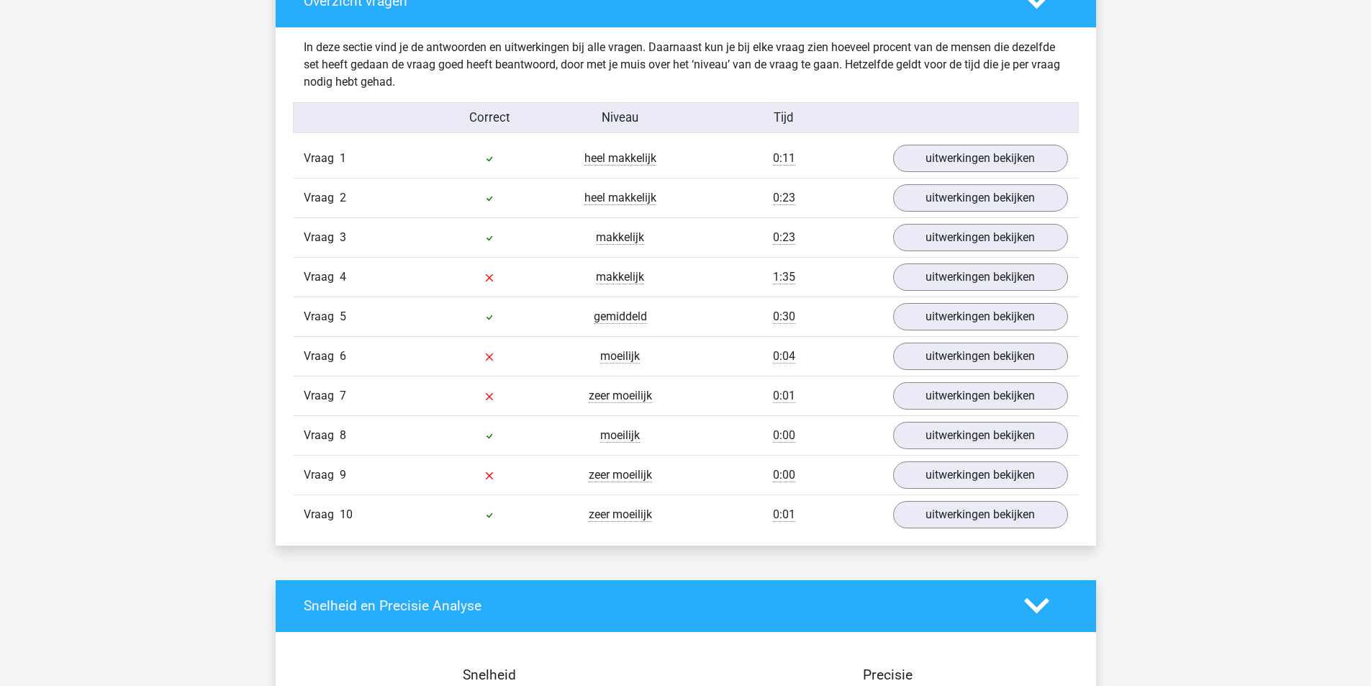
scroll to position [1007, 0]
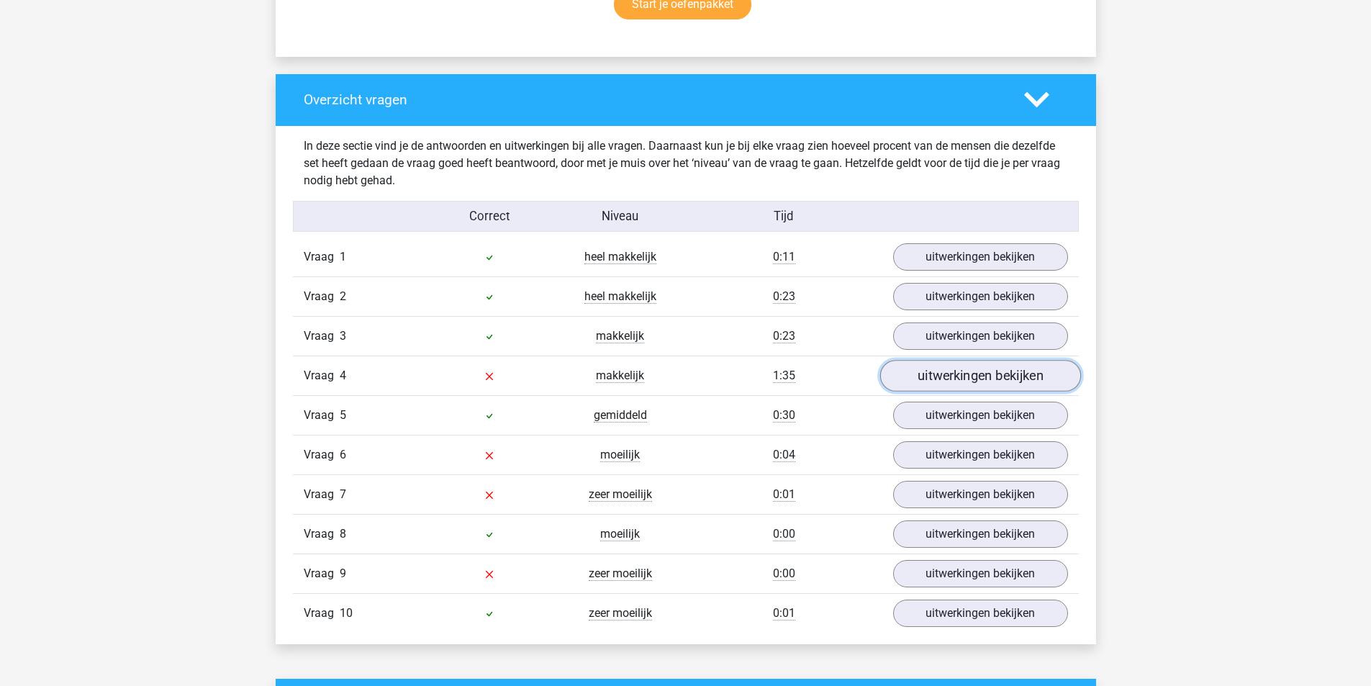
click at [977, 370] on link "uitwerkingen bekijken" at bounding box center [979, 376] width 201 height 32
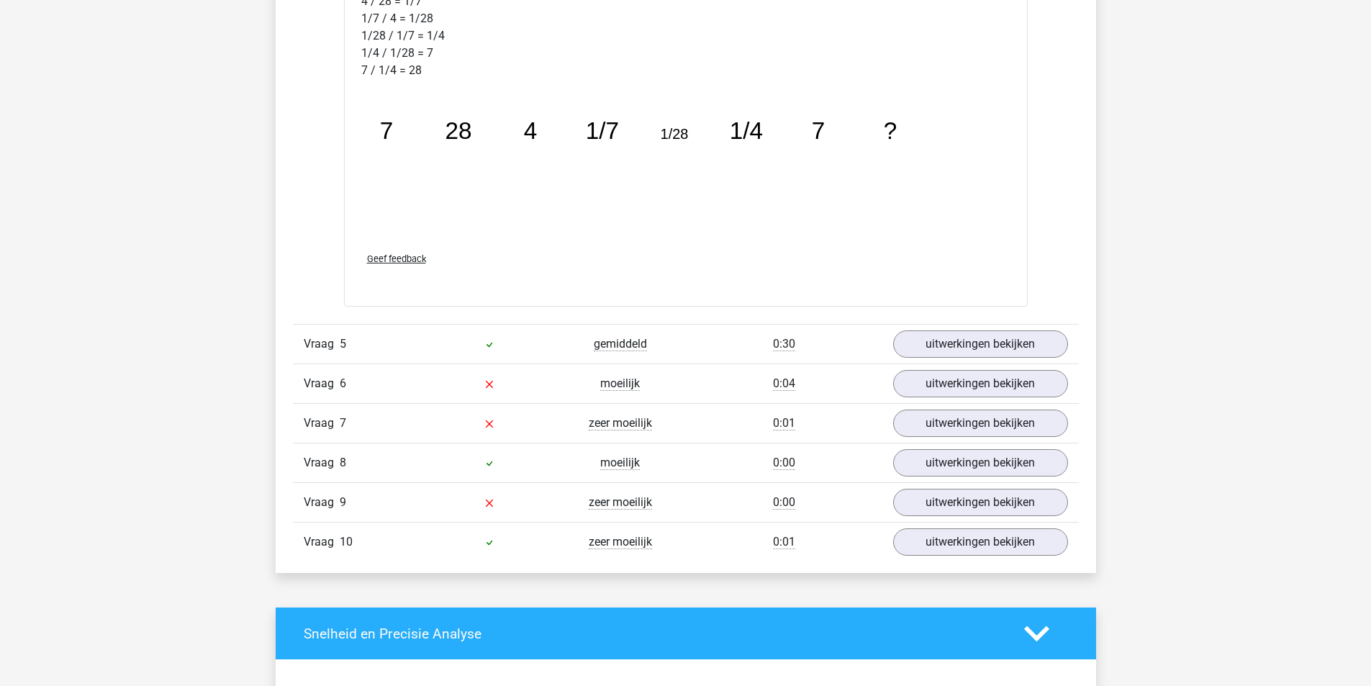
scroll to position [1871, 0]
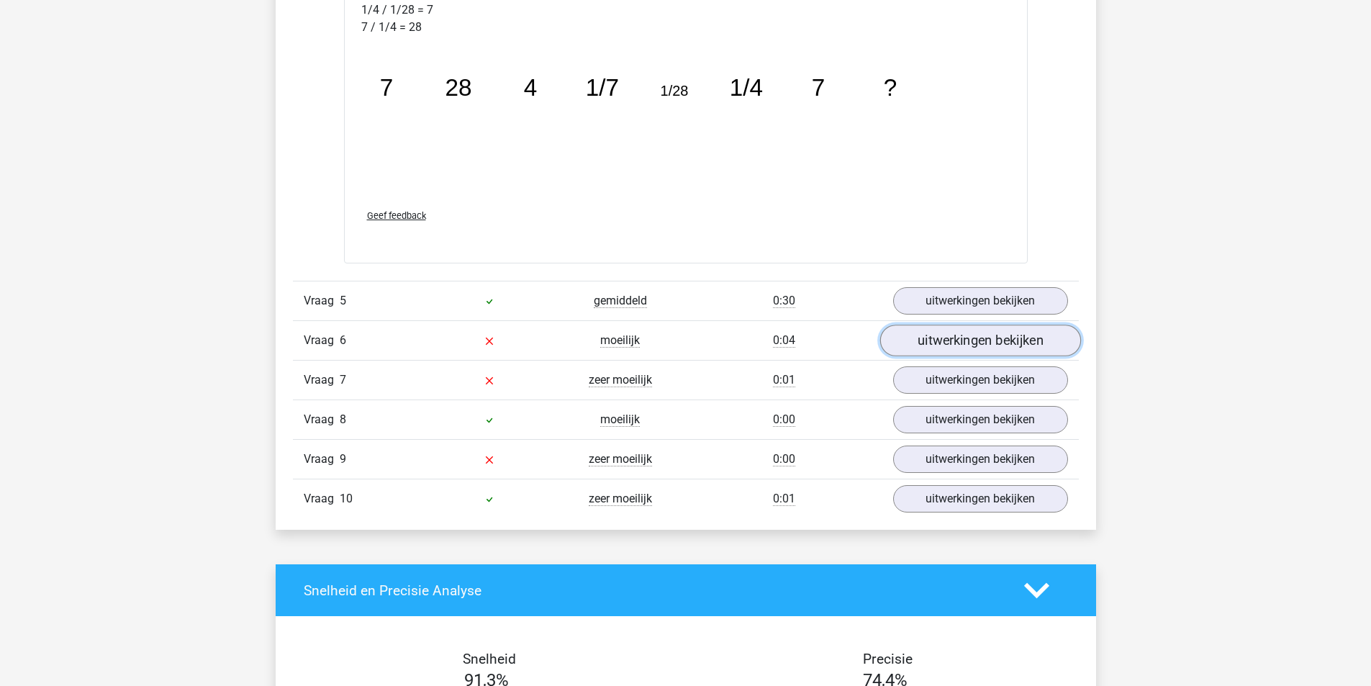
click at [980, 336] on link "uitwerkingen bekijken" at bounding box center [979, 341] width 201 height 32
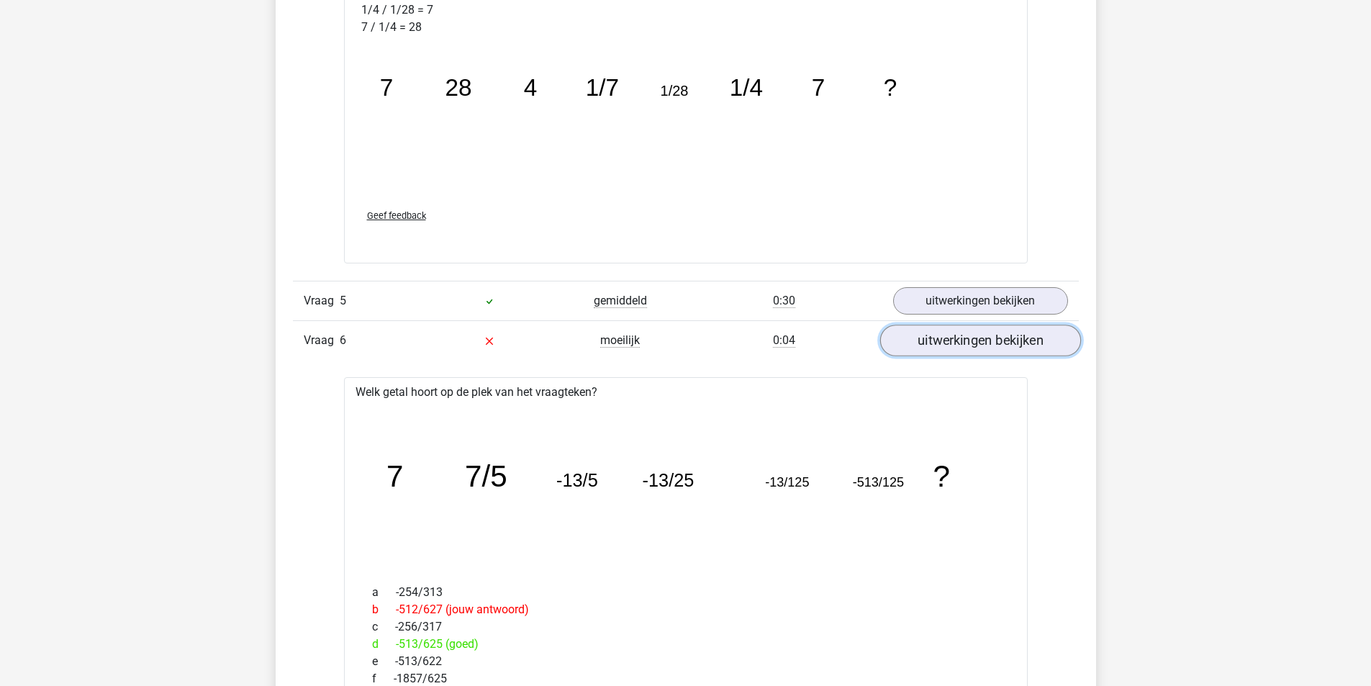
scroll to position [1942, 0]
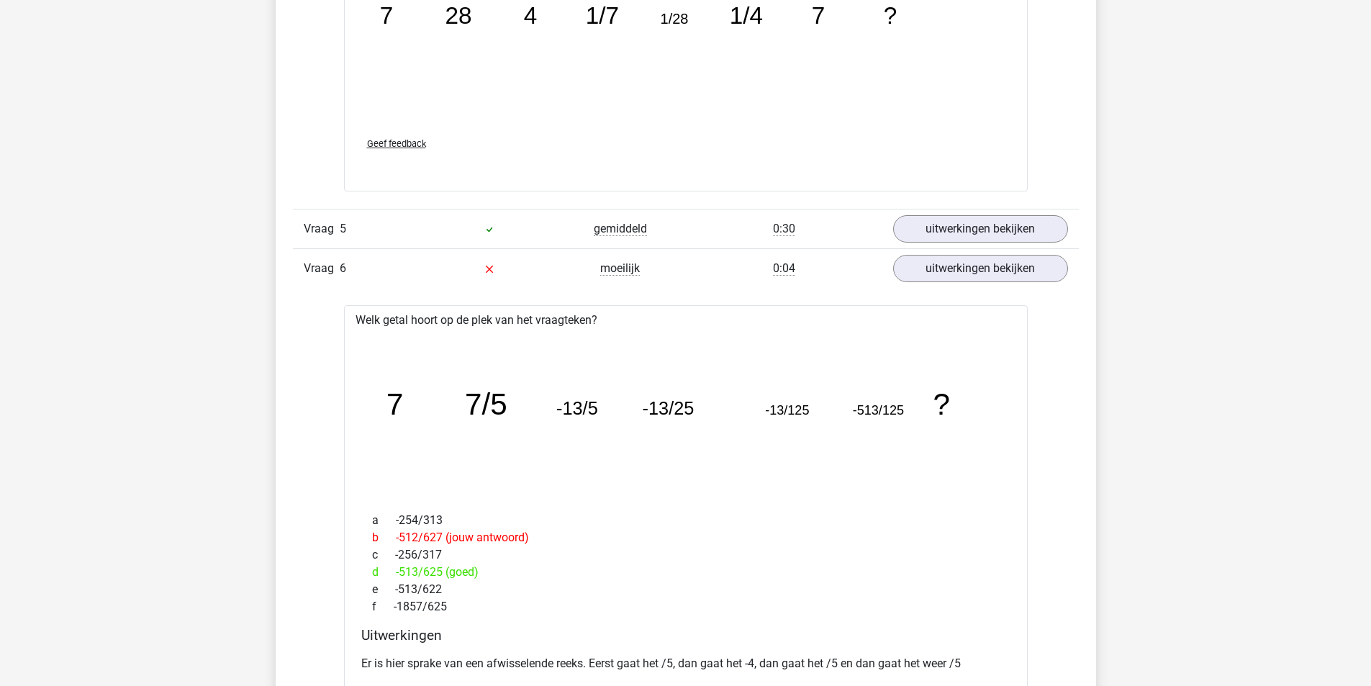
click at [964, 283] on div "Vraag 6 moeilijk 0:04 uitwerkingen bekijken" at bounding box center [686, 268] width 786 height 40
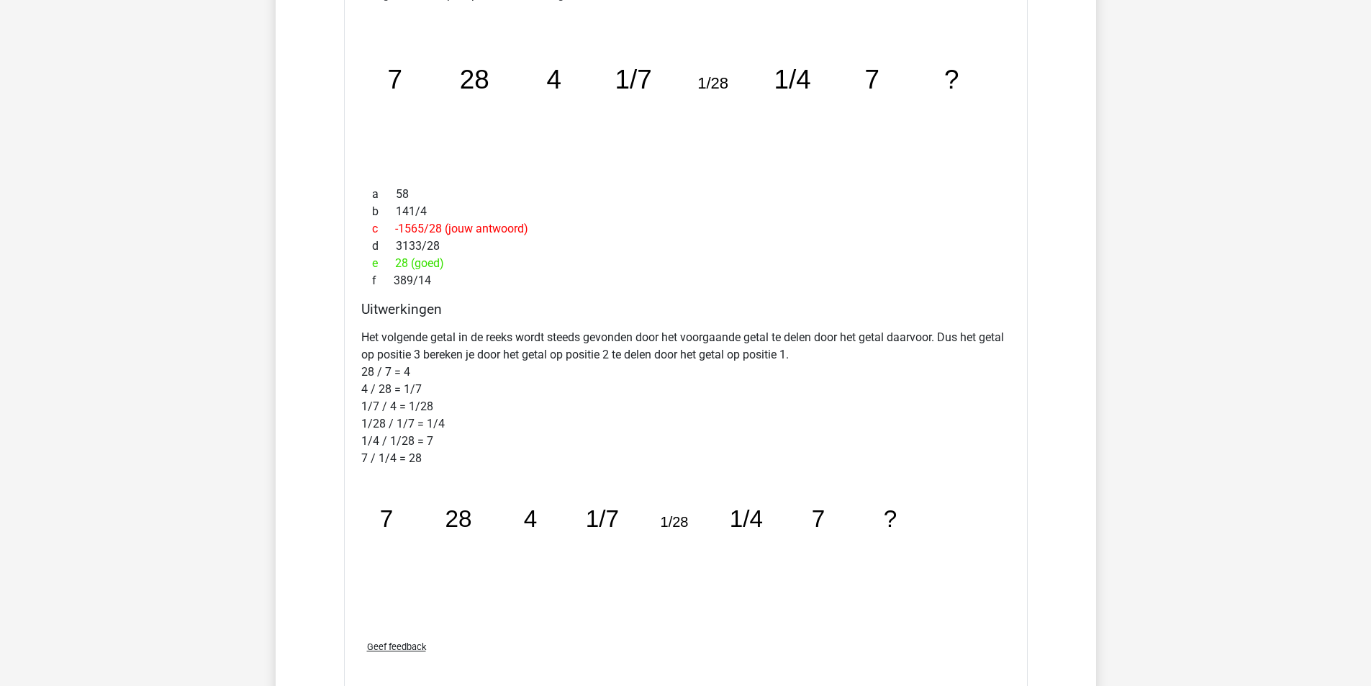
scroll to position [1439, 0]
